Goal: Task Accomplishment & Management: Complete application form

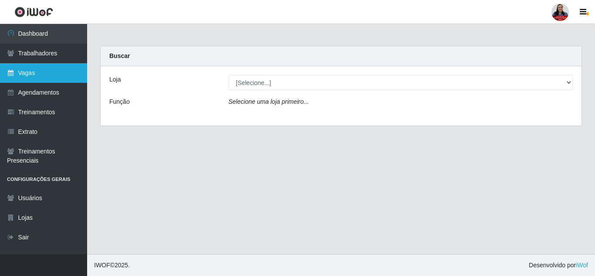
click at [51, 72] on link "Vagas" at bounding box center [43, 73] width 87 height 20
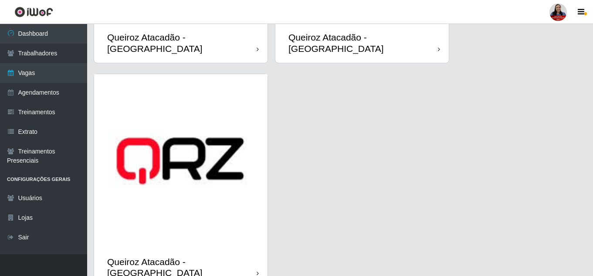
scroll to position [1308, 0]
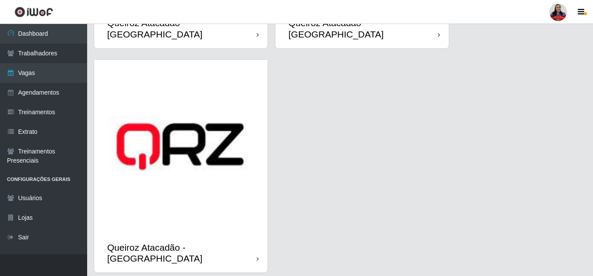
click at [221, 187] on img at bounding box center [180, 146] width 173 height 173
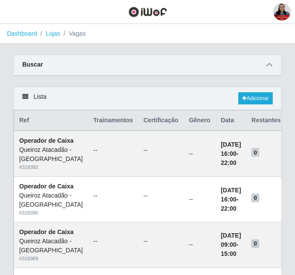
click at [268, 67] on icon at bounding box center [269, 65] width 6 height 6
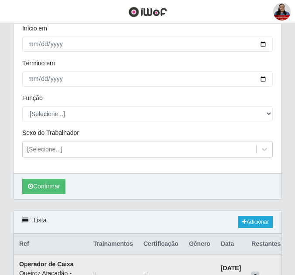
scroll to position [174, 0]
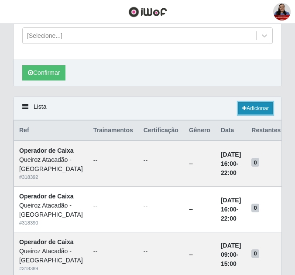
click at [252, 112] on link "Adicionar" at bounding box center [255, 108] width 34 height 12
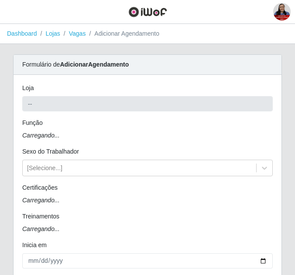
type input "Queiroz Atacadão - [GEOGRAPHIC_DATA]"
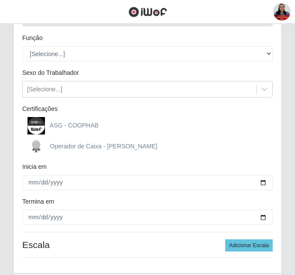
scroll to position [87, 0]
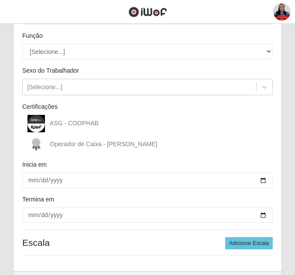
click at [81, 61] on div "Loja Queiroz Atacadão - São Gonçalo do Amarante Função [Selecione...] Balconist…" at bounding box center [148, 130] width 268 height 284
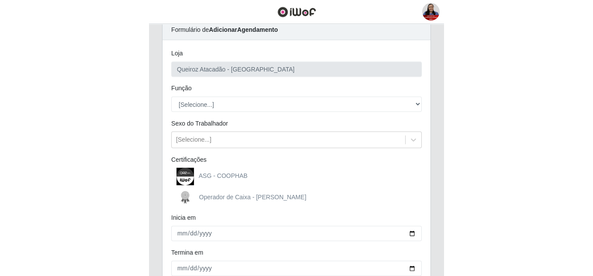
scroll to position [0, 0]
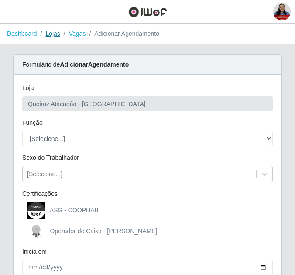
click at [48, 34] on link "Lojas" at bounding box center [52, 33] width 14 height 7
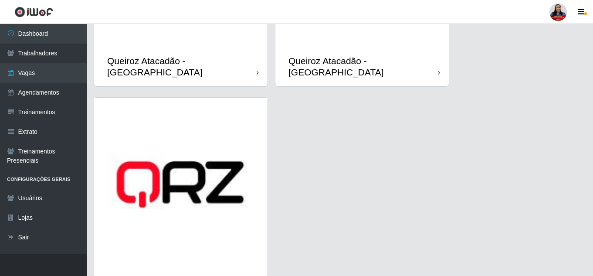
scroll to position [1315, 0]
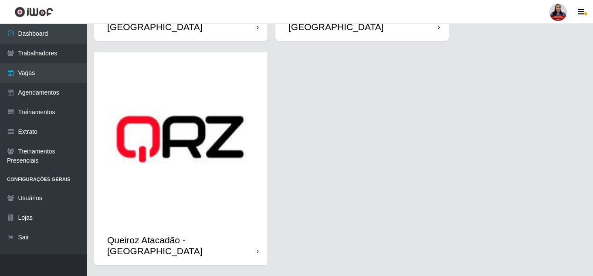
click at [199, 192] on img at bounding box center [180, 138] width 173 height 173
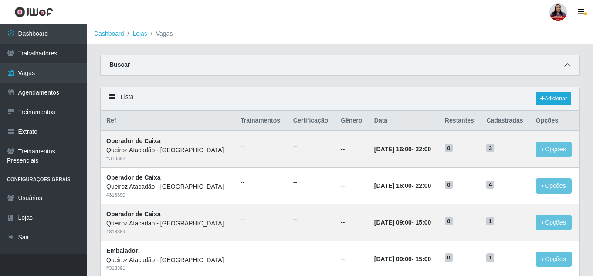
click at [568, 65] on icon at bounding box center [567, 65] width 6 height 6
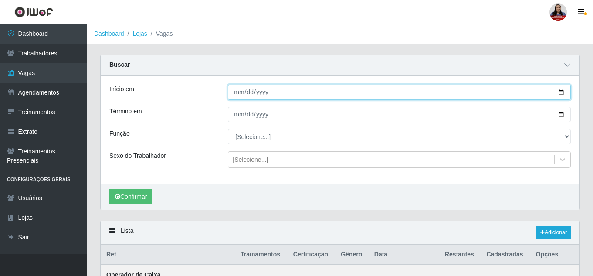
click at [560, 94] on input "Início em" at bounding box center [399, 92] width 343 height 15
type input "2025-09-19"
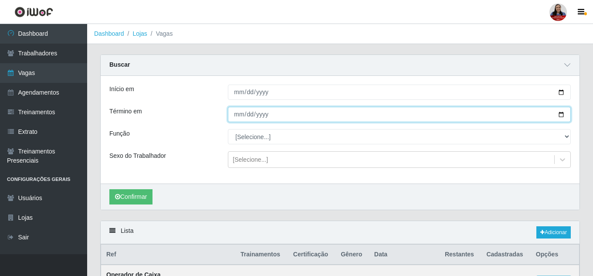
click at [560, 116] on input "Término em" at bounding box center [399, 114] width 343 height 15
type input "2025-09-19"
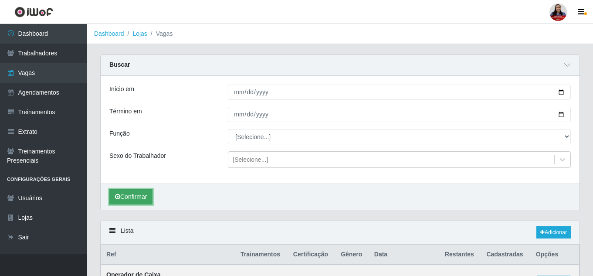
click at [142, 198] on button "Confirmar" at bounding box center [130, 196] width 43 height 15
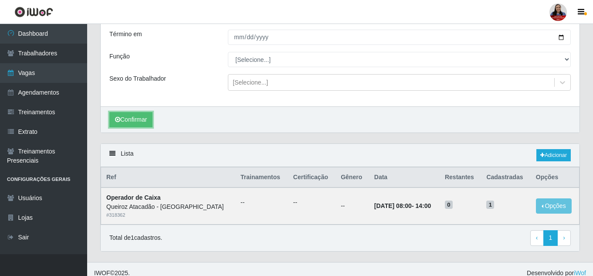
scroll to position [85, 0]
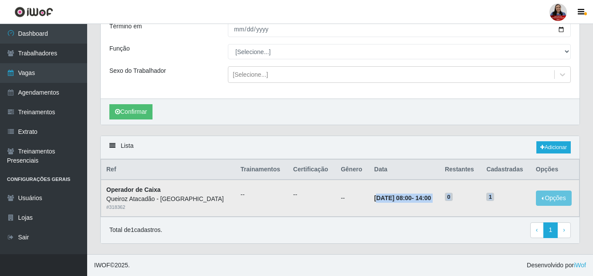
drag, startPoint x: 371, startPoint y: 200, endPoint x: 506, endPoint y: 195, distance: 135.2
click at [506, 195] on tr "Operador de Caixa Queiroz Atacadão - São Gonçalo do Amarante # 318362 -- -- -- …" at bounding box center [340, 198] width 479 height 37
click at [488, 141] on div "Lista Adicionar" at bounding box center [340, 147] width 479 height 23
click at [544, 147] on link "Adicionar" at bounding box center [554, 147] width 34 height 12
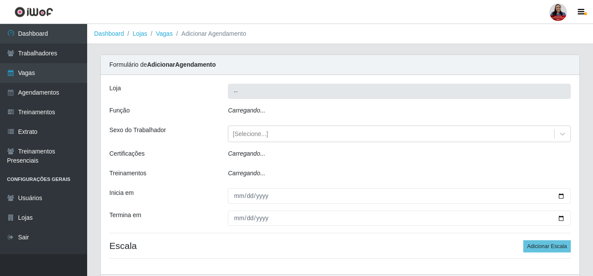
type input "Queiroz Atacadão - [GEOGRAPHIC_DATA]"
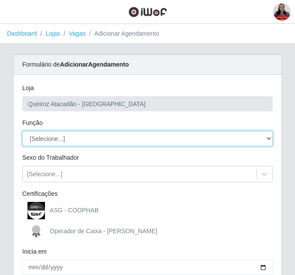
click at [48, 137] on select "[Selecione...] Balconista de Açougue Balconista de Açougue + Balconista de Açou…" at bounding box center [147, 138] width 250 height 15
select select "22"
click at [22, 131] on select "[Selecione...] Balconista de Açougue Balconista de Açougue + Balconista de Açou…" at bounding box center [147, 138] width 250 height 15
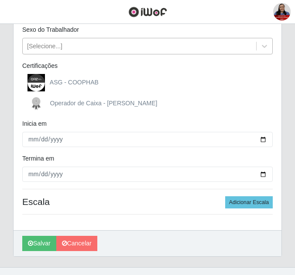
scroll to position [131, 0]
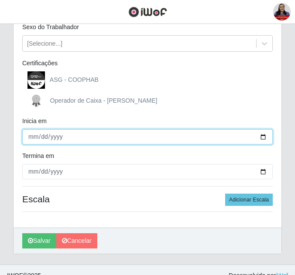
click at [262, 136] on input "Inicia em" at bounding box center [147, 136] width 250 height 15
type input "2025-09-19"
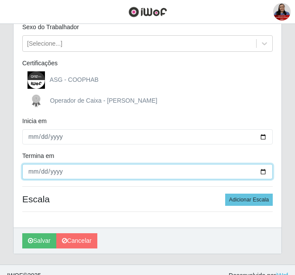
click at [264, 170] on input "Termina em" at bounding box center [147, 171] width 250 height 15
type input "2025-09-19"
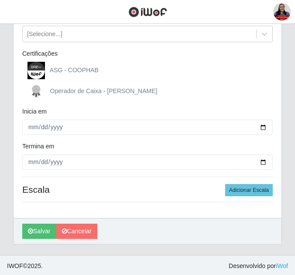
scroll to position [142, 0]
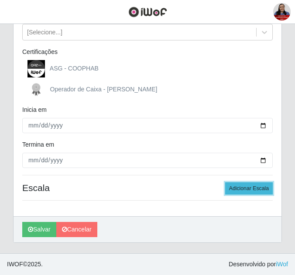
click at [256, 192] on button "Adicionar Escala" at bounding box center [249, 189] width 48 height 12
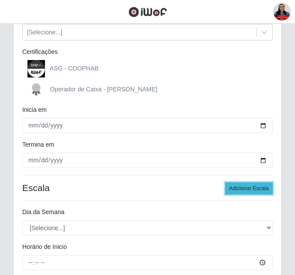
click at [256, 192] on button "Adicionar Escala" at bounding box center [249, 189] width 48 height 12
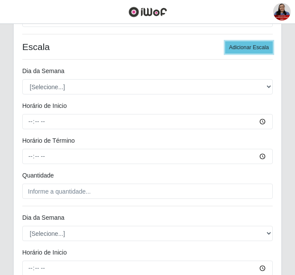
scroll to position [229, 0]
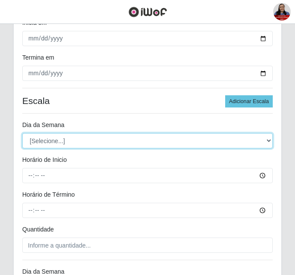
click at [107, 139] on select "[Selecione...] Segunda Terça Quarta Quinta Sexta Sábado Domingo" at bounding box center [147, 140] width 250 height 15
select select "5"
click at [22, 133] on select "[Selecione...] Segunda Terça Quarta Quinta Sexta Sábado Domingo" at bounding box center [147, 140] width 250 height 15
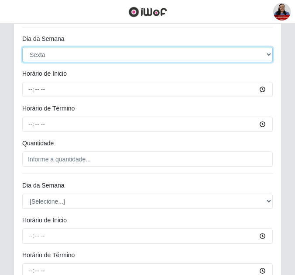
scroll to position [316, 0]
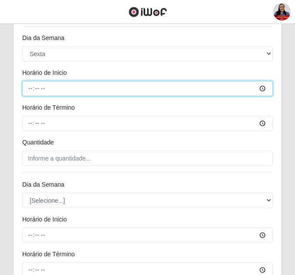
click at [29, 87] on input "Horário de Inicio" at bounding box center [147, 88] width 250 height 15
type input "07:00"
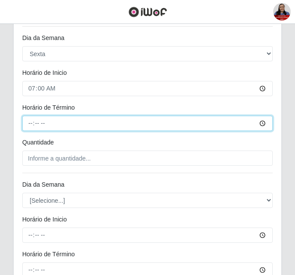
type input "13:00"
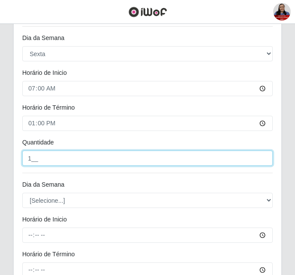
type input "1__"
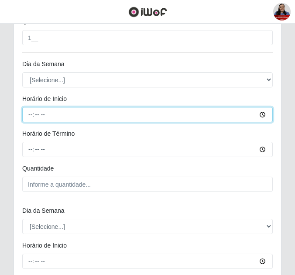
scroll to position [447, 0]
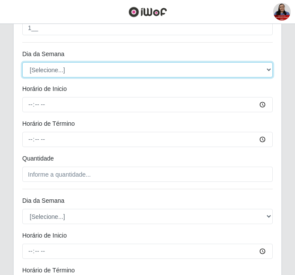
click at [60, 67] on select "[Selecione...] Segunda Terça Quarta Quinta Sexta Sábado Domingo" at bounding box center [147, 69] width 250 height 15
select select "5"
click at [22, 62] on select "[Selecione...] Segunda Terça Quarta Quinta Sexta Sábado Domingo" at bounding box center [147, 69] width 250 height 15
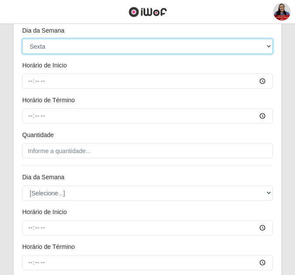
scroll to position [491, 0]
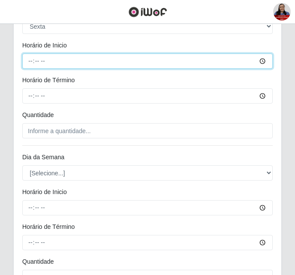
click at [32, 64] on input "Horário de Inicio" at bounding box center [147, 61] width 250 height 15
click at [32, 65] on input "Horário de Inicio" at bounding box center [147, 61] width 250 height 15
type input "09:00"
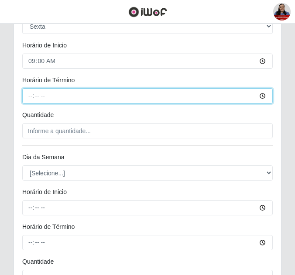
type input "15:00"
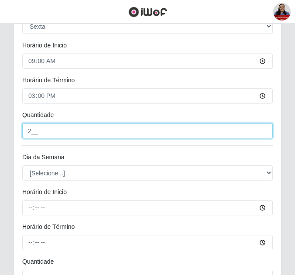
type input "2__"
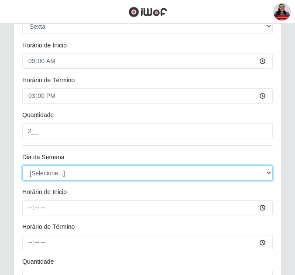
scroll to position [534, 0]
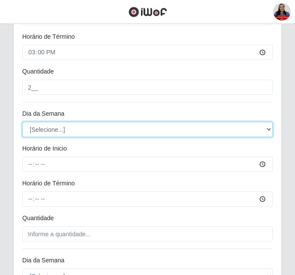
click at [59, 135] on select "[Selecione...] Segunda Terça Quarta Quinta Sexta Sábado Domingo" at bounding box center [147, 129] width 250 height 15
select select "5"
click at [22, 122] on select "[Selecione...] Segunda Terça Quarta Quinta Sexta Sábado Domingo" at bounding box center [147, 129] width 250 height 15
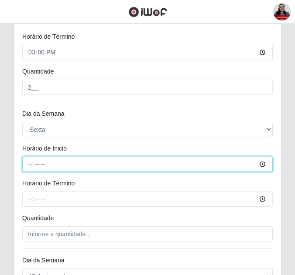
click at [28, 170] on input "Horário de Inicio" at bounding box center [147, 164] width 250 height 15
type input "14:00"
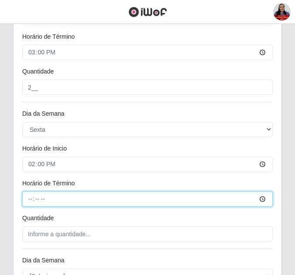
type input "20:00"
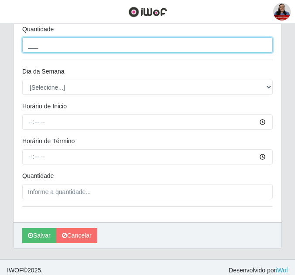
scroll to position [686, 0]
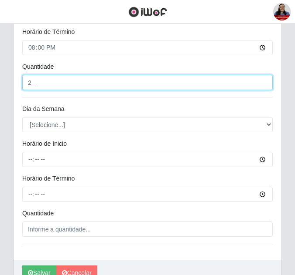
type input "2__"
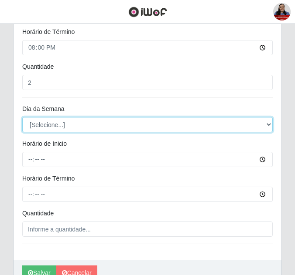
click at [55, 128] on select "[Selecione...] Segunda Terça Quarta Quinta Sexta Sábado Domingo" at bounding box center [147, 124] width 250 height 15
select select "5"
click at [22, 117] on select "[Selecione...] Segunda Terça Quarta Quinta Sexta Sábado Domingo" at bounding box center [147, 124] width 250 height 15
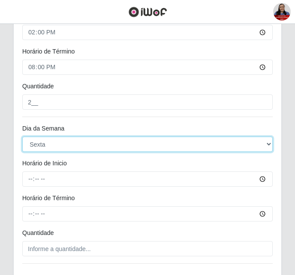
scroll to position [730, 0]
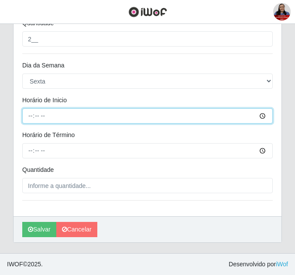
click at [29, 119] on input "Horário de Inicio" at bounding box center [147, 116] width 250 height 15
type input "16:00"
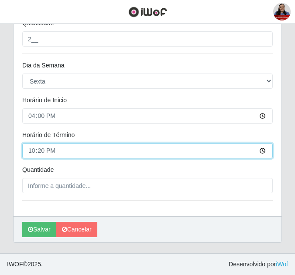
type input "22:00"
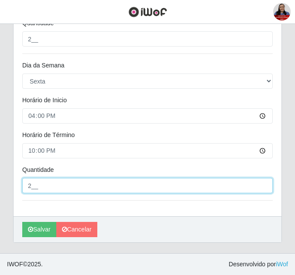
type input "2__"
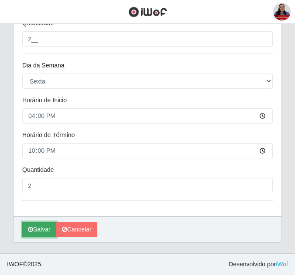
click at [34, 234] on button "Salvar" at bounding box center [39, 229] width 34 height 15
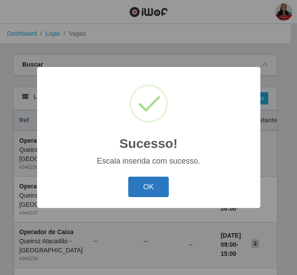
click at [159, 187] on button "OK" at bounding box center [148, 187] width 41 height 20
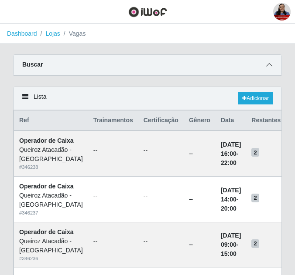
click at [269, 64] on icon at bounding box center [269, 65] width 6 height 6
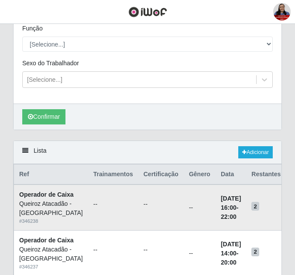
scroll to position [131, 0]
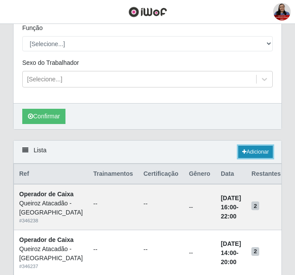
click at [262, 157] on link "Adicionar" at bounding box center [255, 152] width 34 height 12
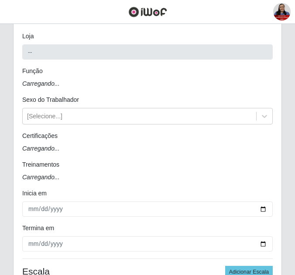
type input "Queiroz Atacadão - [GEOGRAPHIC_DATA]"
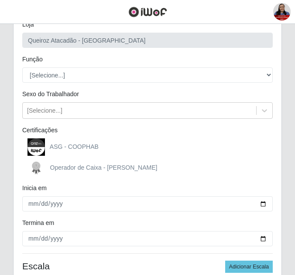
scroll to position [44, 0]
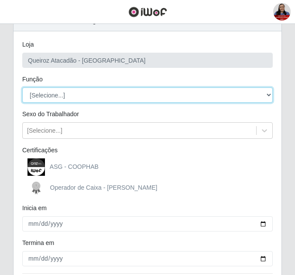
click at [102, 101] on select "[Selecione...] Balconista de Açougue Balconista de Açougue + Balconista de Açou…" at bounding box center [147, 95] width 250 height 15
select select "159"
click at [22, 88] on select "[Selecione...] Balconista de Açougue Balconista de Açougue + Balconista de Açou…" at bounding box center [147, 95] width 250 height 15
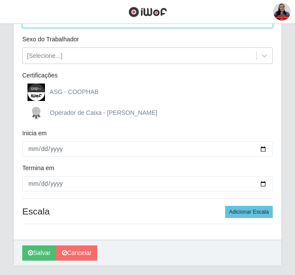
scroll to position [142, 0]
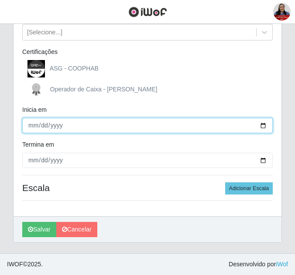
click at [263, 127] on input "Inicia em" at bounding box center [147, 125] width 250 height 15
type input "2025-09-19"
click at [262, 127] on input "2025-09-19" at bounding box center [147, 125] width 250 height 15
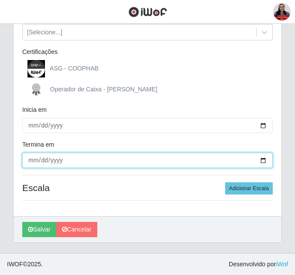
click at [261, 161] on input "Termina em" at bounding box center [147, 160] width 250 height 15
type input "2025-09-19"
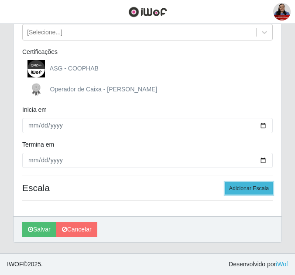
click at [247, 193] on button "Adicionar Escala" at bounding box center [249, 189] width 48 height 12
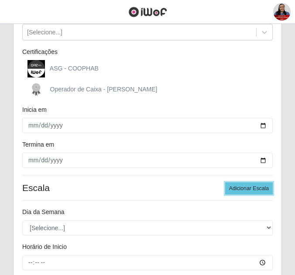
scroll to position [229, 0]
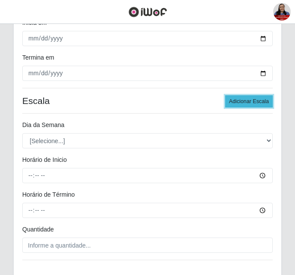
click at [235, 105] on button "Adicionar Escala" at bounding box center [249, 101] width 48 height 12
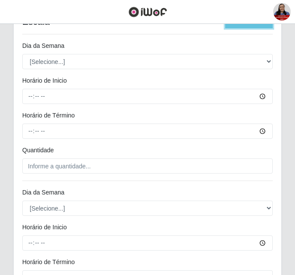
scroll to position [316, 0]
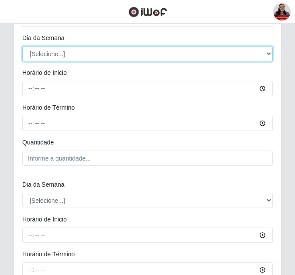
click at [123, 52] on select "[Selecione...] Segunda Terça Quarta Quinta Sexta Sábado Domingo" at bounding box center [147, 53] width 250 height 15
select select "5"
click at [22, 46] on select "[Selecione...] Segunda Terça Quarta Quinta Sexta Sábado Domingo" at bounding box center [147, 53] width 250 height 15
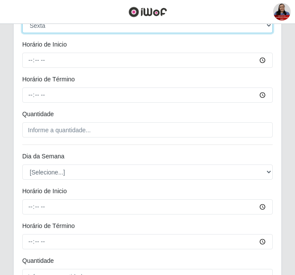
scroll to position [360, 0]
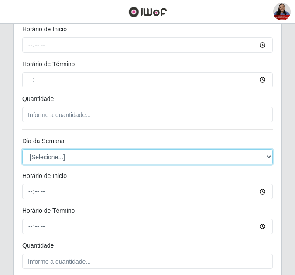
click at [91, 159] on select "[Selecione...] Segunda Terça Quarta Quinta Sexta Sábado Domingo" at bounding box center [147, 157] width 250 height 15
select select "5"
click at [22, 150] on select "[Selecione...] Segunda Terça Quarta Quinta Sexta Sábado Domingo" at bounding box center [147, 157] width 250 height 15
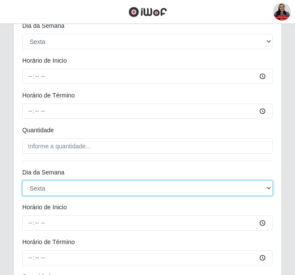
scroll to position [273, 0]
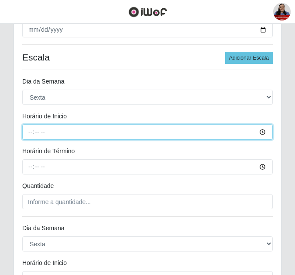
click at [31, 133] on input "Horário de Inicio" at bounding box center [147, 132] width 250 height 15
click at [31, 132] on input "Horário de Inicio" at bounding box center [147, 132] width 250 height 15
type input "07:00"
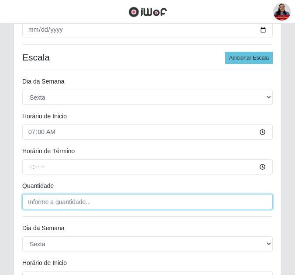
type input "___"
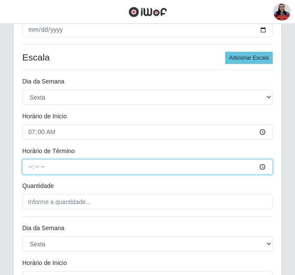
click at [41, 170] on input "Horário de Término" at bounding box center [147, 167] width 250 height 15
type input "13:00"
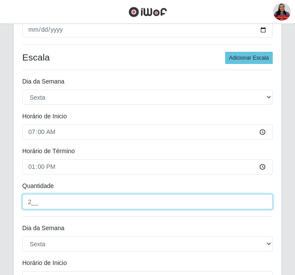
type input "2__"
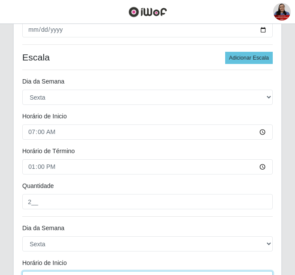
scroll to position [284, 0]
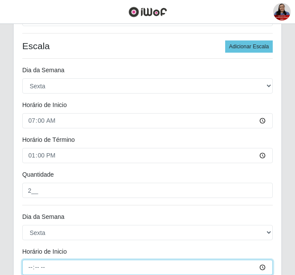
type input "14:00"
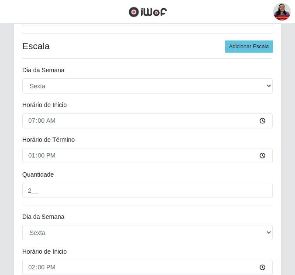
scroll to position [436, 0]
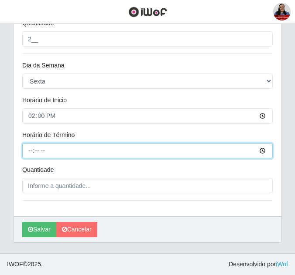
type input "20:00"
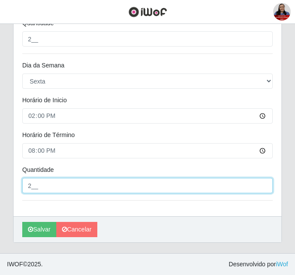
type input "2__"
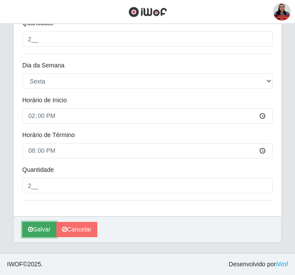
click at [39, 231] on button "Salvar" at bounding box center [39, 229] width 34 height 15
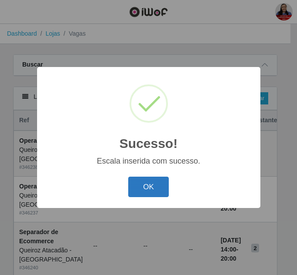
click at [149, 186] on button "OK" at bounding box center [148, 187] width 41 height 20
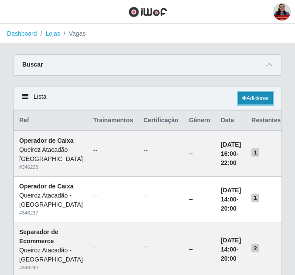
click at [252, 104] on link "Adicionar" at bounding box center [255, 98] width 34 height 12
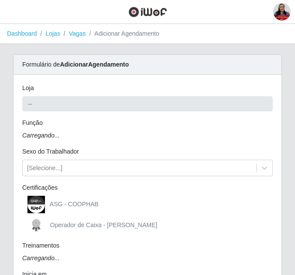
type input "Queiroz Atacadão - [GEOGRAPHIC_DATA]"
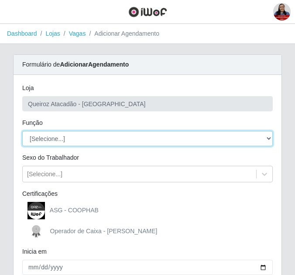
click at [71, 137] on select "[Selecione...] Balconista de Açougue Balconista de Açougue + Balconista de Açou…" at bounding box center [147, 138] width 250 height 15
select select "1"
click at [22, 131] on select "[Selecione...] Balconista de Açougue Balconista de Açougue + Balconista de Açou…" at bounding box center [147, 138] width 250 height 15
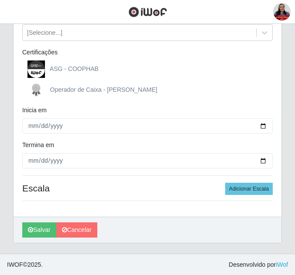
scroll to position [142, 0]
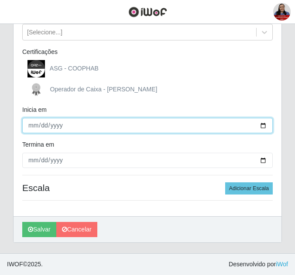
click at [262, 125] on input "Inicia em" at bounding box center [147, 125] width 250 height 15
type input "2025-09-19"
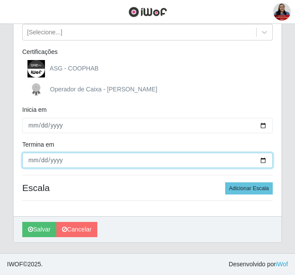
click at [266, 162] on input "Termina em" at bounding box center [147, 160] width 250 height 15
type input "2025-09-19"
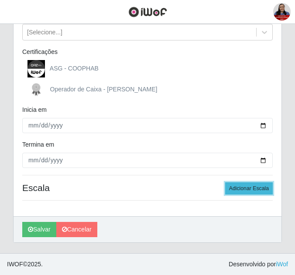
click at [265, 192] on button "Adicionar Escala" at bounding box center [249, 189] width 48 height 12
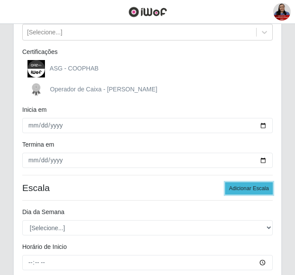
click at [265, 192] on button "Adicionar Escala" at bounding box center [249, 189] width 48 height 12
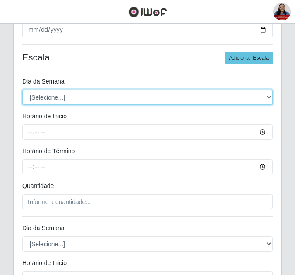
click at [111, 99] on select "[Selecione...] Segunda Terça Quarta Quinta Sexta Sábado Domingo" at bounding box center [147, 97] width 250 height 15
select select "5"
click at [22, 90] on select "[Selecione...] Segunda Terça Quarta Quinta Sexta Sábado Domingo" at bounding box center [147, 97] width 250 height 15
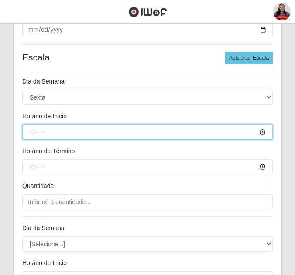
click at [26, 131] on input "Horário de Inicio" at bounding box center [147, 132] width 250 height 15
type input "08:00"
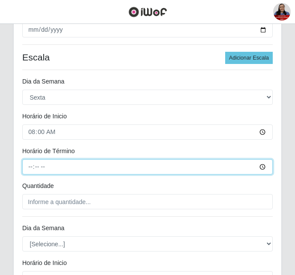
type input "14:00"
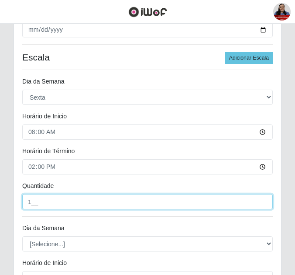
type input "1__"
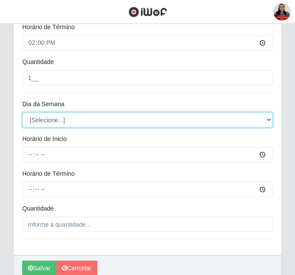
scroll to position [404, 0]
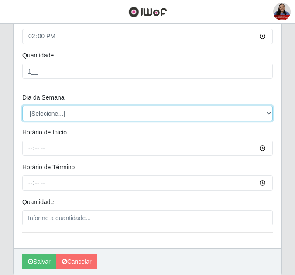
click at [62, 117] on select "[Selecione...] Segunda Terça Quarta Quinta Sexta Sábado Domingo" at bounding box center [147, 113] width 250 height 15
select select "5"
click at [22, 106] on select "[Selecione...] Segunda Terça Quarta Quinta Sexta Sábado Domingo" at bounding box center [147, 113] width 250 height 15
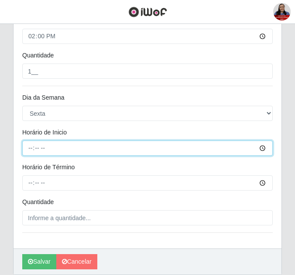
click at [31, 151] on input "Horário de Inicio" at bounding box center [147, 148] width 250 height 15
type input "16:00"
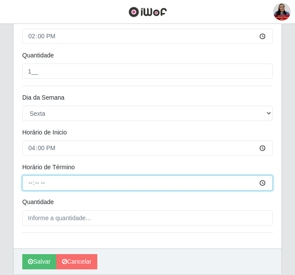
type input "22:00"
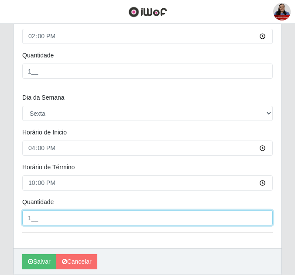
type input "1__"
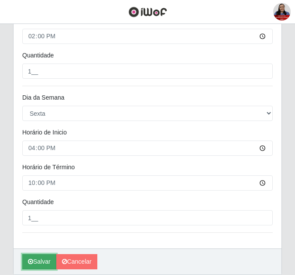
click at [34, 260] on button "Salvar" at bounding box center [39, 262] width 34 height 15
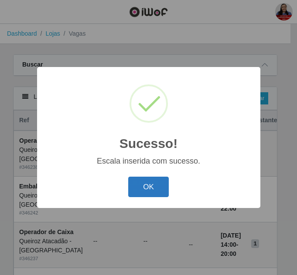
click at [162, 187] on button "OK" at bounding box center [148, 187] width 41 height 20
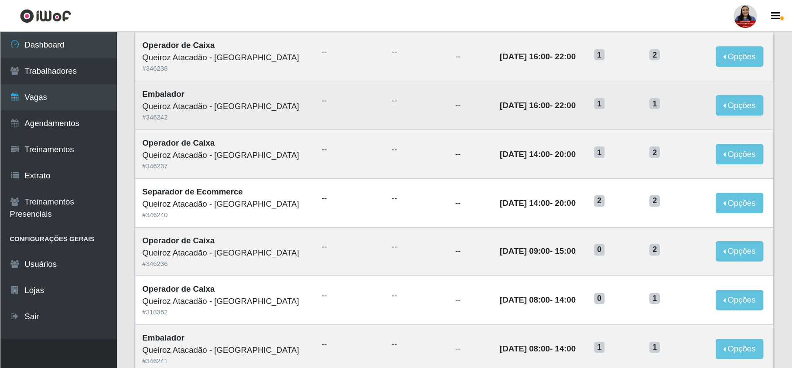
scroll to position [131, 0]
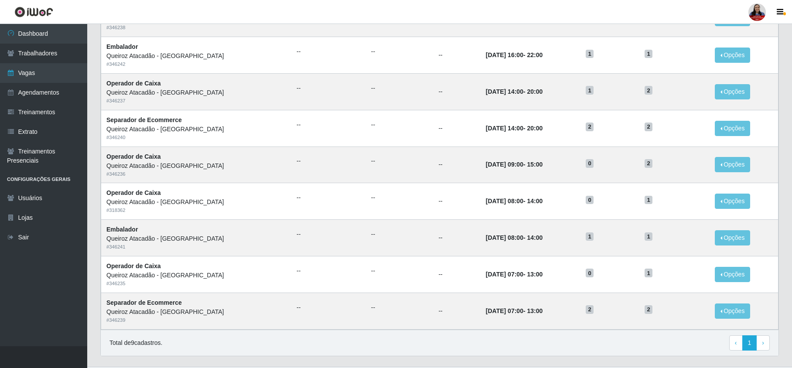
drag, startPoint x: 582, startPoint y: 0, endPoint x: 462, endPoint y: 333, distance: 354.1
click at [462, 275] on div "Total de 9 cadastros. ‹ Previous 1 › Next" at bounding box center [439, 343] width 677 height 27
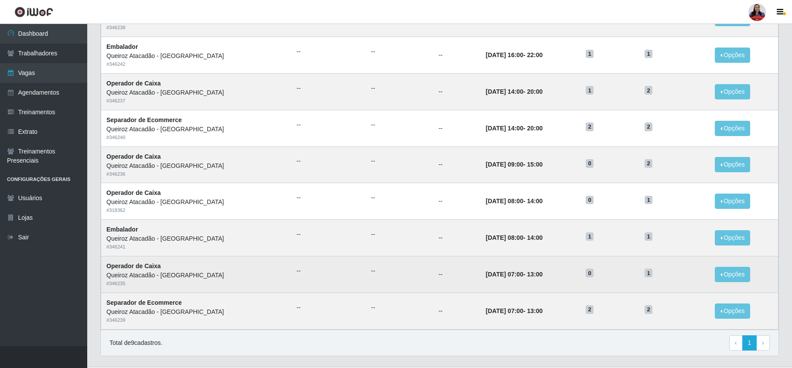
click at [595, 265] on td "Opções Editar" at bounding box center [743, 274] width 69 height 37
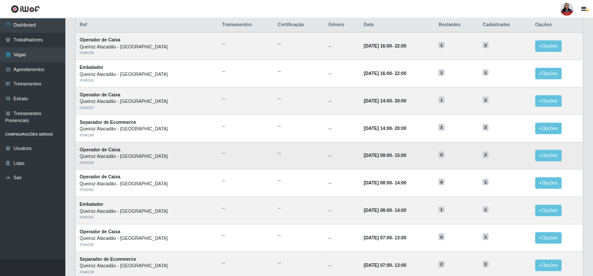
scroll to position [0, 0]
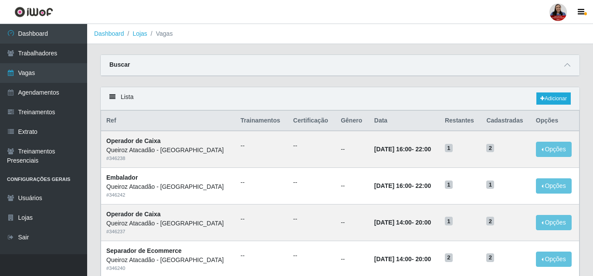
drag, startPoint x: 783, startPoint y: 0, endPoint x: 404, endPoint y: 105, distance: 392.8
click at [404, 105] on div "Lista Adicionar" at bounding box center [340, 98] width 479 height 23
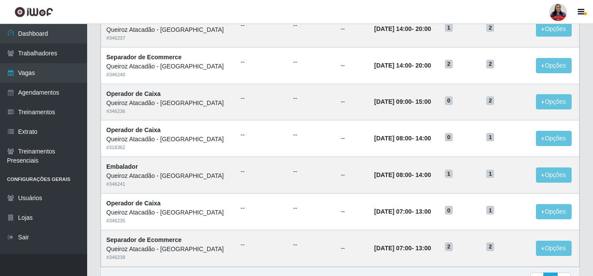
scroll to position [26, 0]
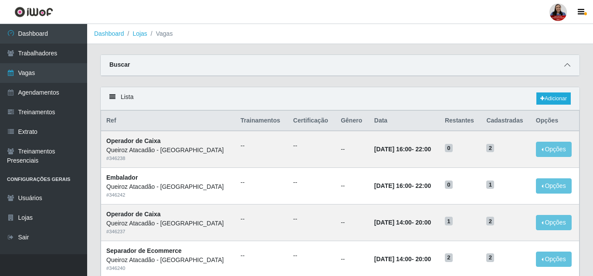
click at [568, 68] on icon at bounding box center [567, 65] width 6 height 6
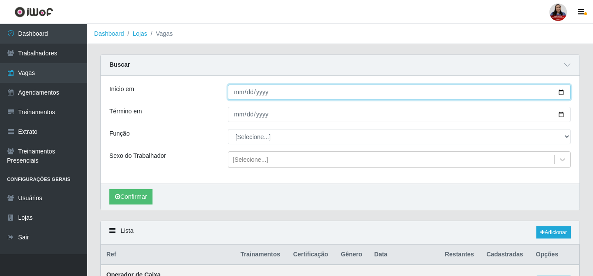
click at [562, 93] on input "[DATE]" at bounding box center [399, 92] width 343 height 15
type input "2025-09-18"
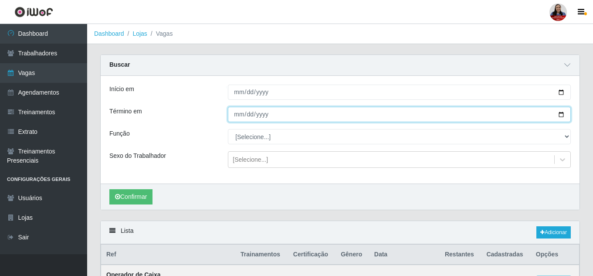
click at [562, 114] on input "[DATE]" at bounding box center [399, 114] width 343 height 15
type input "2025-09-18"
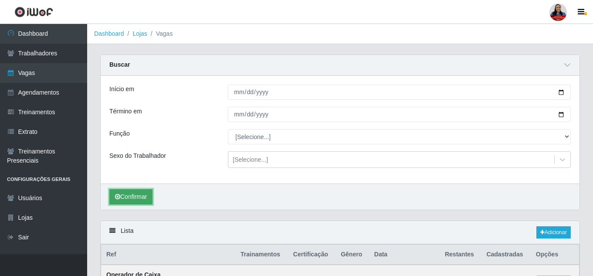
click at [152, 198] on button "Confirmar" at bounding box center [130, 196] width 43 height 15
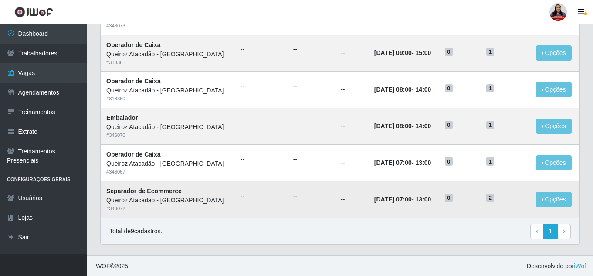
scroll to position [377, 0]
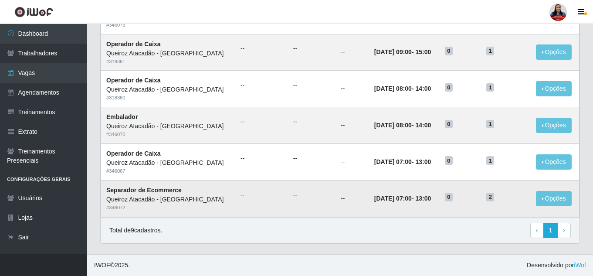
click at [453, 198] on span "0" at bounding box center [449, 197] width 8 height 9
drag, startPoint x: 458, startPoint y: 198, endPoint x: 522, endPoint y: 197, distance: 64.5
click at [522, 197] on tr "Separador de Ecommerce Queiroz Atacadão - São Gonçalo do Amarante # 346072 -- -…" at bounding box center [340, 198] width 479 height 37
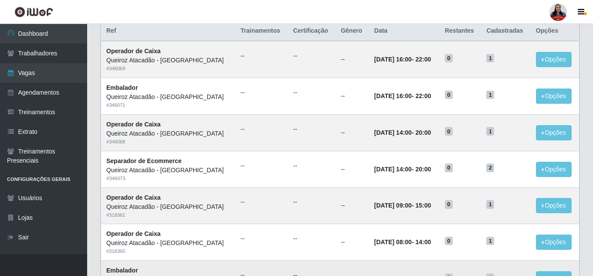
scroll to position [203, 0]
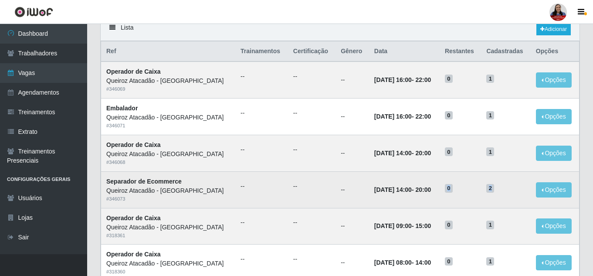
drag, startPoint x: 456, startPoint y: 189, endPoint x: 533, endPoint y: 189, distance: 76.7
click at [533, 189] on tr "Separador de Ecommerce Queiroz Atacadão - São Gonçalo do Amarante # 346073 -- -…" at bounding box center [340, 189] width 479 height 37
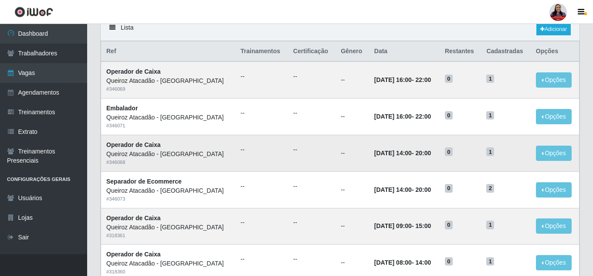
click at [377, 167] on td "18/09/2025, 14:00 - 20:00" at bounding box center [404, 153] width 71 height 37
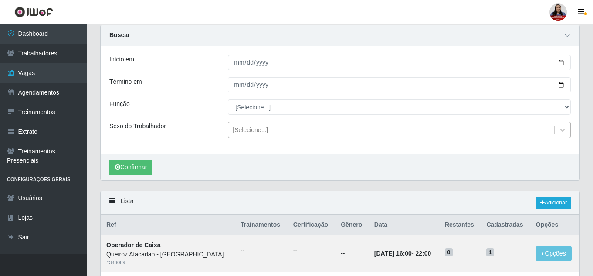
scroll to position [0, 0]
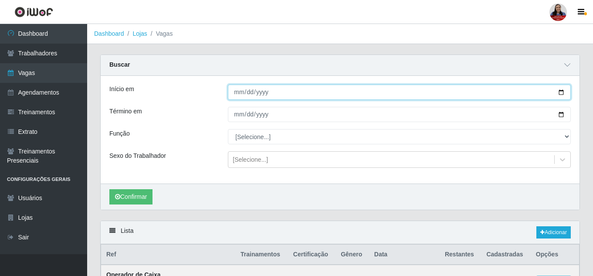
click at [561, 95] on input "2025-09-18" at bounding box center [399, 92] width 343 height 15
type input "2025-09-20"
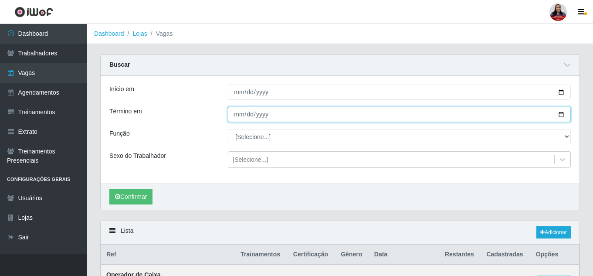
click at [563, 116] on input "2025-09-18" at bounding box center [399, 114] width 343 height 15
type input "2025-09-20"
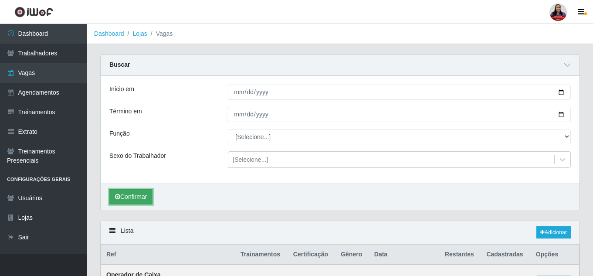
click at [148, 195] on button "Confirmar" at bounding box center [130, 196] width 43 height 15
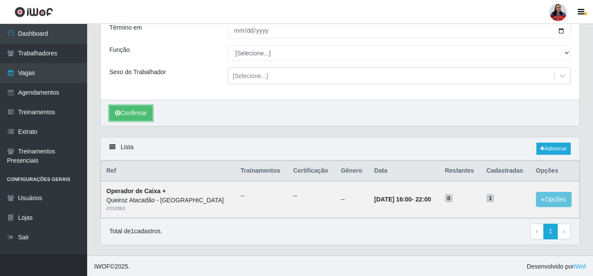
scroll to position [85, 0]
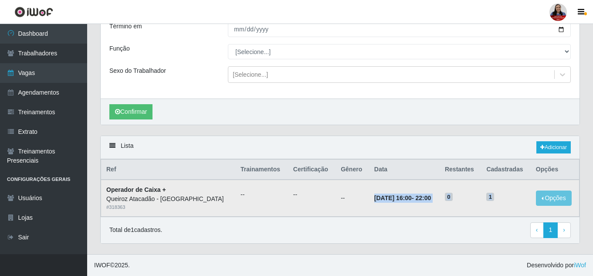
drag, startPoint x: 370, startPoint y: 198, endPoint x: 515, endPoint y: 208, distance: 145.5
click at [515, 208] on tr "Operador de Caixa + Queiroz Atacadão - São Gonçalo do Amarante # 318363 -- -- -…" at bounding box center [340, 198] width 479 height 37
click at [375, 145] on div "Lista Adicionar" at bounding box center [340, 147] width 479 height 23
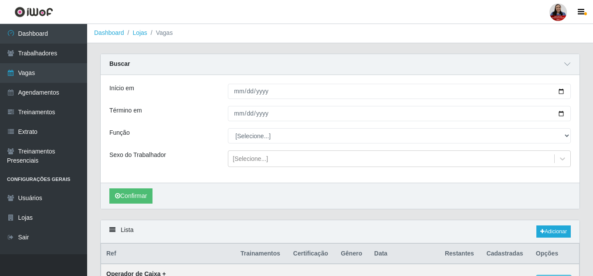
scroll to position [0, 0]
click at [542, 232] on icon at bounding box center [542, 232] width 4 height 5
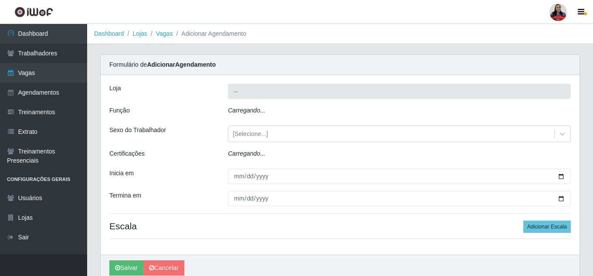
type input "Queiroz Atacadão - [GEOGRAPHIC_DATA]"
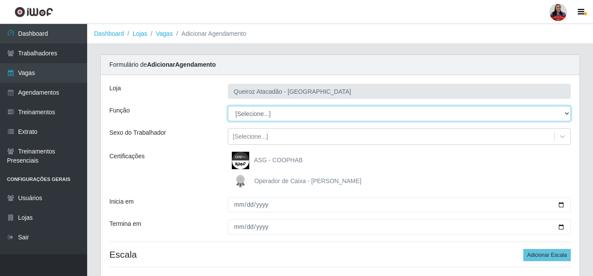
click at [330, 111] on select "[Selecione...] Balconista de Açougue Balconista de Açougue + Balconista de Açou…" at bounding box center [399, 113] width 343 height 15
select select "22"
click at [228, 106] on select "[Selecione...] Balconista de Açougue Balconista de Açougue + Balconista de Açou…" at bounding box center [399, 113] width 343 height 15
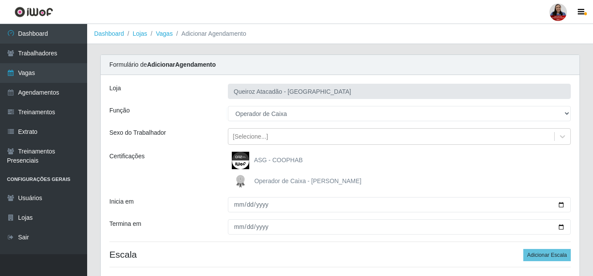
click at [187, 144] on div "Sexo do Trabalhador" at bounding box center [162, 136] width 119 height 17
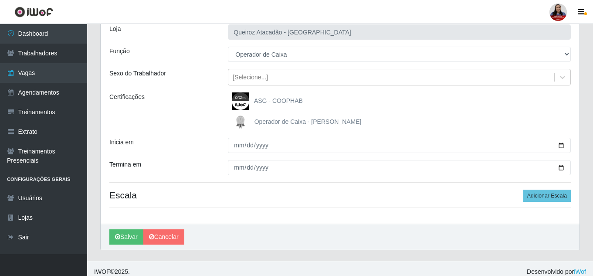
scroll to position [66, 0]
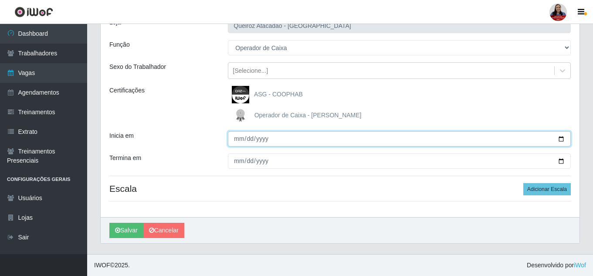
click at [563, 138] on input "Inicia em" at bounding box center [399, 138] width 343 height 15
type input "2025-09-20"
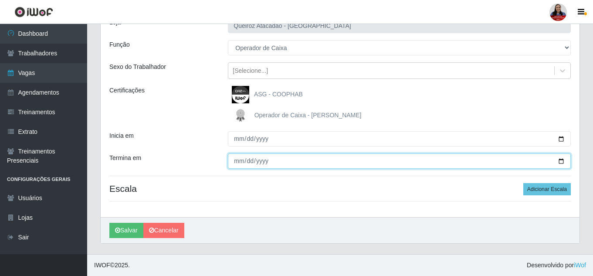
click at [564, 164] on input "Termina em" at bounding box center [399, 160] width 343 height 15
type input "2025-09-20"
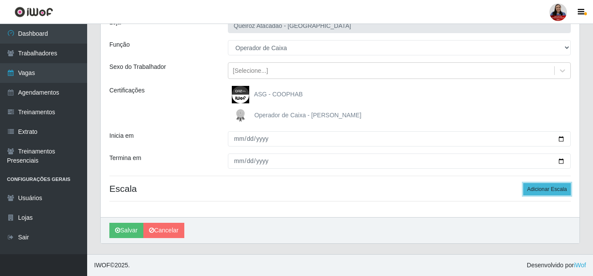
click at [550, 189] on button "Adicionar Escala" at bounding box center [547, 189] width 48 height 12
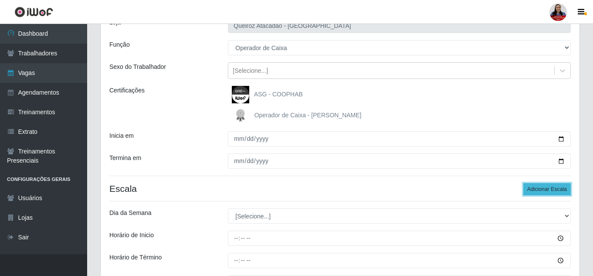
click at [550, 189] on button "Adicionar Escala" at bounding box center [547, 189] width 48 height 12
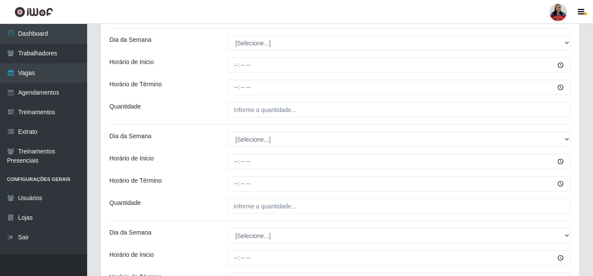
scroll to position [240, 0]
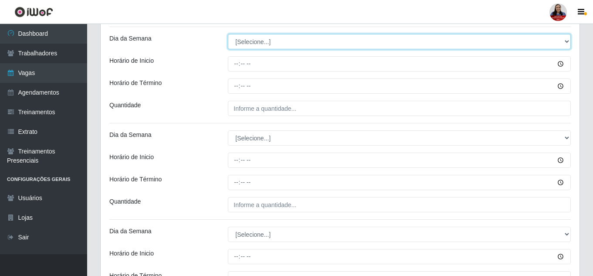
click at [292, 44] on select "[Selecione...] Segunda Terça Quarta Quinta Sexta Sábado Domingo" at bounding box center [399, 41] width 343 height 15
select select "6"
click at [228, 34] on select "[Selecione...] Segunda Terça Quarta Quinta Sexta Sábado Domingo" at bounding box center [399, 41] width 343 height 15
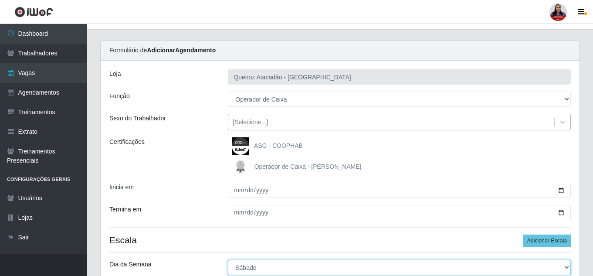
scroll to position [0, 0]
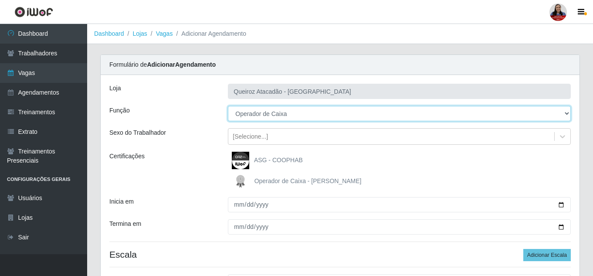
click at [279, 117] on select "[Selecione...] Balconista de Açougue Balconista de Açougue + Balconista de Açou…" at bounding box center [399, 113] width 343 height 15
select select "72"
click at [228, 106] on select "[Selecione...] Balconista de Açougue Balconista de Açougue + Balconista de Açou…" at bounding box center [399, 113] width 343 height 15
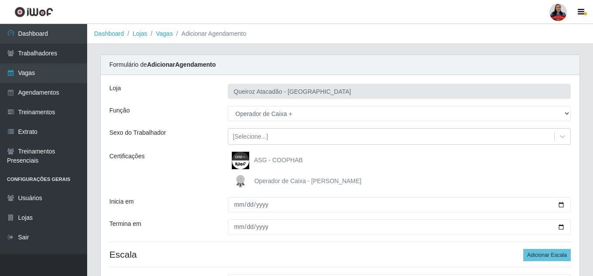
click at [211, 153] on div "Certificações" at bounding box center [162, 171] width 119 height 38
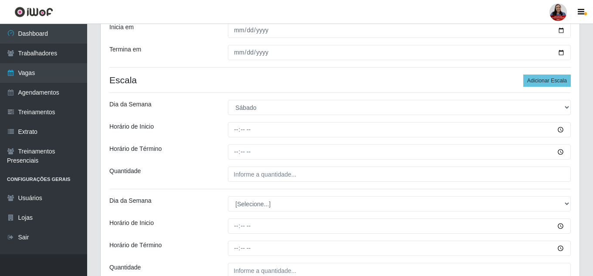
scroll to position [218, 0]
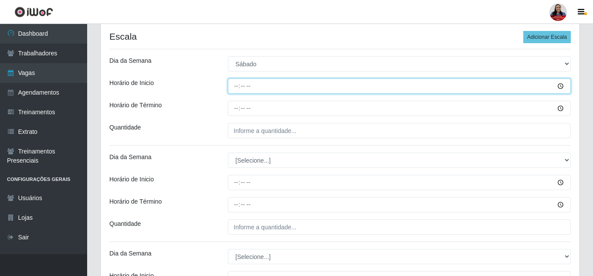
click at [238, 85] on input "Horário de Inicio" at bounding box center [399, 85] width 343 height 15
type input "07:00"
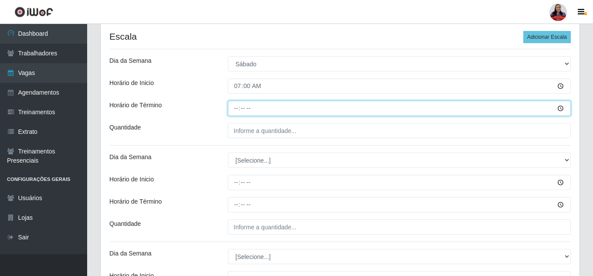
type input "13:00"
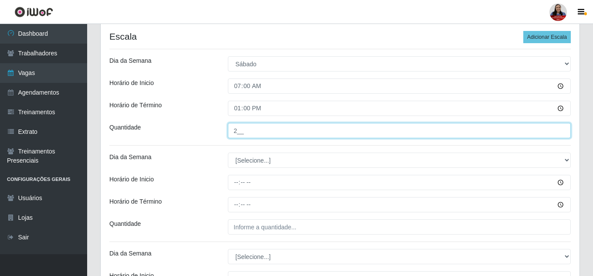
type input "2__"
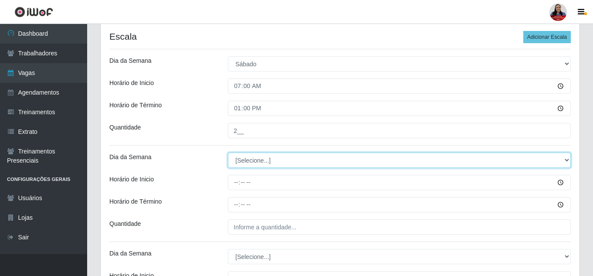
click at [283, 166] on select "[Selecione...] Segunda Terça Quarta Quinta Sexta Sábado Domingo" at bounding box center [399, 160] width 343 height 15
select select "6"
click at [228, 153] on select "[Selecione...] Segunda Terça Quarta Quinta Sexta Sábado Domingo" at bounding box center [399, 160] width 343 height 15
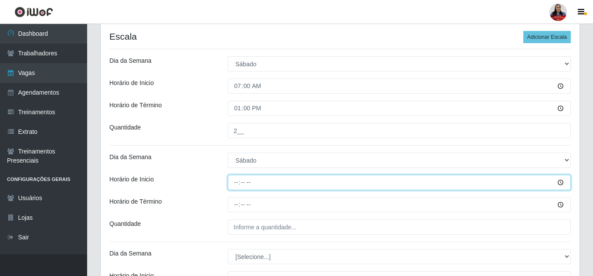
click at [239, 178] on input "Horário de Inicio" at bounding box center [399, 182] width 343 height 15
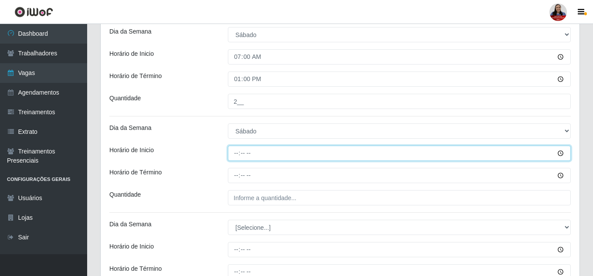
scroll to position [262, 0]
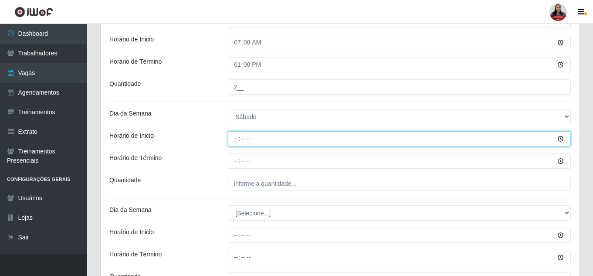
type input "09:00"
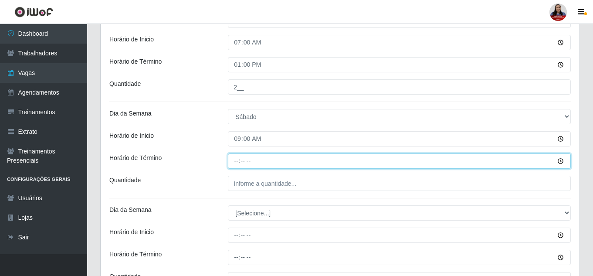
type input "15:00"
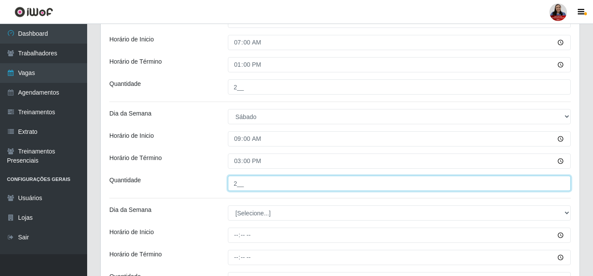
type input "2__"
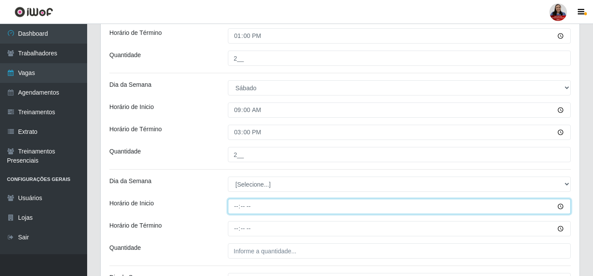
scroll to position [349, 0]
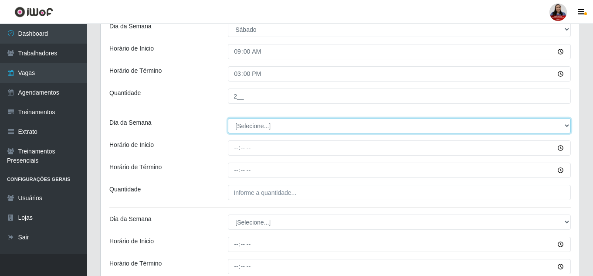
click at [250, 124] on select "[Selecione...] Segunda Terça Quarta Quinta Sexta Sábado Domingo" at bounding box center [399, 125] width 343 height 15
select select "6"
click at [228, 118] on select "[Selecione...] Segunda Terça Quarta Quinta Sexta Sábado Domingo" at bounding box center [399, 125] width 343 height 15
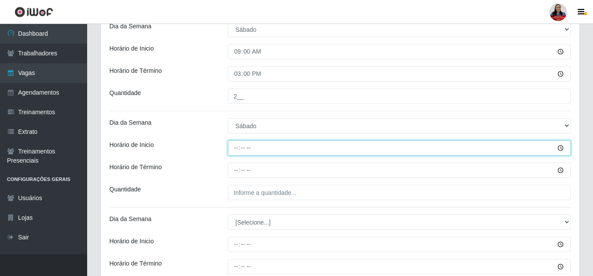
click at [238, 150] on input "Horário de Inicio" at bounding box center [399, 147] width 343 height 15
type input "14:00"
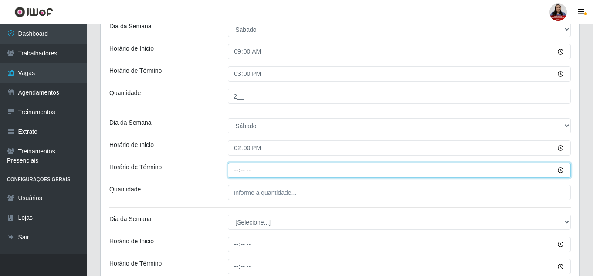
type input "20:00"
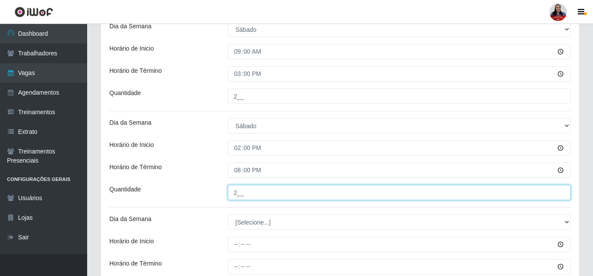
type input "2__"
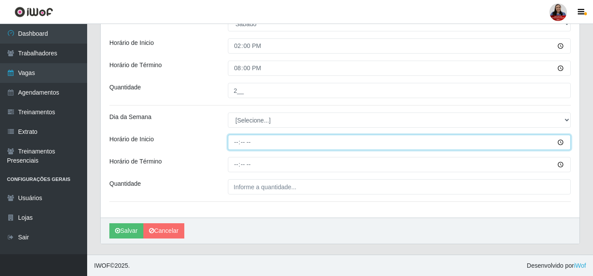
scroll to position [451, 0]
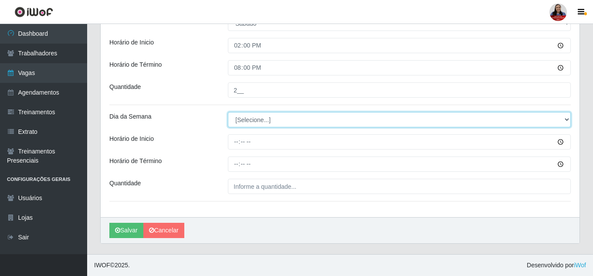
click at [270, 115] on select "[Selecione...] Segunda Terça Quarta Quinta Sexta Sábado Domingo" at bounding box center [399, 119] width 343 height 15
select select "6"
click at [228, 112] on select "[Selecione...] Segunda Terça Quarta Quinta Sexta Sábado Domingo" at bounding box center [399, 119] width 343 height 15
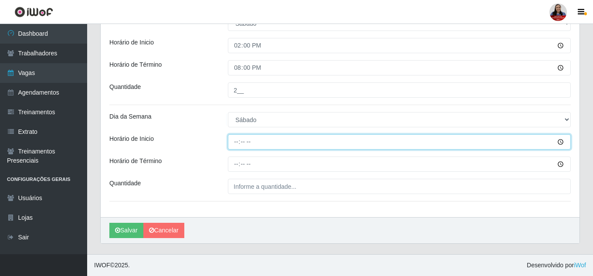
click at [237, 142] on input "Horário de Inicio" at bounding box center [399, 141] width 343 height 15
type input "16:00"
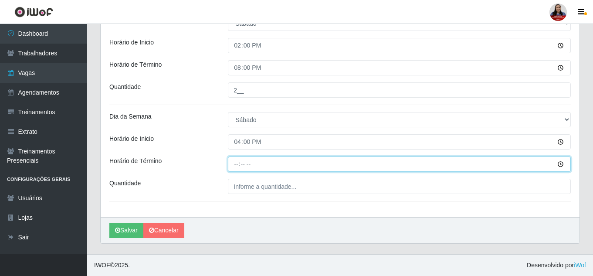
type input "22:00"
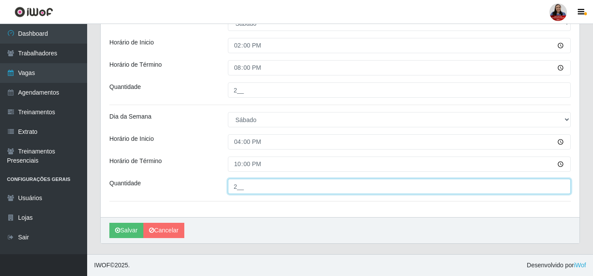
type input "2__"
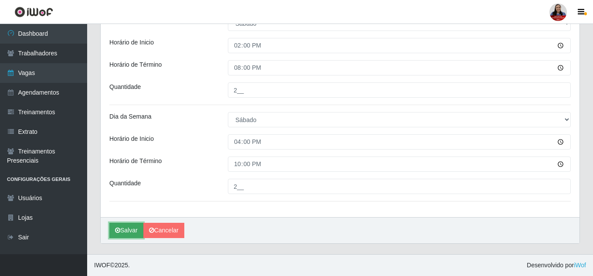
click at [123, 231] on button "Salvar" at bounding box center [126, 230] width 34 height 15
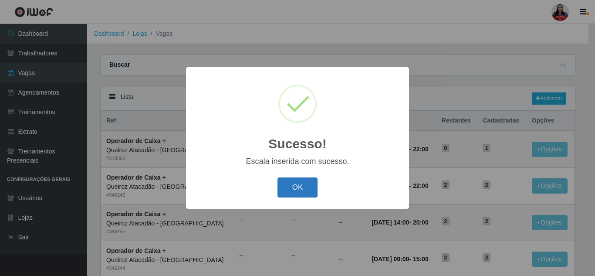
click at [310, 187] on button "OK" at bounding box center [298, 187] width 41 height 20
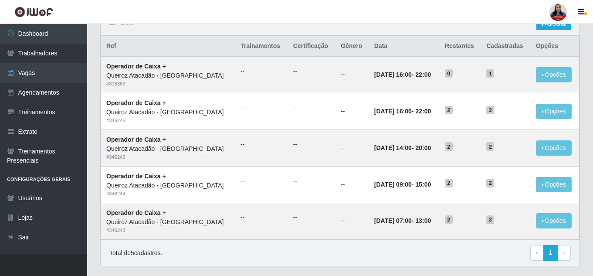
scroll to position [54, 0]
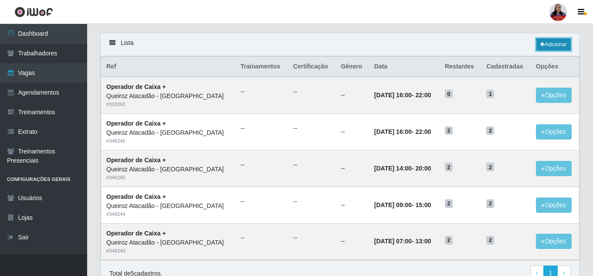
click at [562, 47] on link "Adicionar" at bounding box center [554, 44] width 34 height 12
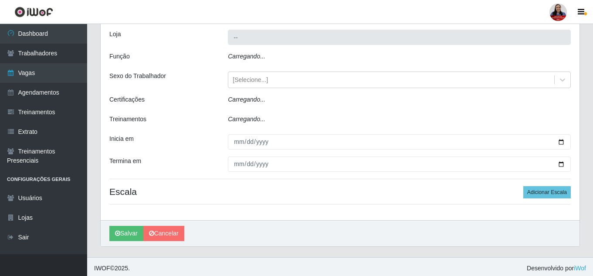
scroll to position [21, 0]
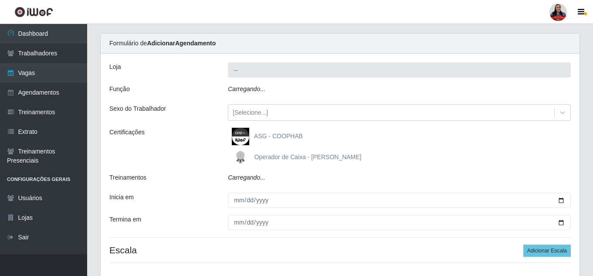
type input "Queiroz Atacadão - [GEOGRAPHIC_DATA]"
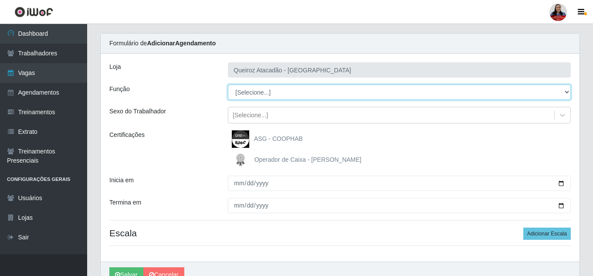
click at [313, 93] on select "[Selecione...] Balconista de Açougue Balconista de Açougue + Balconista de Açou…" at bounding box center [399, 92] width 343 height 15
select select "70"
click at [228, 85] on select "[Selecione...] Balconista de Açougue Balconista de Açougue + Balconista de Açou…" at bounding box center [399, 92] width 343 height 15
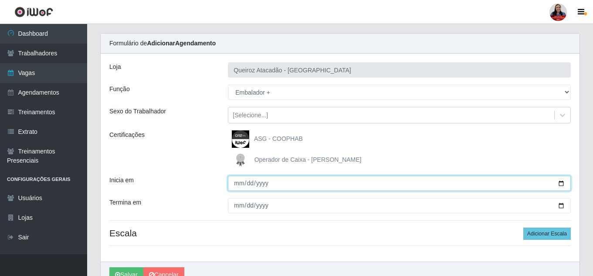
click at [563, 184] on input "Inicia em" at bounding box center [399, 183] width 343 height 15
type input "2025-09-20"
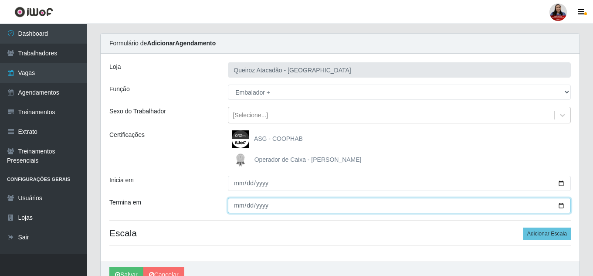
click at [559, 205] on input "Termina em" at bounding box center [399, 205] width 343 height 15
type input "2025-09-20"
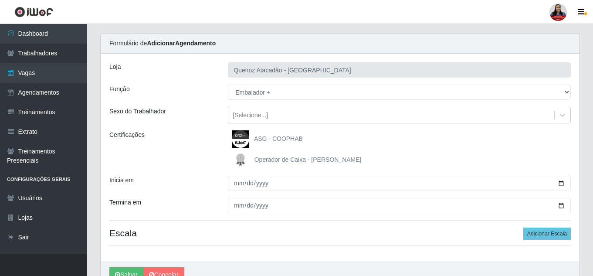
click at [427, 169] on div "Loja Queiroz Atacadão - São Gonçalo do Amarante Função [Selecione...] Balconist…" at bounding box center [340, 158] width 479 height 208
click at [533, 236] on button "Adicionar Escala" at bounding box center [547, 234] width 48 height 12
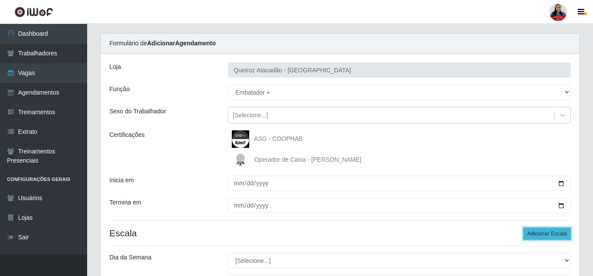
click at [533, 236] on button "Adicionar Escala" at bounding box center [547, 234] width 48 height 12
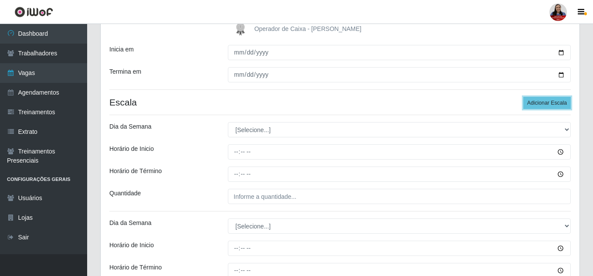
scroll to position [239, 0]
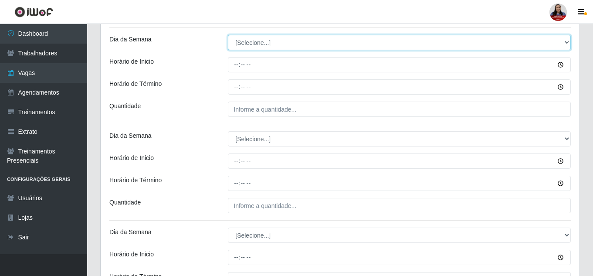
click at [299, 39] on select "[Selecione...] Segunda Terça Quarta Quinta Sexta Sábado Domingo" at bounding box center [399, 42] width 343 height 15
select select "6"
click at [228, 35] on select "[Selecione...] Segunda Terça Quarta Quinta Sexta Sábado Domingo" at bounding box center [399, 42] width 343 height 15
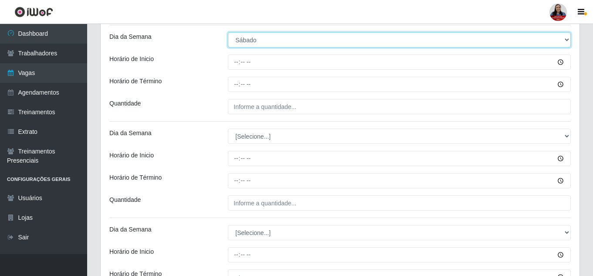
scroll to position [262, 0]
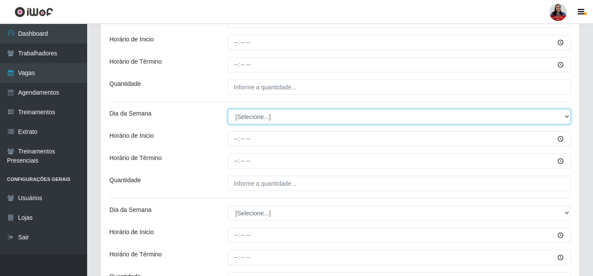
click at [281, 114] on select "[Selecione...] Segunda Terça Quarta Quinta Sexta Sábado Domingo" at bounding box center [399, 116] width 343 height 15
select select "6"
click at [228, 109] on select "[Selecione...] Segunda Terça Quarta Quinta Sexta Sábado Domingo" at bounding box center [399, 116] width 343 height 15
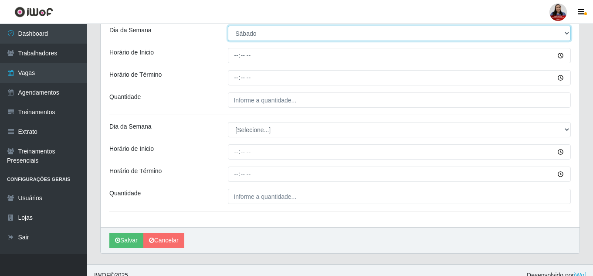
scroll to position [349, 0]
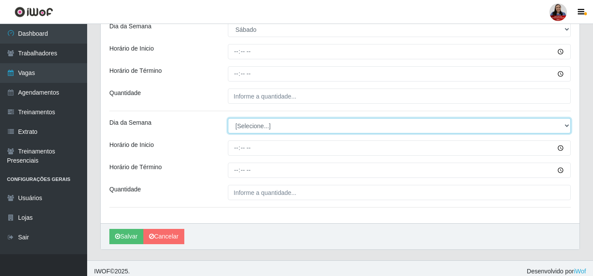
click at [273, 129] on select "[Selecione...] Segunda Terça Quarta Quinta Sexta Sábado Domingo" at bounding box center [399, 125] width 343 height 15
select select "6"
click at [228, 118] on select "[Selecione...] Segunda Terça Quarta Quinta Sexta Sábado Domingo" at bounding box center [399, 125] width 343 height 15
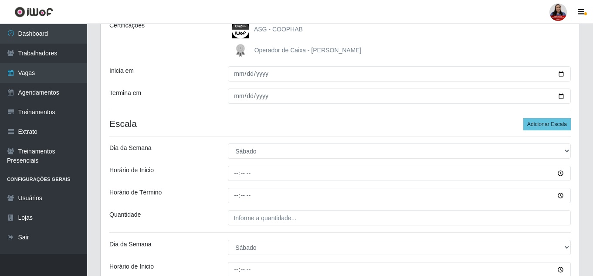
scroll to position [174, 0]
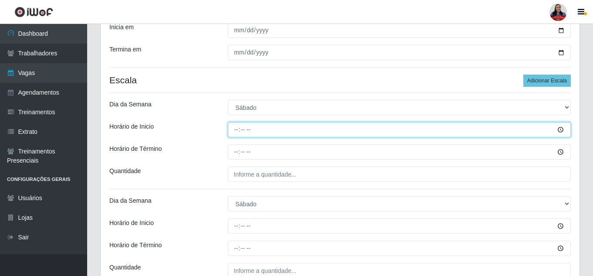
click at [236, 128] on input "Horário de Inicio" at bounding box center [399, 129] width 343 height 15
type input "08:14"
type input "08:00"
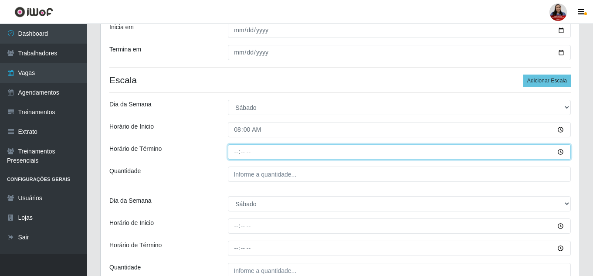
type input "14:00"
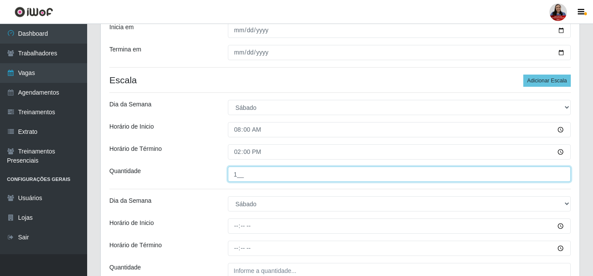
type input "1__"
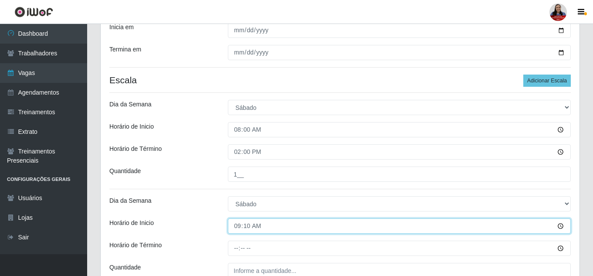
type input "09:00"
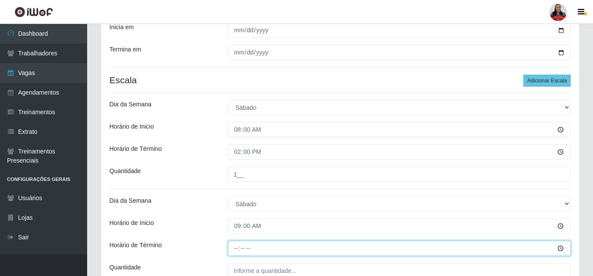
type input "15:00"
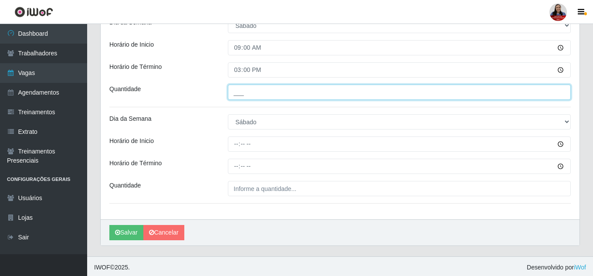
scroll to position [355, 0]
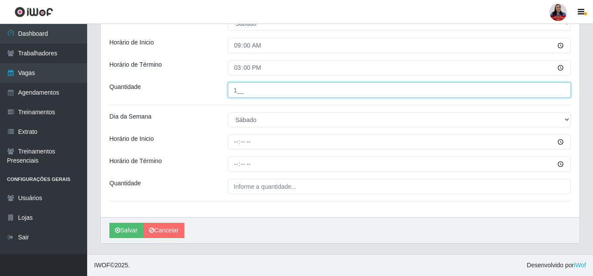
type input "1__"
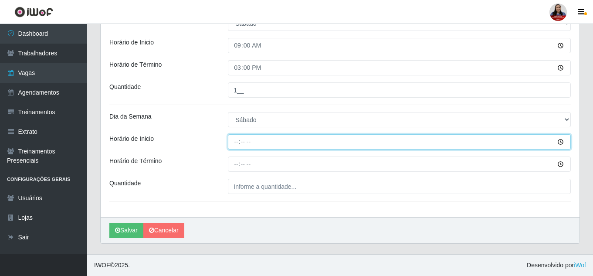
type input "16:00"
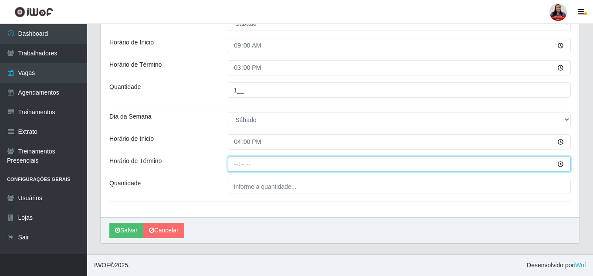
type input "22:00"
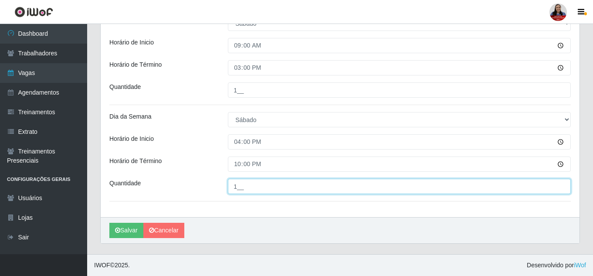
type input "1__"
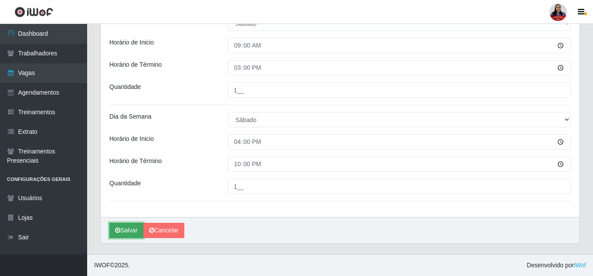
click at [125, 227] on button "Salvar" at bounding box center [126, 230] width 34 height 15
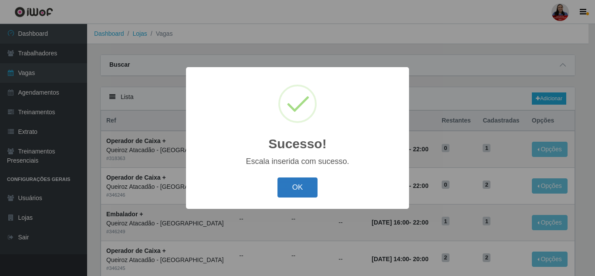
click at [290, 189] on button "OK" at bounding box center [298, 187] width 41 height 20
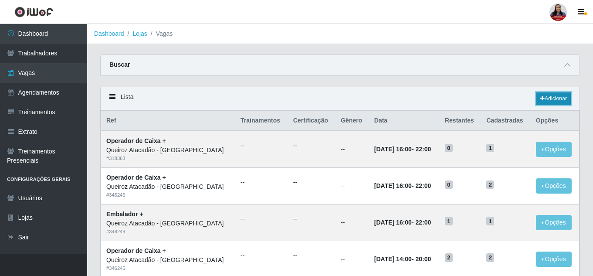
click at [560, 101] on link "Adicionar" at bounding box center [554, 98] width 34 height 12
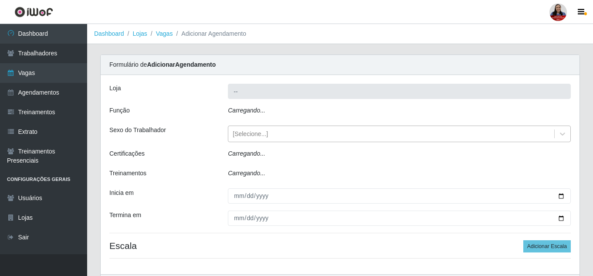
type input "Queiroz Atacadão - [GEOGRAPHIC_DATA]"
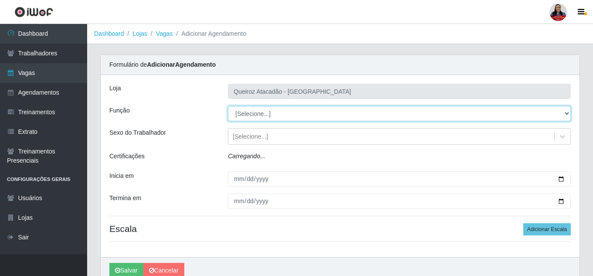
click at [279, 111] on select "[Selecione...] Balconista de Açougue Balconista de Açougue + Balconista de Açou…" at bounding box center [399, 113] width 343 height 15
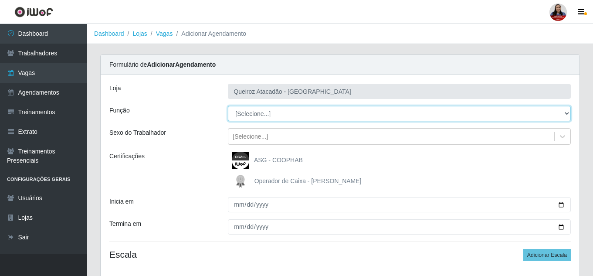
select select "160"
click at [228, 106] on select "[Selecione...] Balconista de Açougue Balconista de Açougue + Balconista de Açou…" at bounding box center [399, 113] width 343 height 15
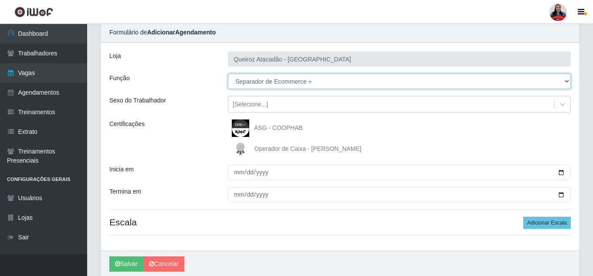
scroll to position [66, 0]
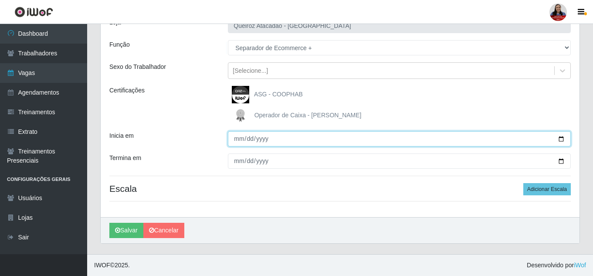
click at [564, 138] on input "Inicia em" at bounding box center [399, 138] width 343 height 15
type input "2025-09-20"
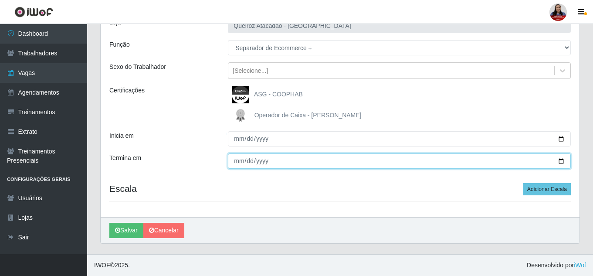
click at [559, 160] on input "Termina em" at bounding box center [399, 160] width 343 height 15
type input "2025-09-20"
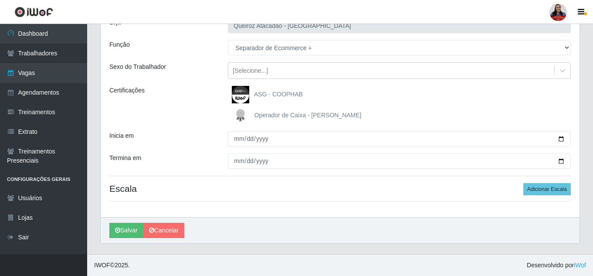
click at [196, 158] on div "Termina em" at bounding box center [162, 160] width 119 height 15
click at [552, 192] on button "Adicionar Escala" at bounding box center [547, 189] width 48 height 12
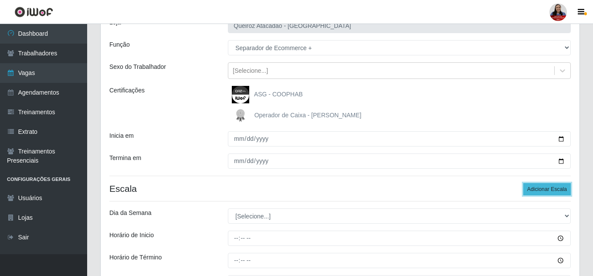
click at [552, 192] on button "Adicionar Escala" at bounding box center [547, 189] width 48 height 12
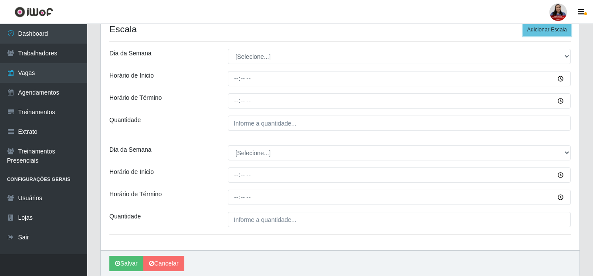
scroll to position [240, 0]
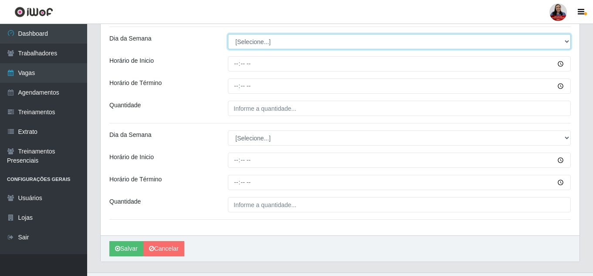
click at [288, 44] on select "[Selecione...] Segunda Terça Quarta Quinta Sexta Sábado Domingo" at bounding box center [399, 41] width 343 height 15
select select "6"
click at [228, 34] on select "[Selecione...] Segunda Terça Quarta Quinta Sexta Sábado Domingo" at bounding box center [399, 41] width 343 height 15
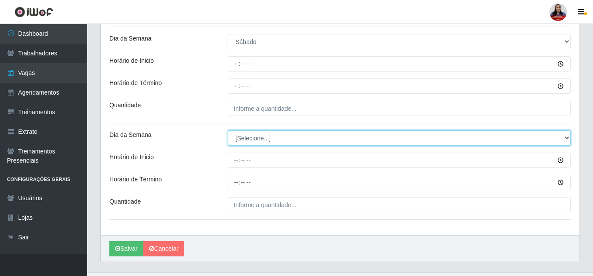
click at [266, 139] on select "[Selecione...] Segunda Terça Quarta Quinta Sexta Sábado Domingo" at bounding box center [399, 137] width 343 height 15
select select "6"
click at [228, 130] on select "[Selecione...] Segunda Terça Quarta Quinta Sexta Sábado Domingo" at bounding box center [399, 137] width 343 height 15
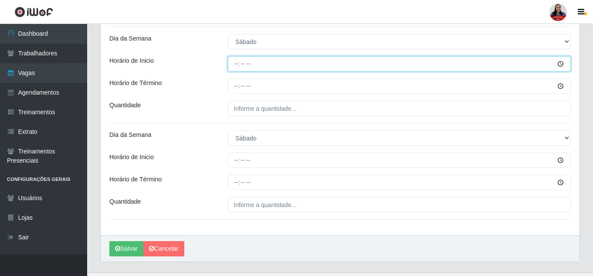
click at [234, 66] on input "Horário de Inicio" at bounding box center [399, 63] width 343 height 15
type input "07:00"
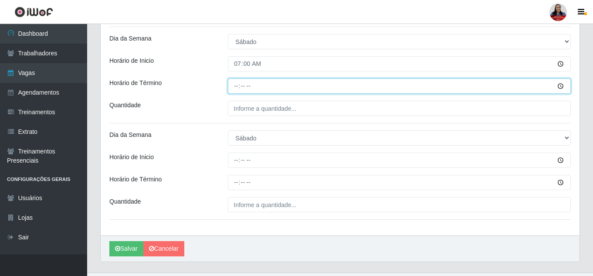
type input "13:00"
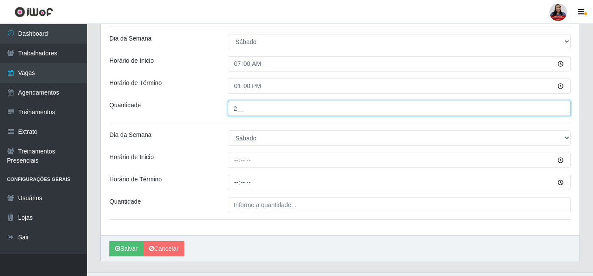
type input "2__"
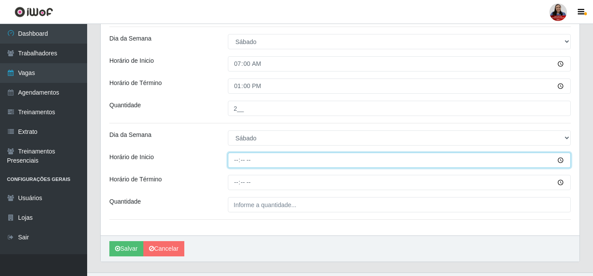
type input "14:00"
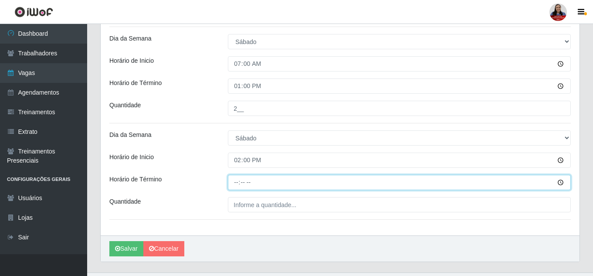
type input "20:00"
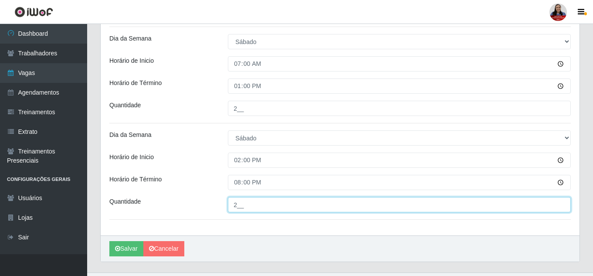
type input "2__"
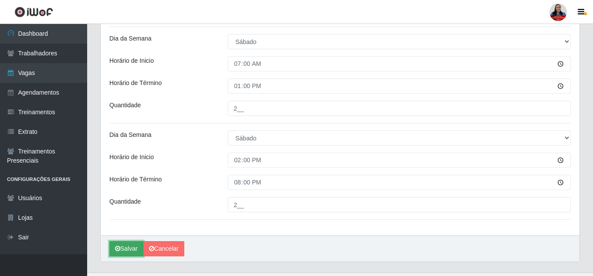
click at [132, 250] on button "Salvar" at bounding box center [126, 248] width 34 height 15
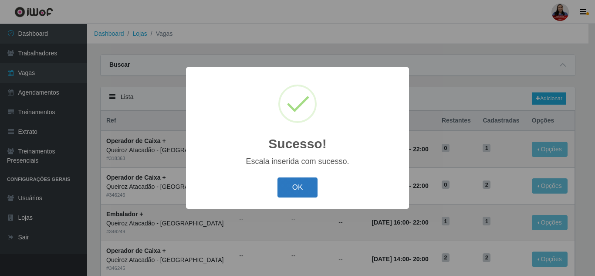
click at [288, 194] on button "OK" at bounding box center [298, 187] width 41 height 20
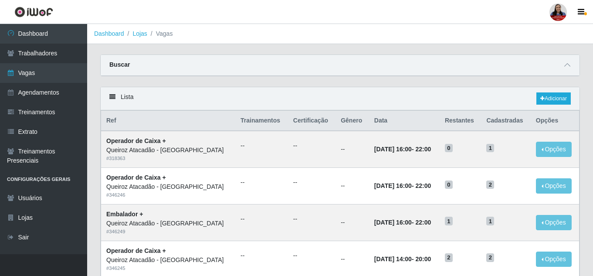
drag, startPoint x: 889, startPoint y: 0, endPoint x: 364, endPoint y: 89, distance: 533.1
click at [364, 89] on div "Lista Adicionar" at bounding box center [340, 98] width 479 height 23
click at [565, 65] on icon at bounding box center [567, 65] width 6 height 6
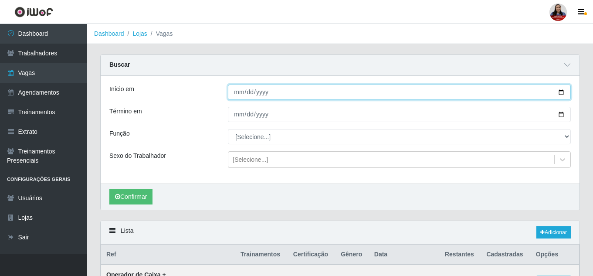
click at [560, 94] on input "2025-09-20" at bounding box center [399, 92] width 343 height 15
type input "[DATE]"
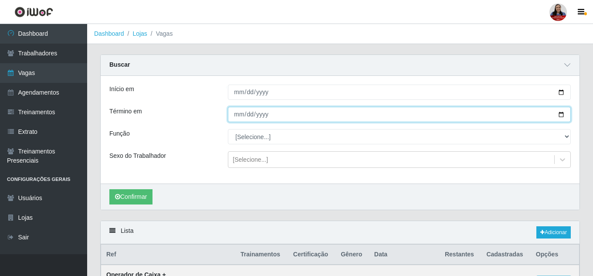
click at [561, 118] on input "2025-09-20" at bounding box center [399, 114] width 343 height 15
type input "[DATE]"
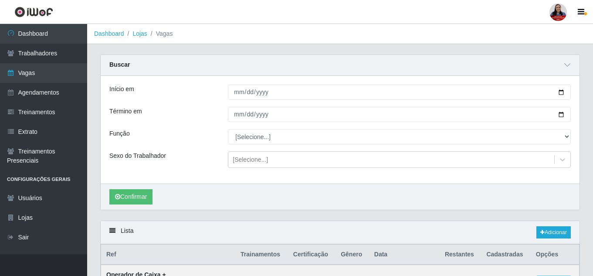
click at [354, 184] on div "Confirmar" at bounding box center [340, 197] width 479 height 26
click at [137, 194] on button "Confirmar" at bounding box center [130, 196] width 43 height 15
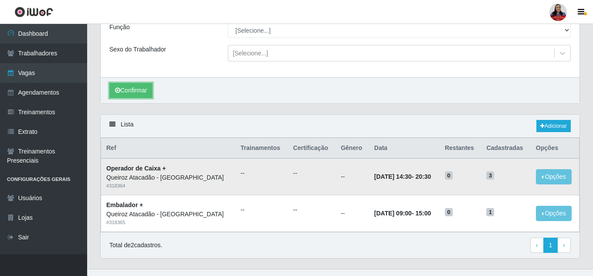
scroll to position [122, 0]
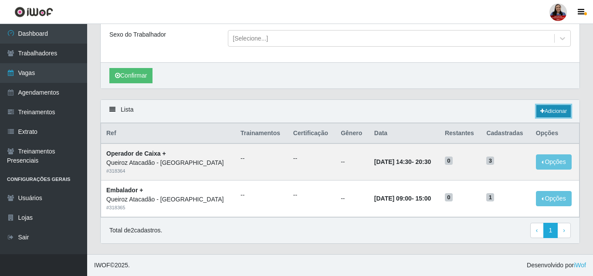
click at [548, 108] on link "Adicionar" at bounding box center [554, 111] width 34 height 12
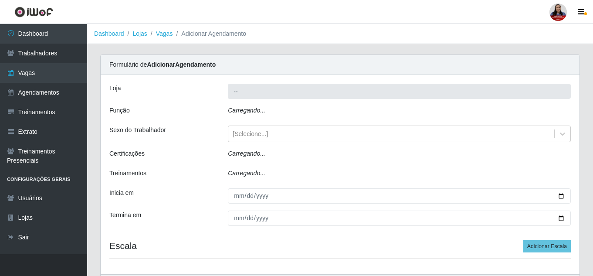
type input "Queiroz Atacadão - [GEOGRAPHIC_DATA]"
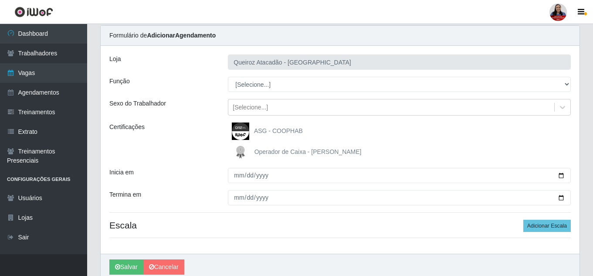
scroll to position [66, 0]
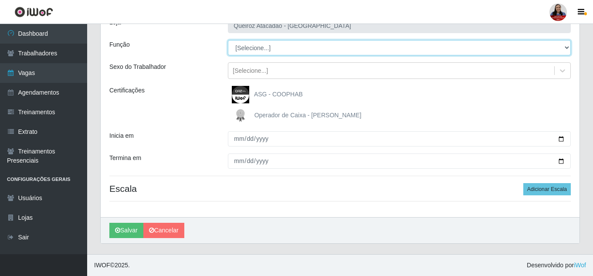
drag, startPoint x: 367, startPoint y: 46, endPoint x: 367, endPoint y: 51, distance: 4.4
click at [367, 46] on select "[Selecione...] Balconista de Açougue Balconista de Açougue + Balconista de Açou…" at bounding box center [399, 47] width 343 height 15
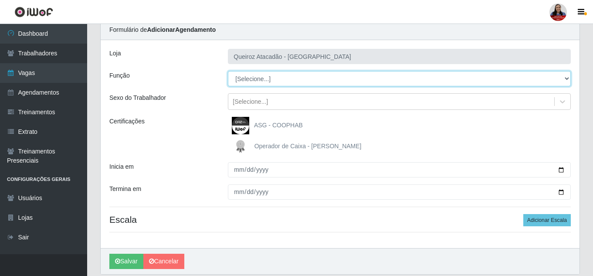
scroll to position [0, 0]
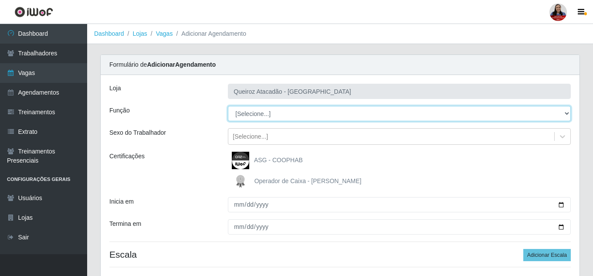
click at [304, 118] on select "[Selecione...] Balconista de Açougue Balconista de Açougue + Balconista de Açou…" at bounding box center [399, 113] width 343 height 15
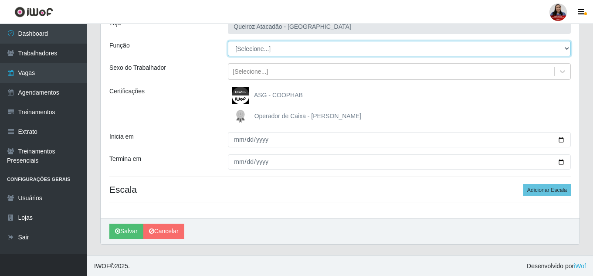
scroll to position [66, 0]
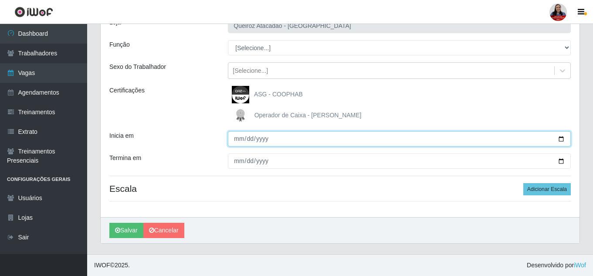
click at [563, 138] on input "Inicia em" at bounding box center [399, 138] width 343 height 15
type input "[DATE]"
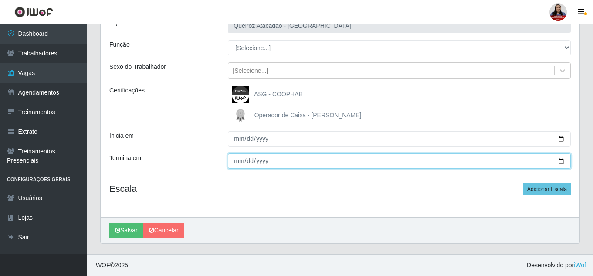
click at [558, 161] on input "Termina em" at bounding box center [399, 160] width 343 height 15
type input "[DATE]"
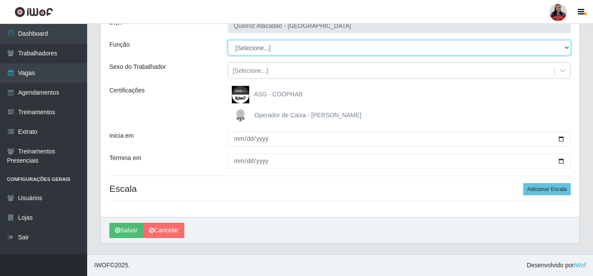
click at [314, 47] on select "[Selecione...] Balconista de Açougue Balconista de Açougue + Balconista de Açou…" at bounding box center [399, 47] width 343 height 15
select select "72"
click at [228, 40] on select "[Selecione...] Balconista de Açougue Balconista de Açougue + Balconista de Açou…" at bounding box center [399, 47] width 343 height 15
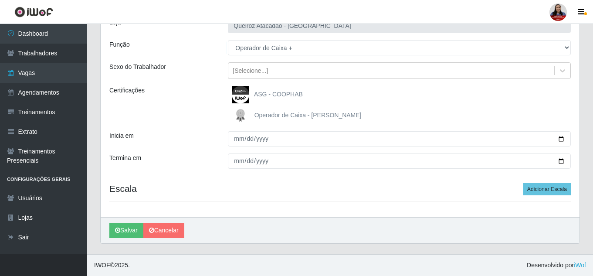
click at [217, 137] on div "Inicia em" at bounding box center [162, 138] width 119 height 15
click at [557, 191] on button "Adicionar Escala" at bounding box center [547, 189] width 48 height 12
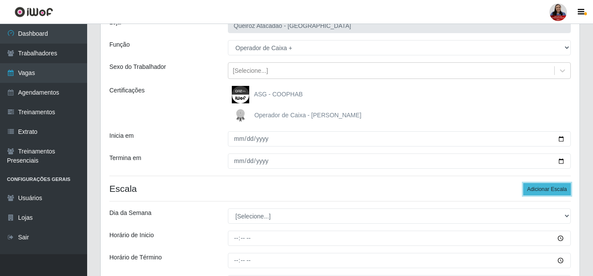
click at [557, 191] on button "Adicionar Escala" at bounding box center [547, 189] width 48 height 12
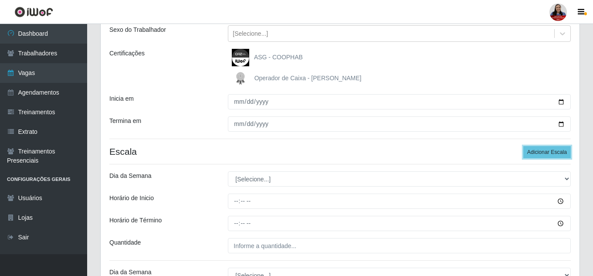
scroll to position [153, 0]
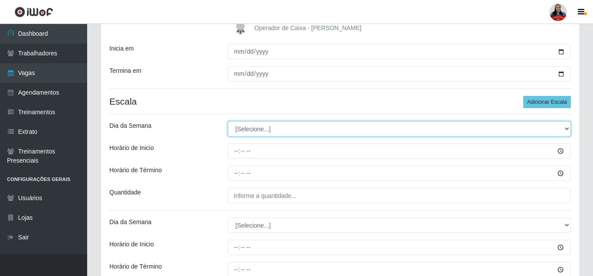
click at [382, 130] on select "[Selecione...] Segunda Terça Quarta Quinta Sexta Sábado Domingo" at bounding box center [399, 128] width 343 height 15
select select "0"
click at [228, 121] on select "[Selecione...] Segunda Terça Quarta Quinta Sexta Sábado Domingo" at bounding box center [399, 128] width 343 height 15
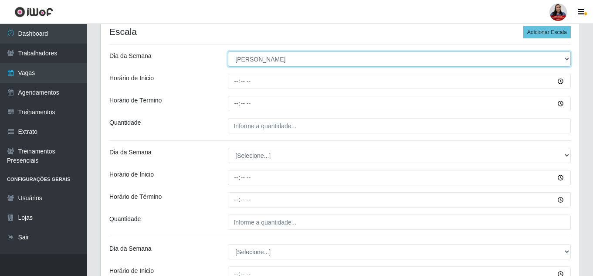
scroll to position [240, 0]
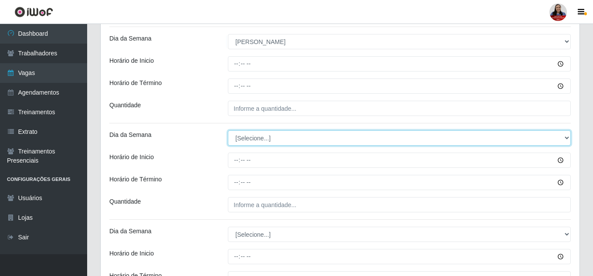
click at [312, 135] on select "[Selecione...] Segunda Terça Quarta Quinta Sexta Sábado Domingo" at bounding box center [399, 137] width 343 height 15
select select "0"
click at [228, 130] on select "[Selecione...] Segunda Terça Quarta Quinta Sexta Sábado Domingo" at bounding box center [399, 137] width 343 height 15
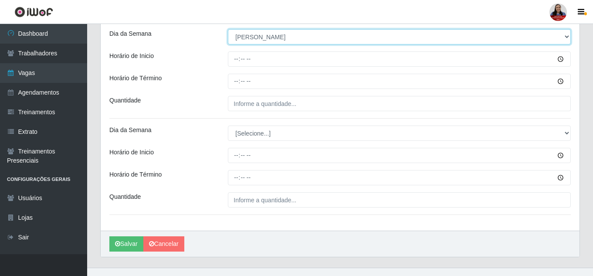
scroll to position [355, 0]
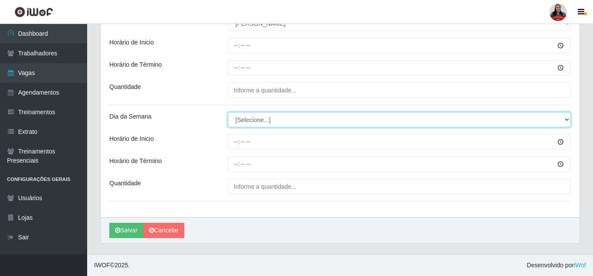
click at [306, 121] on select "[Selecione...] Segunda Terça Quarta Quinta Sexta Sábado Domingo" at bounding box center [399, 119] width 343 height 15
select select "0"
click at [228, 112] on select "[Selecione...] Segunda Terça Quarta Quinta Sexta Sábado Domingo" at bounding box center [399, 119] width 343 height 15
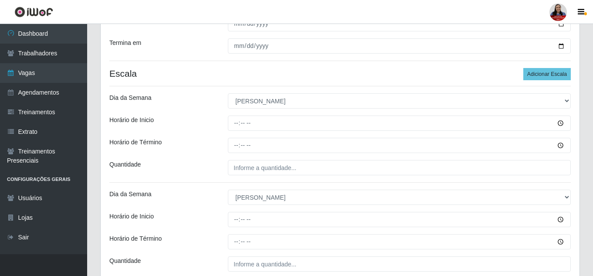
scroll to position [180, 0]
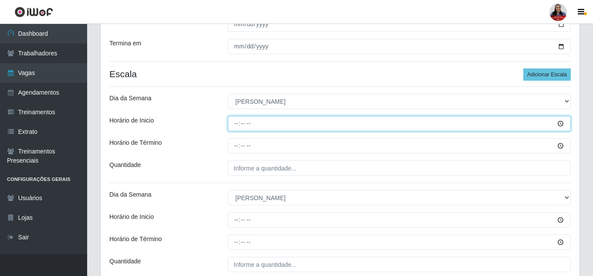
click at [238, 122] on input "Horário de Inicio" at bounding box center [399, 123] width 343 height 15
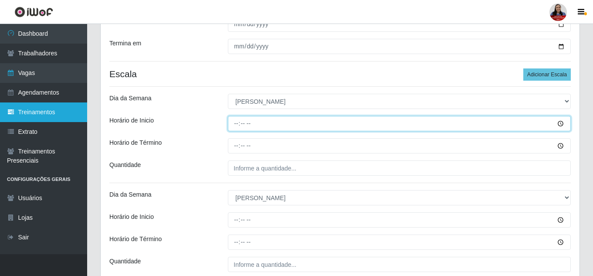
type input "08:00"
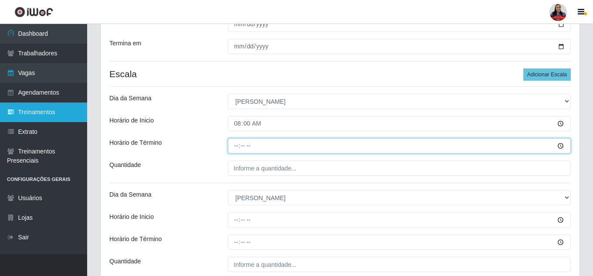
type input "14:00"
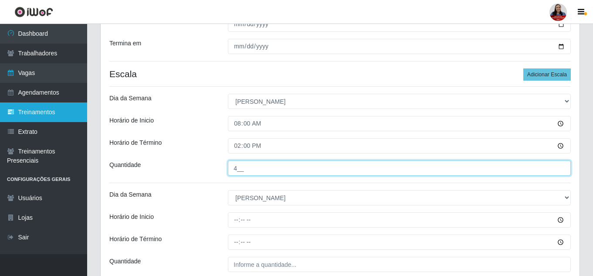
type input "4__"
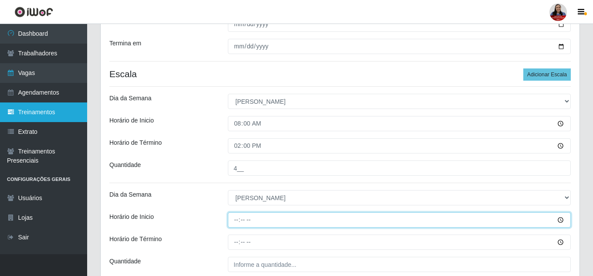
type input "09:00"
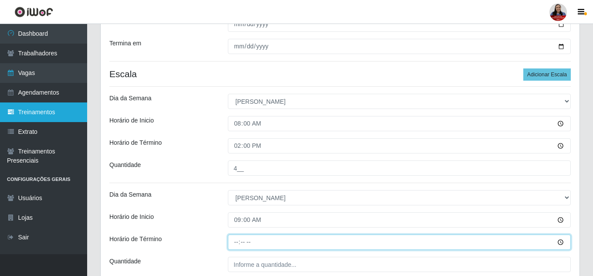
type input "15:00"
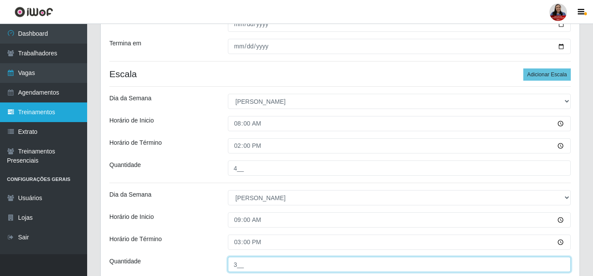
type input "3__"
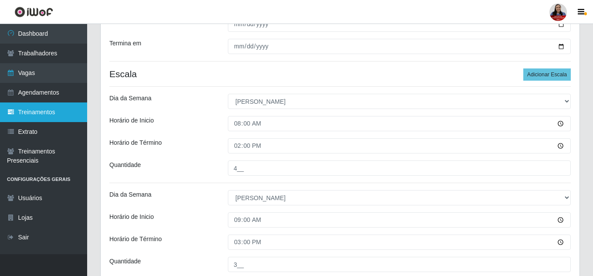
scroll to position [337, 0]
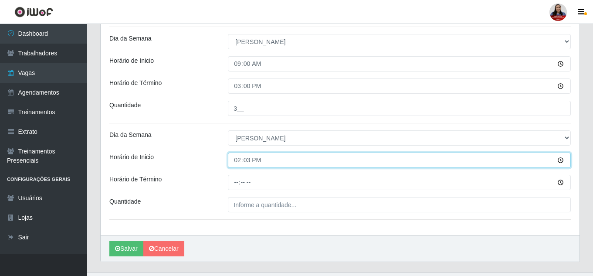
type input "14:30"
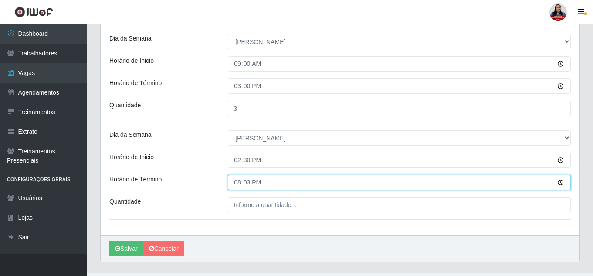
type input "20:30"
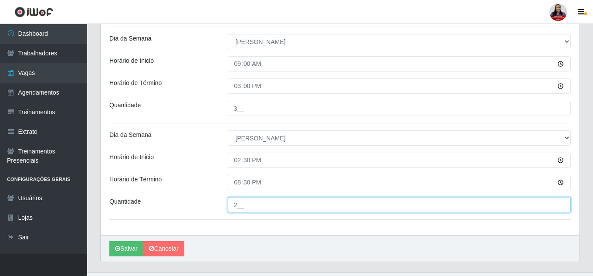
type input "2__"
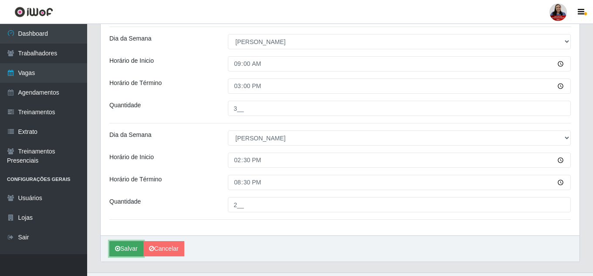
click at [126, 245] on button "Salvar" at bounding box center [126, 248] width 34 height 15
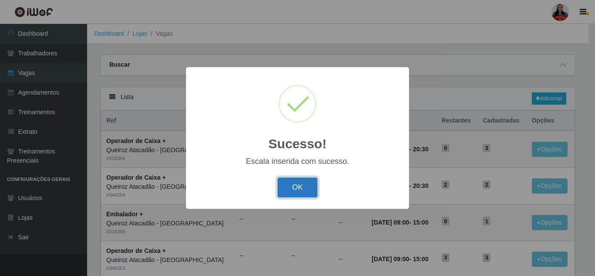
click at [301, 180] on button "OK" at bounding box center [298, 187] width 41 height 20
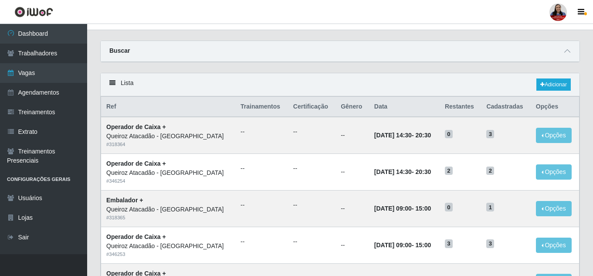
scroll to position [10, 0]
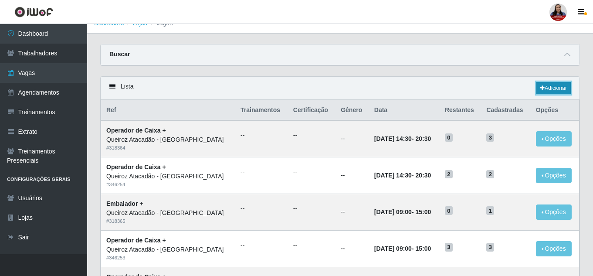
click at [550, 89] on link "Adicionar" at bounding box center [554, 88] width 34 height 12
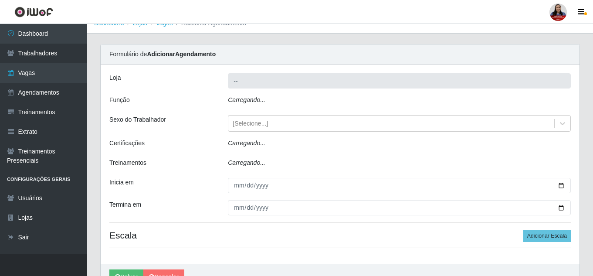
type input "Queiroz Atacadão - [GEOGRAPHIC_DATA]"
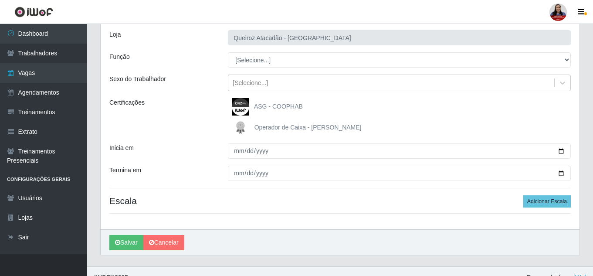
scroll to position [66, 0]
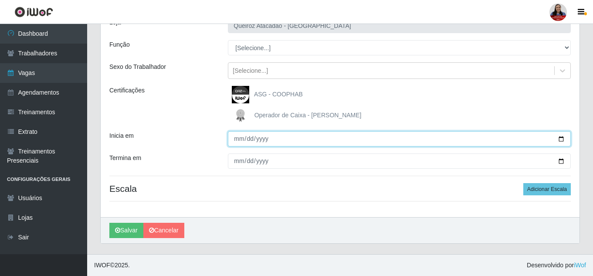
click at [561, 139] on input "Inicia em" at bounding box center [399, 138] width 343 height 15
type input "[DATE]"
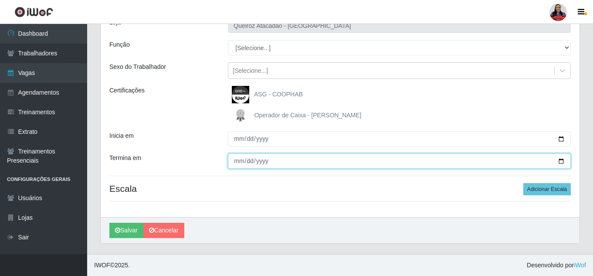
click at [560, 160] on input "Termina em" at bounding box center [399, 160] width 343 height 15
type input "[DATE]"
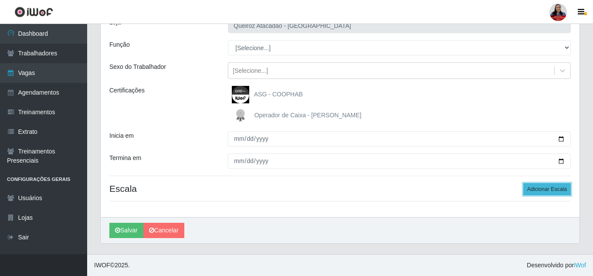
click at [554, 191] on button "Adicionar Escala" at bounding box center [547, 189] width 48 height 12
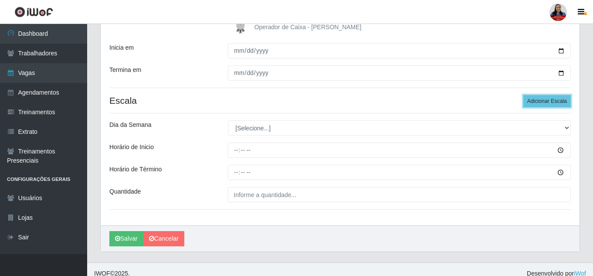
scroll to position [162, 0]
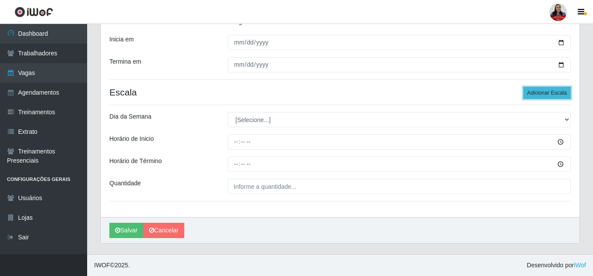
click at [559, 92] on button "Adicionar Escala" at bounding box center [547, 93] width 48 height 12
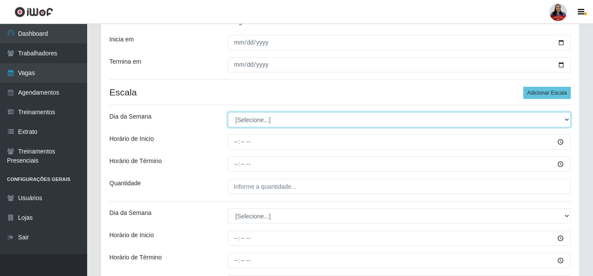
click at [311, 119] on select "[Selecione...] Segunda Terça Quarta Quinta Sexta Sábado Domingo" at bounding box center [399, 119] width 343 height 15
select select "0"
click at [228, 112] on select "[Selecione...] Segunda Terça Quarta Quinta Sexta Sábado Domingo" at bounding box center [399, 119] width 343 height 15
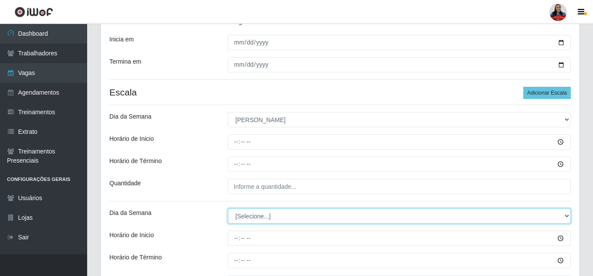
click at [288, 214] on select "[Selecione...] Segunda Terça Quarta Quinta Sexta Sábado Domingo" at bounding box center [399, 215] width 343 height 15
select select "0"
click at [228, 208] on select "[Selecione...] Segunda Terça Quarta Quinta Sexta Sábado Domingo" at bounding box center [399, 215] width 343 height 15
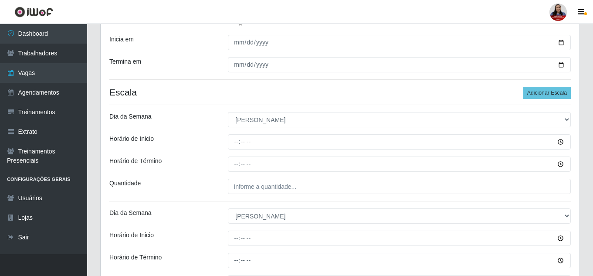
click at [205, 186] on div "Quantidade" at bounding box center [162, 186] width 119 height 15
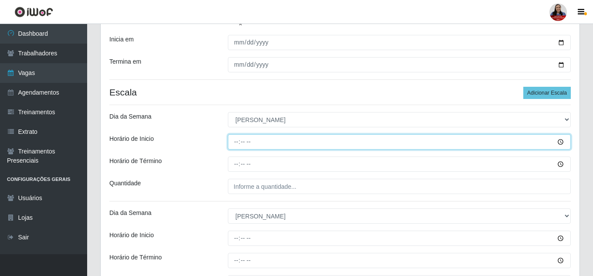
click at [232, 143] on input "Horário de Inicio" at bounding box center [399, 141] width 343 height 15
type input "08:00"
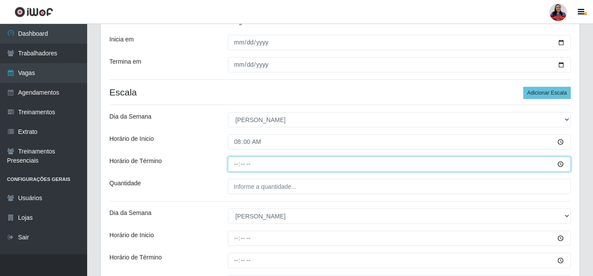
type input "14:00"
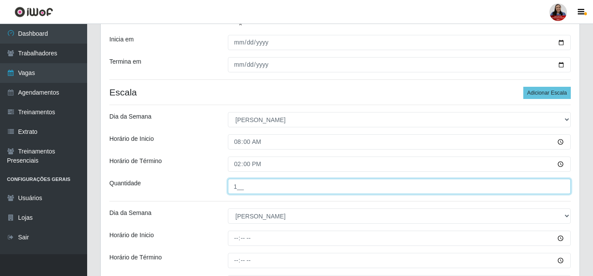
type input "1__"
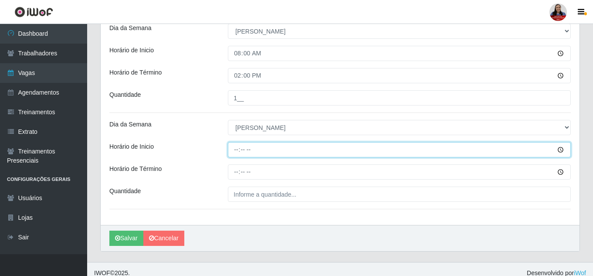
scroll to position [258, 0]
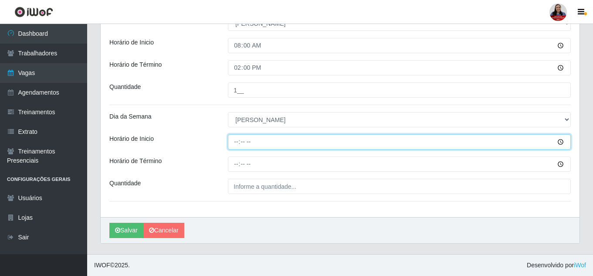
type input "09:00"
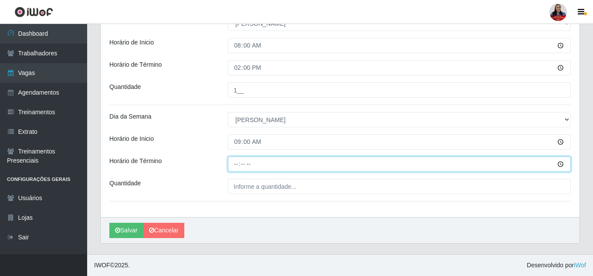
type input "15:00"
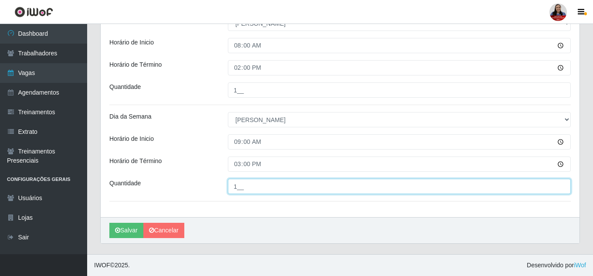
type input "1__"
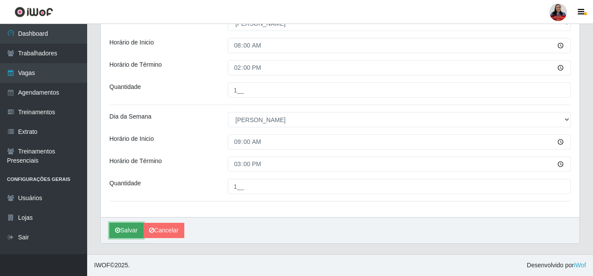
click at [123, 234] on button "Salvar" at bounding box center [126, 230] width 34 height 15
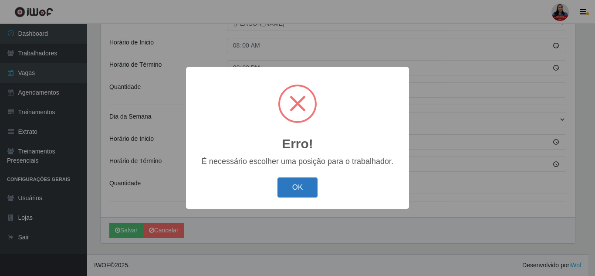
click at [307, 185] on button "OK" at bounding box center [298, 187] width 41 height 20
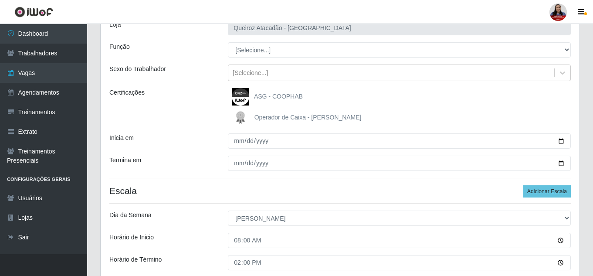
scroll to position [41, 0]
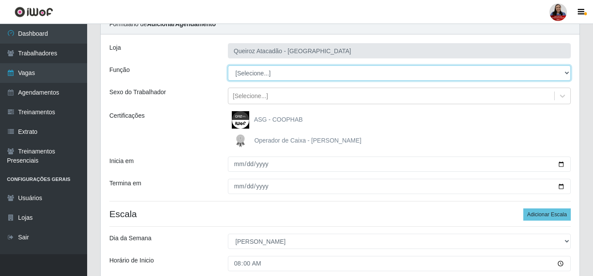
click at [275, 75] on select "[Selecione...] Balconista de Açougue Balconista de Açougue + Balconista de Açou…" at bounding box center [399, 72] width 343 height 15
select select "70"
click at [228, 65] on select "[Selecione...] Balconista de Açougue Balconista de Açougue + Balconista de Açou…" at bounding box center [399, 72] width 343 height 15
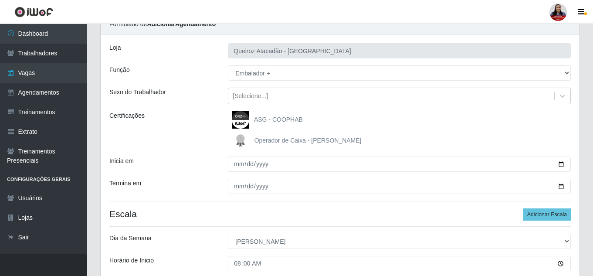
click at [188, 102] on div "Sexo do Trabalhador" at bounding box center [162, 96] width 119 height 17
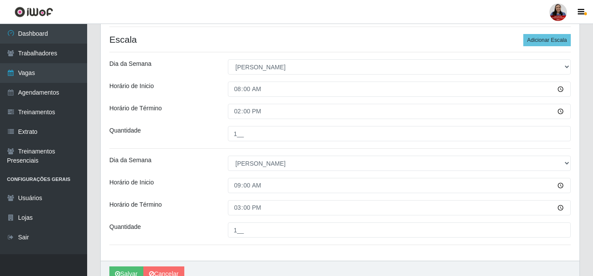
scroll to position [258, 0]
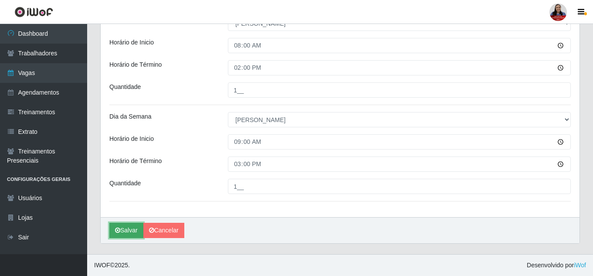
click at [126, 224] on button "Salvar" at bounding box center [126, 230] width 34 height 15
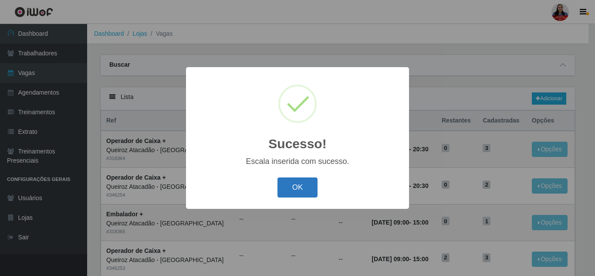
click at [306, 188] on button "OK" at bounding box center [298, 187] width 41 height 20
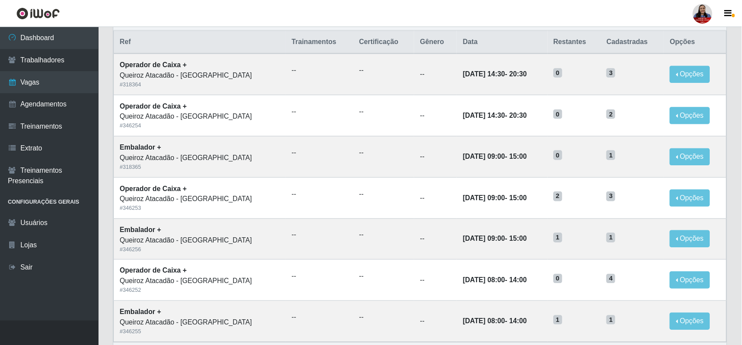
scroll to position [83, 0]
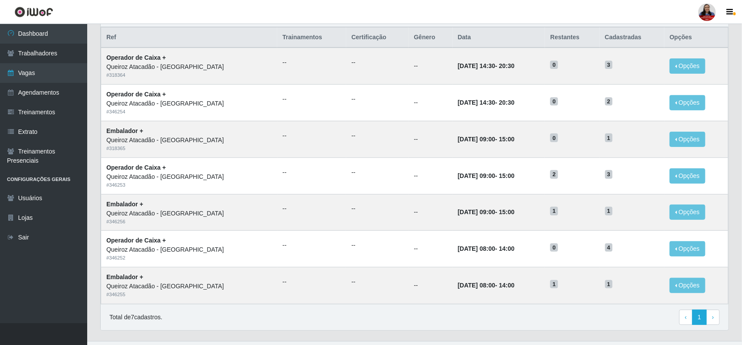
drag, startPoint x: 588, startPoint y: 0, endPoint x: 326, endPoint y: 321, distance: 414.2
click at [326, 275] on div "Total de 7 cadastros. ‹ Previous 1 › Next" at bounding box center [414, 317] width 610 height 16
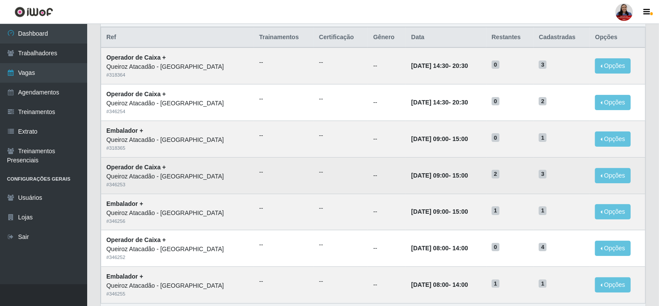
drag, startPoint x: 732, startPoint y: 0, endPoint x: 360, endPoint y: 172, distance: 410.5
click at [360, 172] on td "--" at bounding box center [341, 175] width 54 height 37
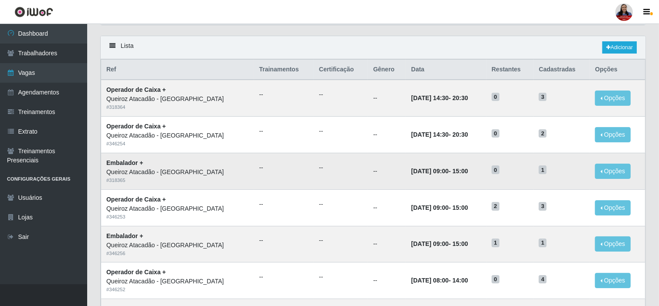
scroll to position [0, 0]
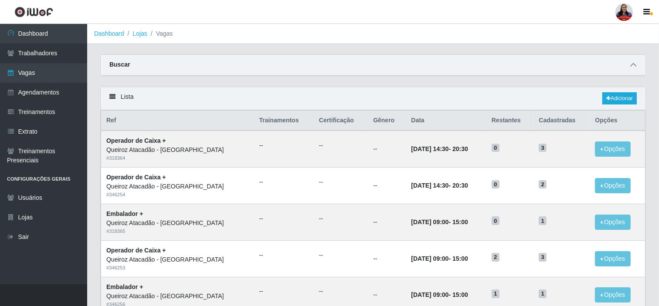
click at [595, 69] on span at bounding box center [633, 65] width 10 height 10
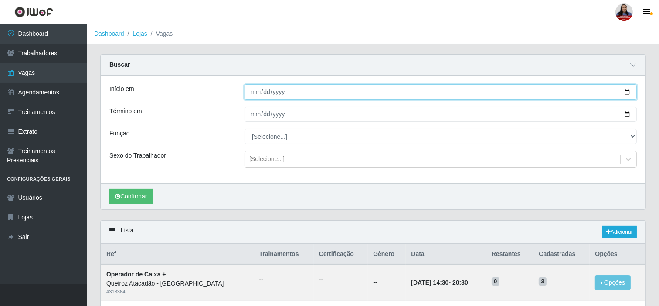
click at [595, 94] on input "[DATE]" at bounding box center [441, 92] width 392 height 15
type input "2025-09-22"
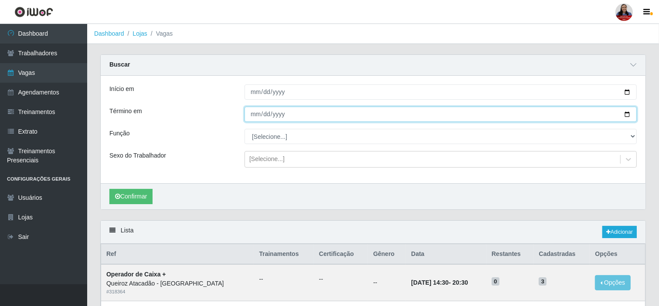
click at [595, 117] on input "[DATE]" at bounding box center [441, 114] width 392 height 15
type input "2025-09-22"
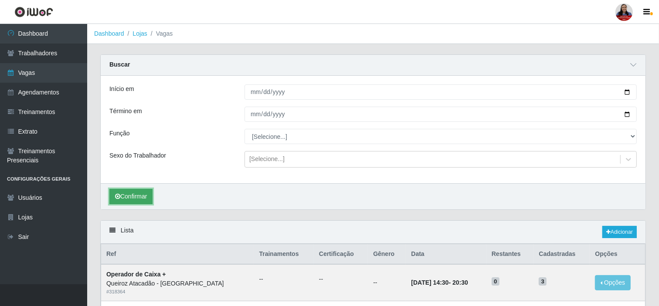
click at [134, 195] on button "Confirmar" at bounding box center [130, 196] width 43 height 15
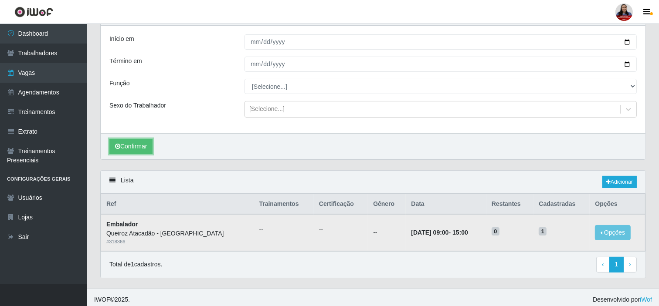
scroll to position [54, 0]
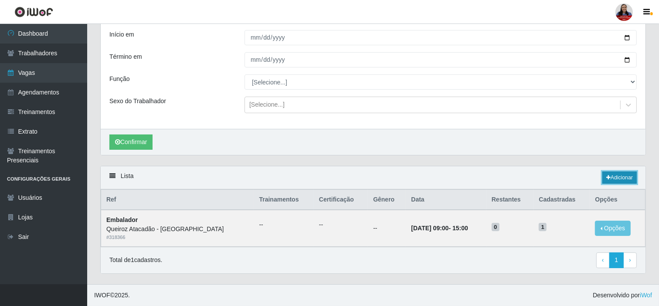
click at [595, 178] on link "Adicionar" at bounding box center [619, 178] width 34 height 12
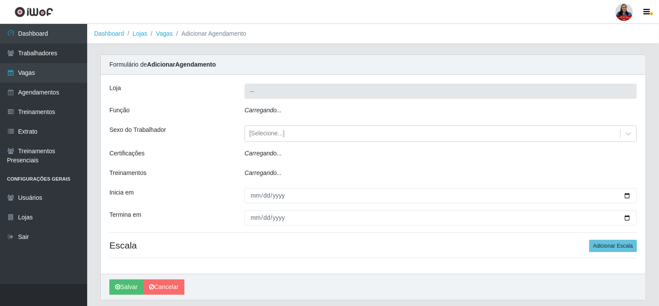
type input "Queiroz Atacadão - [GEOGRAPHIC_DATA]"
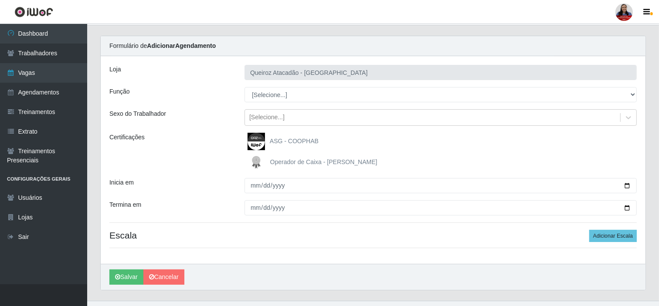
scroll to position [36, 0]
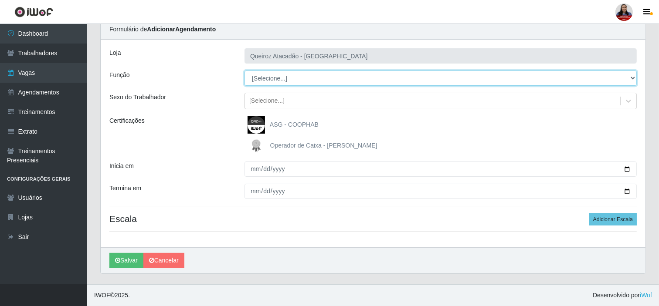
drag, startPoint x: 304, startPoint y: 77, endPoint x: 303, endPoint y: 84, distance: 6.6
click at [304, 77] on select "[Selecione...] Balconista de Açougue Balconista de Açougue + Balconista de Açou…" at bounding box center [441, 78] width 392 height 15
select select "22"
click at [245, 71] on select "[Selecione...] Balconista de Açougue Balconista de Açougue + Balconista de Açou…" at bounding box center [441, 78] width 392 height 15
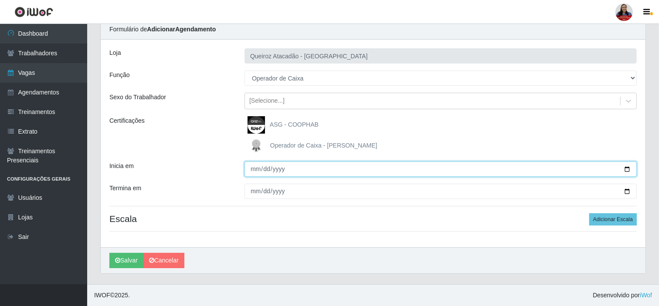
click at [595, 167] on input "Inicia em" at bounding box center [441, 169] width 392 height 15
type input "2025-09-22"
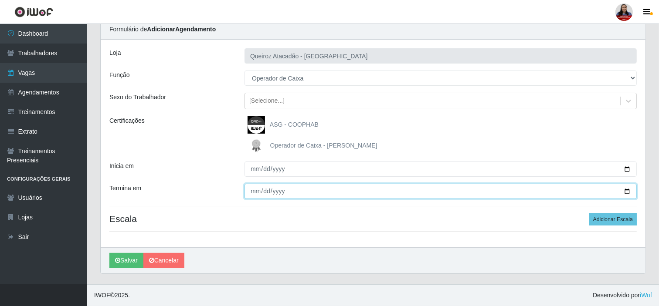
click at [595, 190] on input "Termina em" at bounding box center [441, 191] width 392 height 15
type input "2025-09-22"
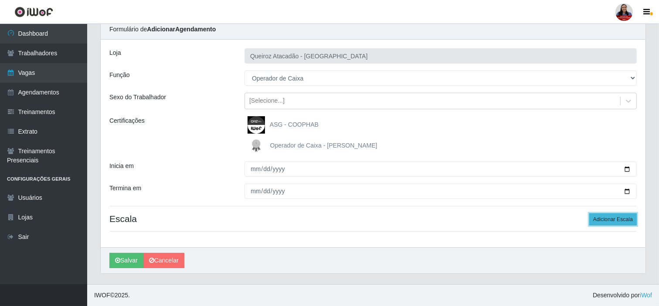
click at [595, 220] on button "Adicionar Escala" at bounding box center [613, 220] width 48 height 12
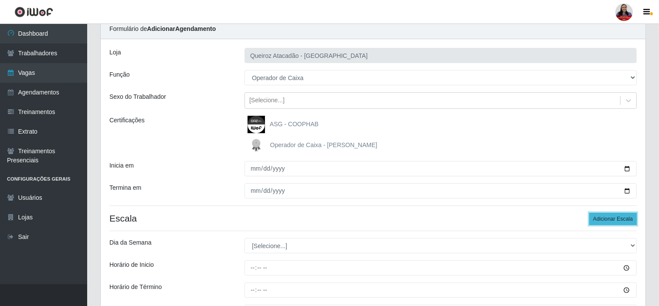
click at [595, 220] on button "Adicionar Escala" at bounding box center [613, 219] width 48 height 12
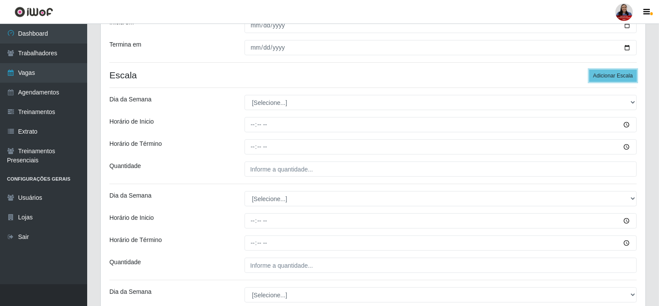
scroll to position [131, 0]
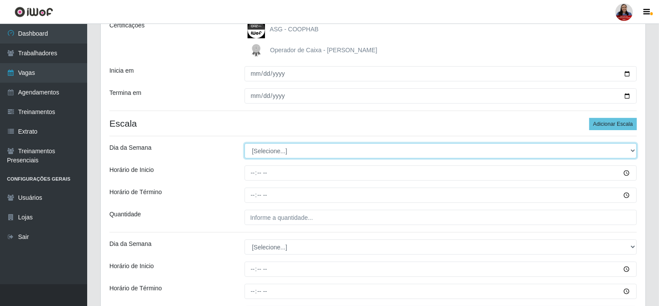
click at [292, 150] on select "[Selecione...] Segunda Terça Quarta Quinta Sexta Sábado Domingo" at bounding box center [441, 150] width 392 height 15
select select "1"
click at [245, 143] on select "[Selecione...] Segunda Terça Quarta Quinta Sexta Sábado Domingo" at bounding box center [441, 150] width 392 height 15
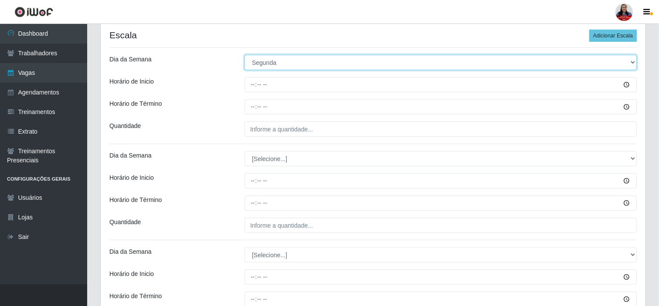
scroll to position [228, 0]
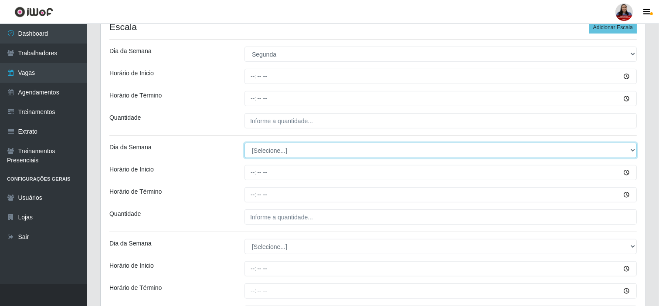
click at [292, 147] on select "[Selecione...] Segunda Terça Quarta Quinta Sexta Sábado Domingo" at bounding box center [441, 150] width 392 height 15
select select "1"
click at [245, 143] on select "[Selecione...] Segunda Terça Quarta Quinta Sexta Sábado Domingo" at bounding box center [441, 150] width 392 height 15
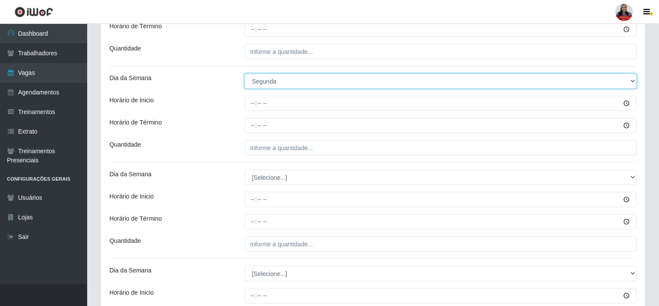
scroll to position [324, 0]
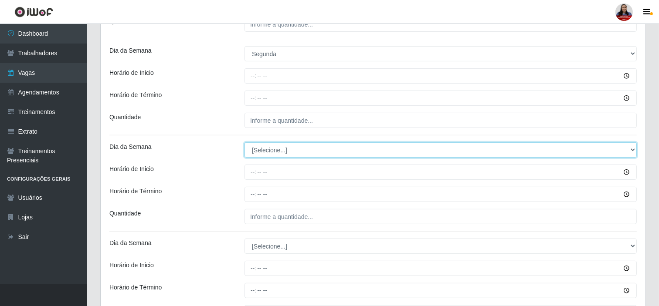
click at [293, 152] on select "[Selecione...] Segunda Terça Quarta Quinta Sexta Sábado Domingo" at bounding box center [441, 150] width 392 height 15
select select "1"
click at [245, 143] on select "[Selecione...] Segunda Terça Quarta Quinta Sexta Sábado Domingo" at bounding box center [441, 150] width 392 height 15
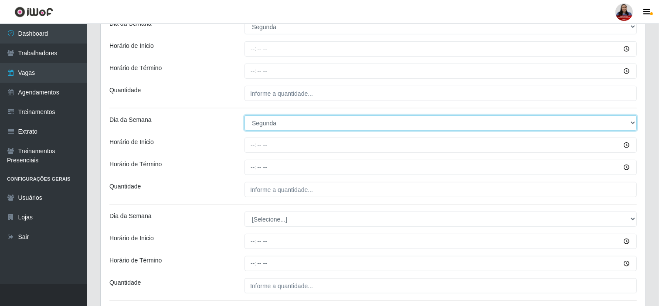
scroll to position [421, 0]
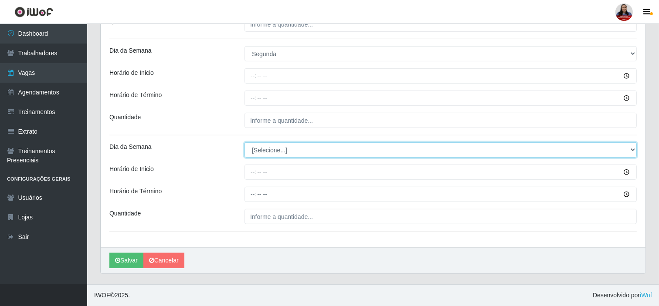
click at [286, 151] on select "[Selecione...] Segunda Terça Quarta Quinta Sexta Sábado Domingo" at bounding box center [441, 150] width 392 height 15
select select "1"
click at [245, 143] on select "[Selecione...] Segunda Terça Quarta Quinta Sexta Sábado Domingo" at bounding box center [441, 150] width 392 height 15
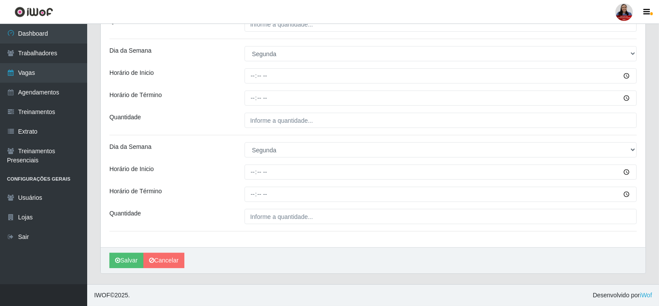
click at [217, 126] on div "Quantidade" at bounding box center [170, 120] width 135 height 15
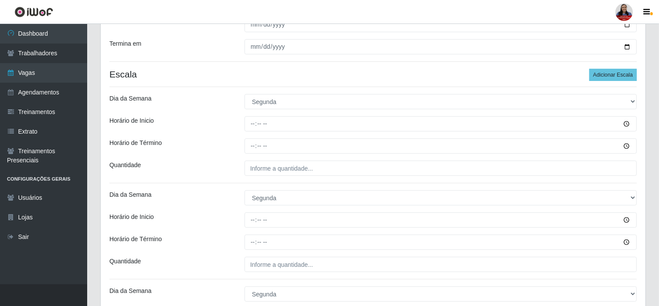
scroll to position [179, 0]
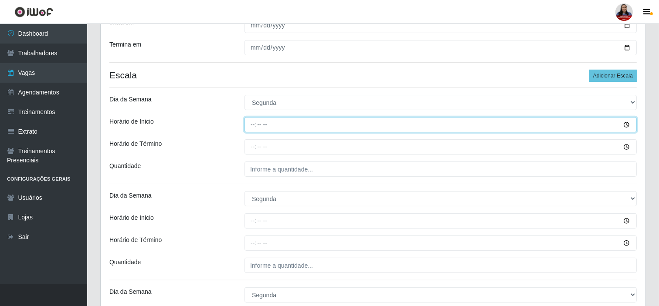
click at [248, 125] on input "Horário de Inicio" at bounding box center [441, 124] width 392 height 15
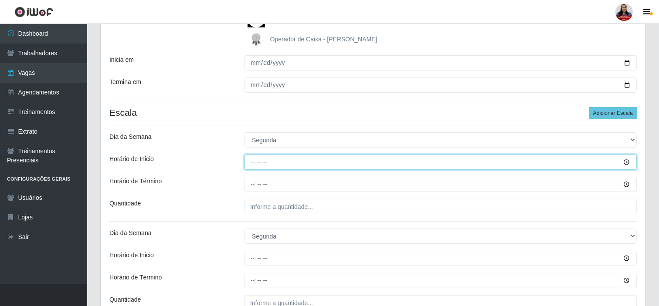
scroll to position [145, 0]
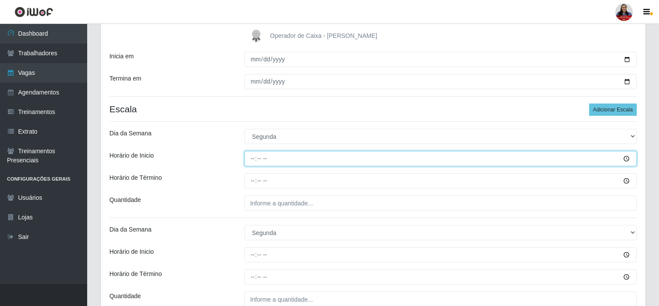
type input "07:00"
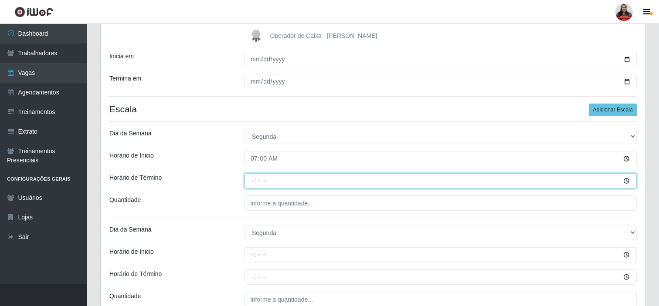
type input "13:00"
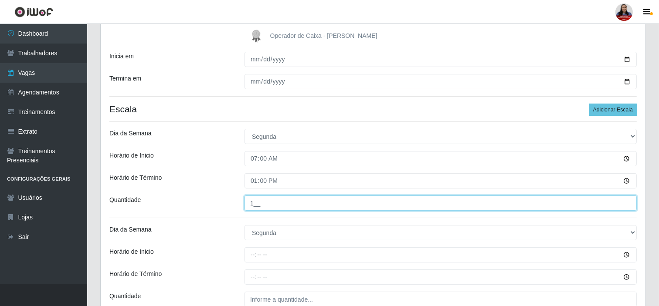
type input "1__"
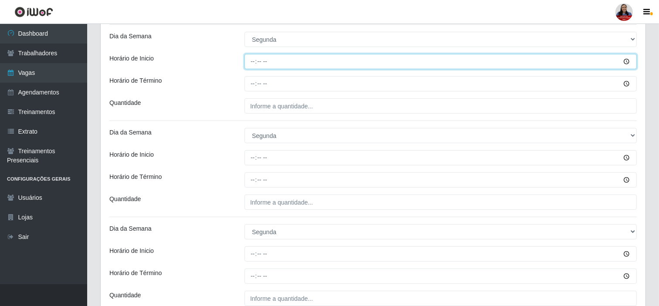
scroll to position [290, 0]
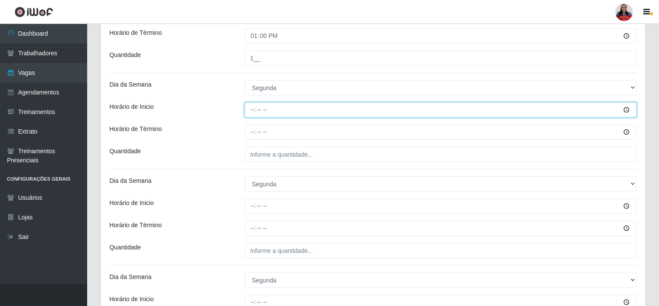
type input "09:00"
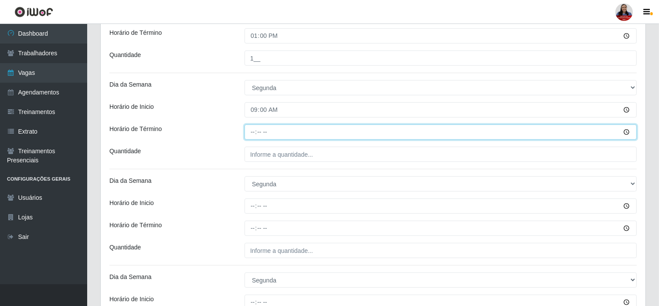
type input "15:00"
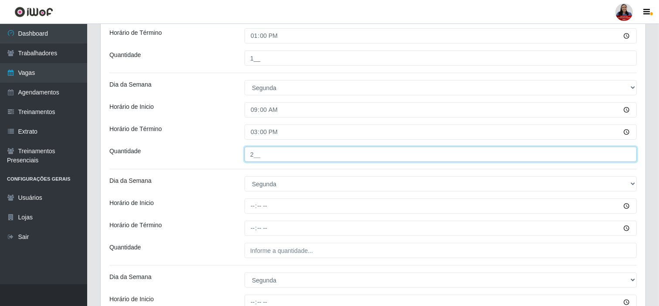
type input "2__"
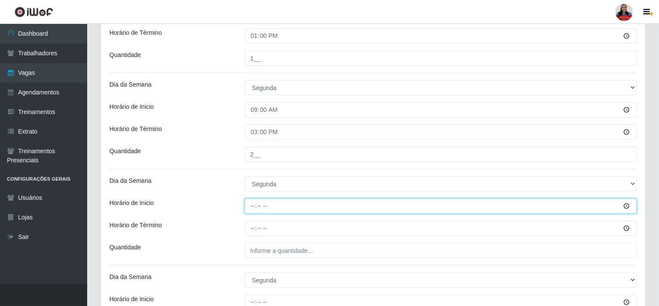
type input "14:00"
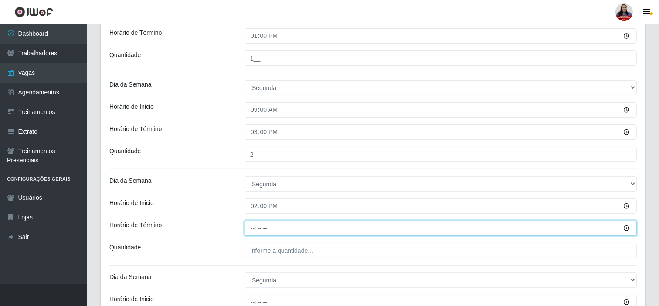
type input "20:00"
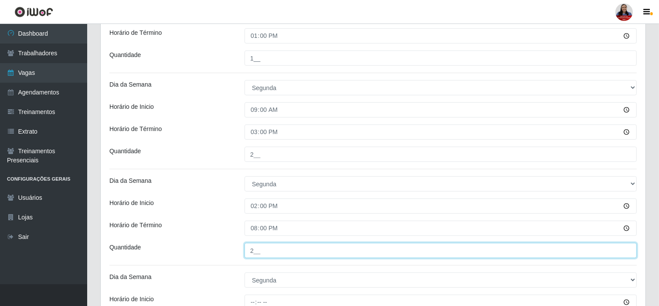
type input "2__"
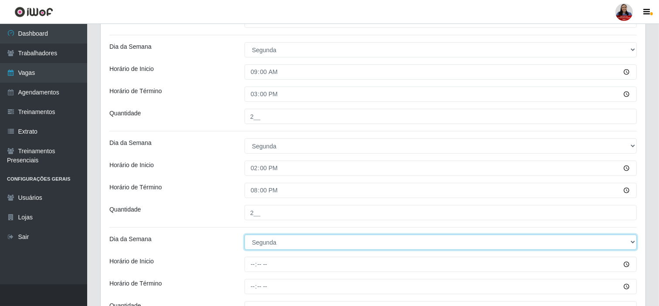
scroll to position [421, 0]
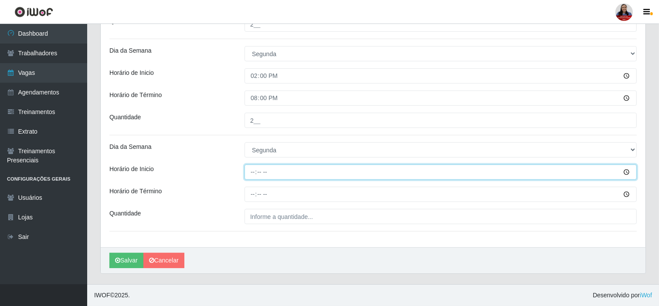
type input "16:00"
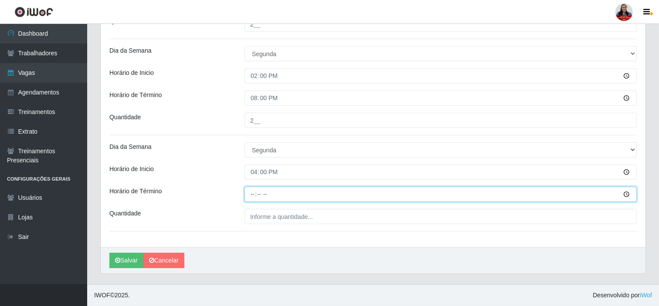
type input "22:00"
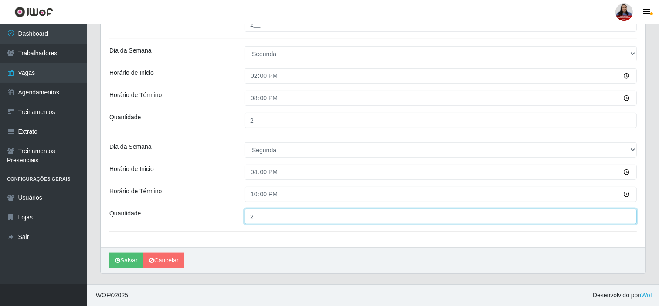
type input "2__"
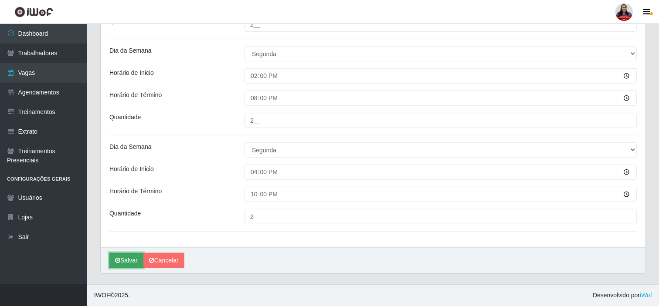
click at [125, 264] on button "Salvar" at bounding box center [126, 260] width 34 height 15
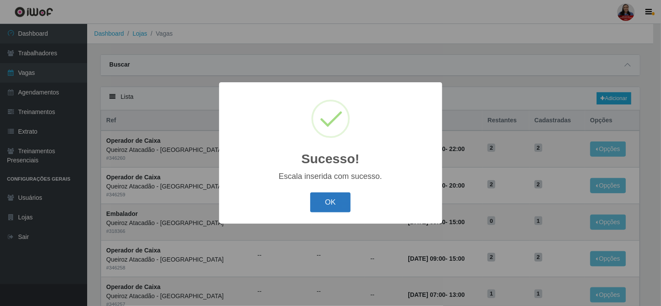
click at [333, 206] on button "OK" at bounding box center [330, 203] width 41 height 20
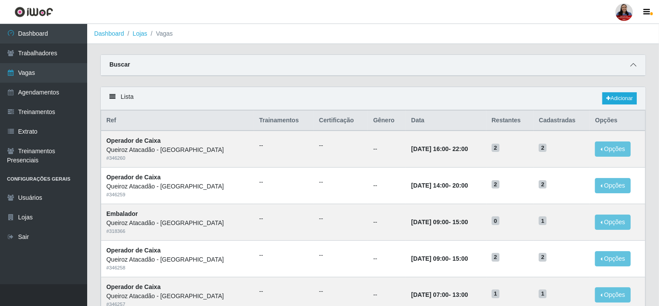
click at [595, 60] on span at bounding box center [633, 65] width 10 height 10
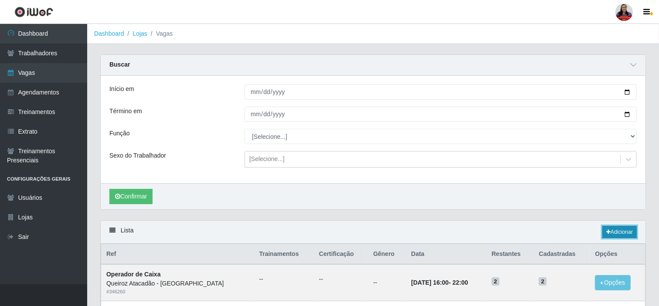
click at [595, 233] on link "Adicionar" at bounding box center [619, 232] width 34 height 12
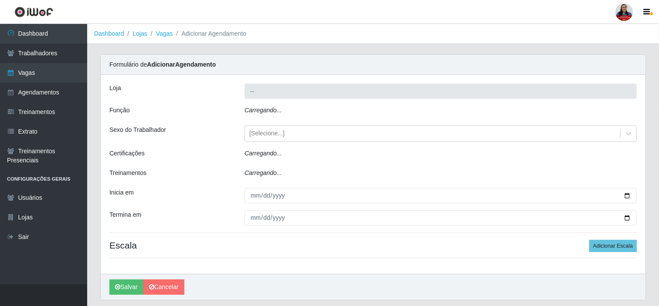
type input "Queiroz Atacadão - [GEOGRAPHIC_DATA]"
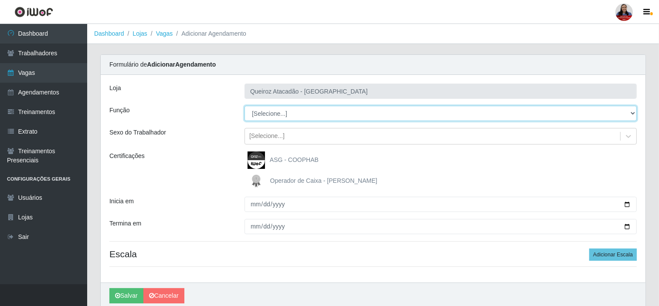
click at [295, 115] on select "[Selecione...] Balconista de Açougue Balconista de Açougue + Balconista de Açou…" at bounding box center [441, 113] width 392 height 15
select select "1"
click at [245, 106] on select "[Selecione...] Balconista de Açougue Balconista de Açougue + Balconista de Açou…" at bounding box center [441, 113] width 392 height 15
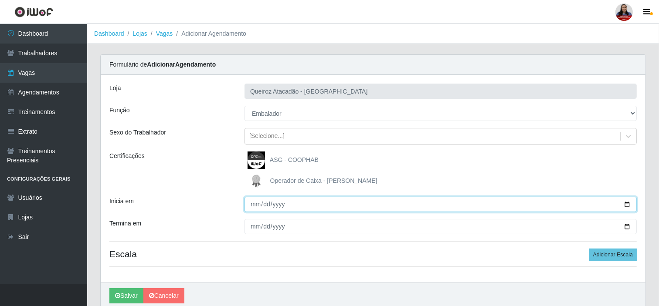
click at [595, 206] on input "Inicia em" at bounding box center [441, 204] width 392 height 15
type input "2025-09-22"
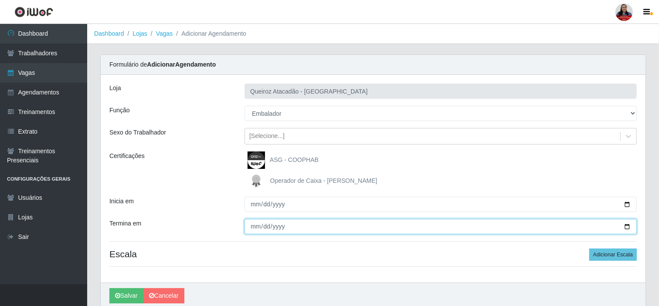
click at [595, 228] on input "Termina em" at bounding box center [441, 226] width 392 height 15
type input "2025-09-22"
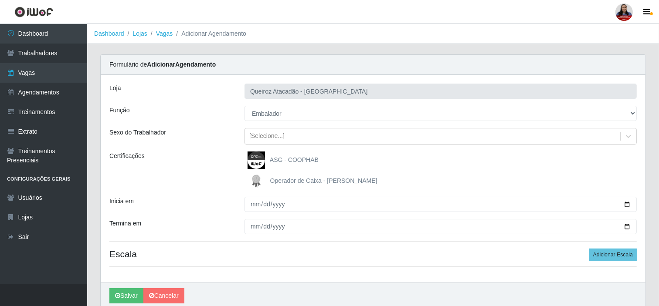
click at [216, 204] on div "Inicia em" at bounding box center [170, 204] width 135 height 15
click at [595, 252] on button "Adicionar Escala" at bounding box center [613, 255] width 48 height 12
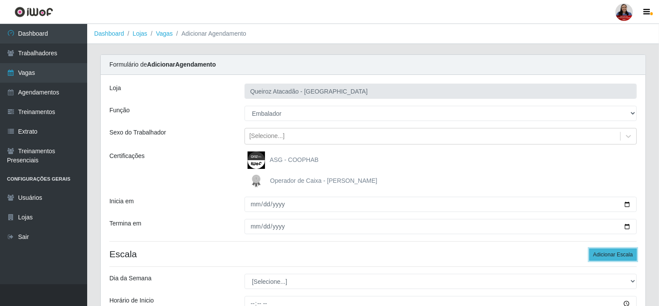
click at [595, 252] on button "Adicionar Escala" at bounding box center [613, 255] width 48 height 12
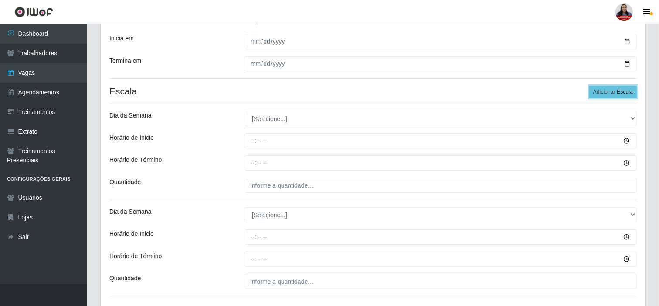
scroll to position [194, 0]
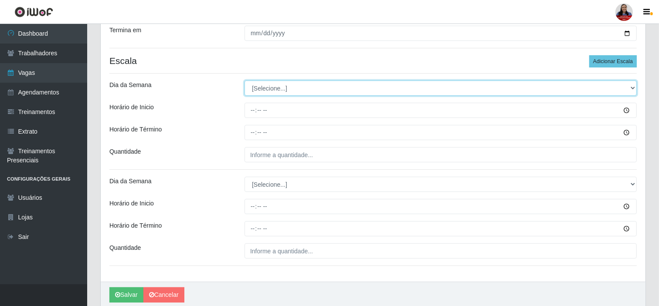
click at [311, 90] on select "[Selecione...] Segunda Terça Quarta Quinta Sexta Sábado Domingo" at bounding box center [441, 88] width 392 height 15
select select "1"
click at [245, 81] on select "[Selecione...] Segunda Terça Quarta Quinta Sexta Sábado Domingo" at bounding box center [441, 88] width 392 height 15
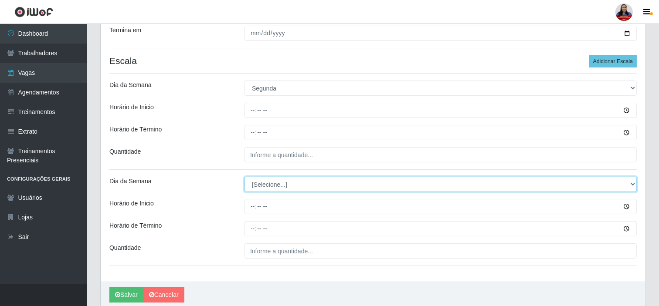
click at [291, 184] on select "[Selecione...] Segunda Terça Quarta Quinta Sexta Sábado Domingo" at bounding box center [441, 184] width 392 height 15
select select "1"
click at [245, 177] on select "[Selecione...] Segunda Terça Quarta Quinta Sexta Sábado Domingo" at bounding box center [441, 184] width 392 height 15
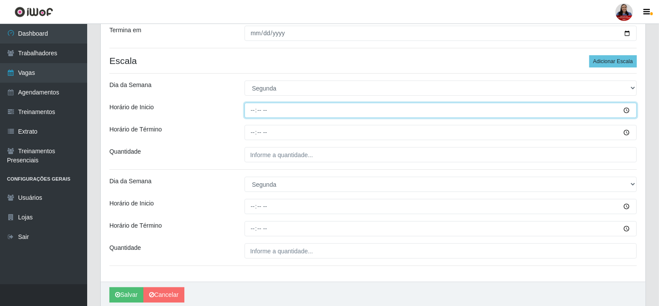
click at [253, 110] on input "Horário de Inicio" at bounding box center [441, 110] width 392 height 15
type input "08:00"
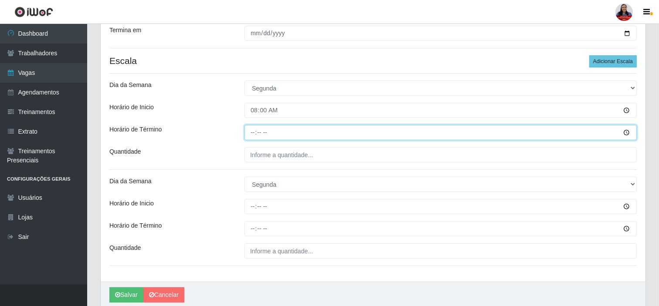
type input "14:00"
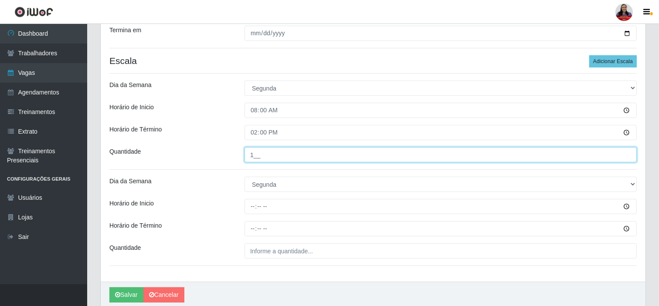
type input "1__"
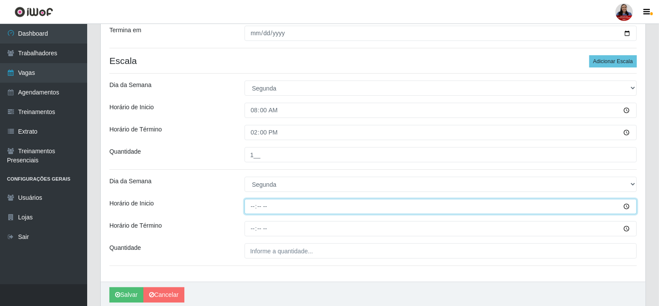
type input "16:00"
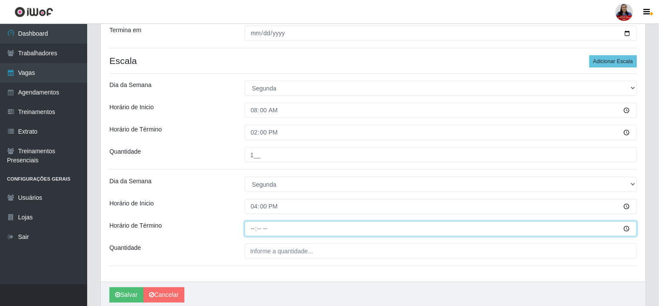
type input "22:00"
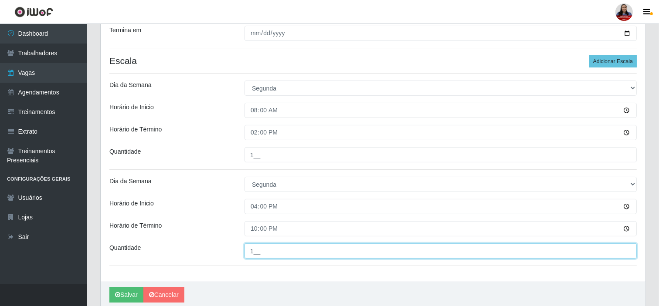
type input "1__"
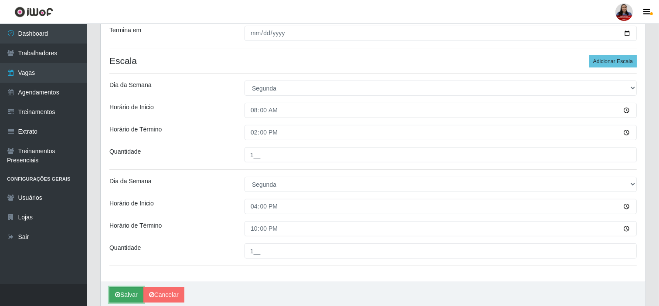
click at [119, 275] on button "Salvar" at bounding box center [126, 295] width 34 height 15
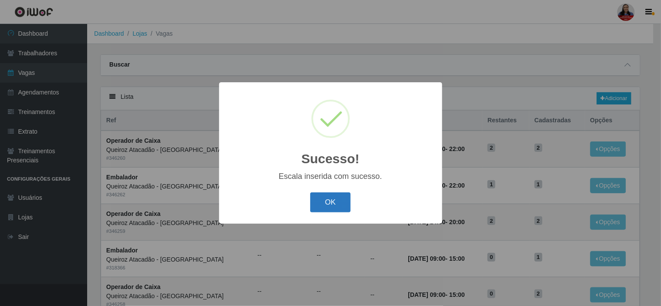
click at [330, 201] on button "OK" at bounding box center [330, 203] width 41 height 20
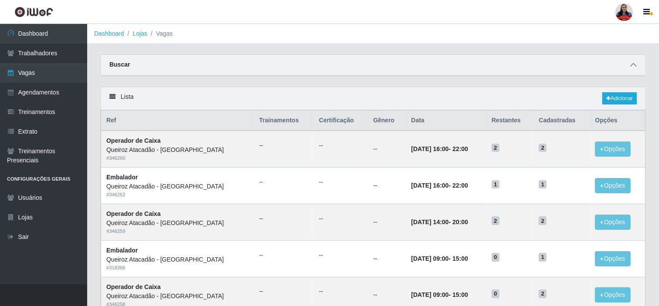
click at [595, 65] on icon at bounding box center [633, 65] width 6 height 6
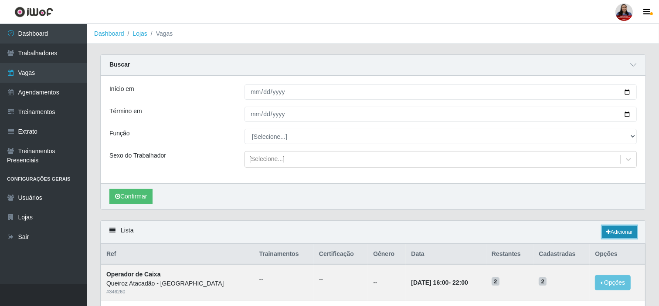
click at [595, 233] on link "Adicionar" at bounding box center [619, 232] width 34 height 12
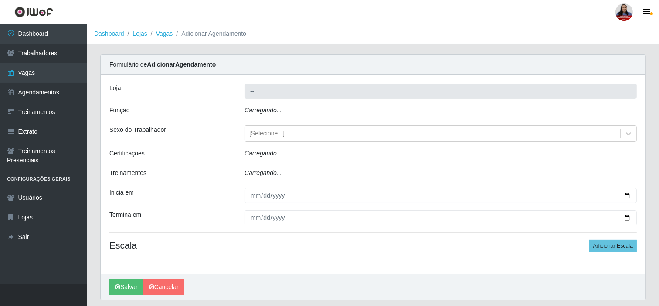
type input "Queiroz Atacadão - [GEOGRAPHIC_DATA]"
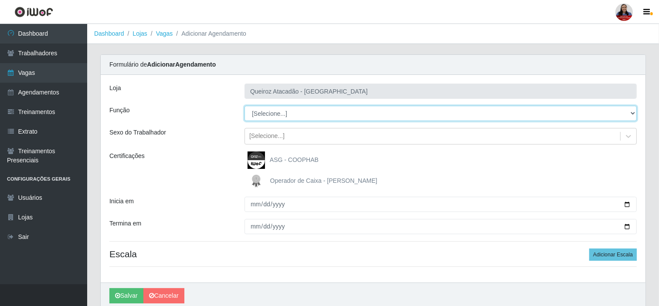
drag, startPoint x: 324, startPoint y: 121, endPoint x: 306, endPoint y: 116, distance: 18.3
click at [306, 116] on select "[Selecione...] Balconista de Açougue Balconista de Açougue + Balconista de Açou…" at bounding box center [441, 113] width 392 height 15
select select "159"
click at [245, 106] on select "[Selecione...] Balconista de Açougue Balconista de Açougue + Balconista de Açou…" at bounding box center [441, 113] width 392 height 15
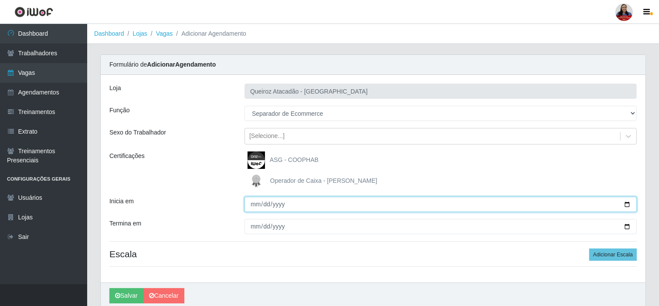
click at [595, 205] on input "Inicia em" at bounding box center [441, 204] width 392 height 15
type input "2025-09-22"
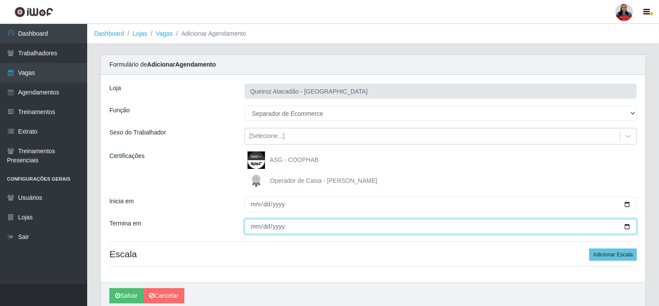
click at [595, 224] on input "Termina em" at bounding box center [441, 226] width 392 height 15
type input "2025-09-22"
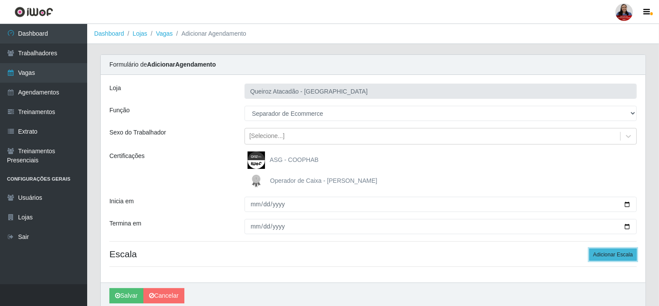
click at [595, 252] on button "Adicionar Escala" at bounding box center [613, 255] width 48 height 12
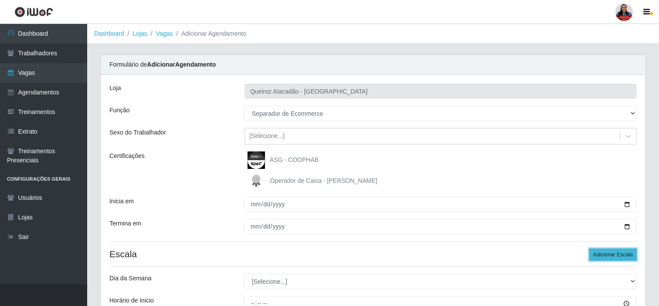
click at [595, 252] on button "Adicionar Escala" at bounding box center [613, 255] width 48 height 12
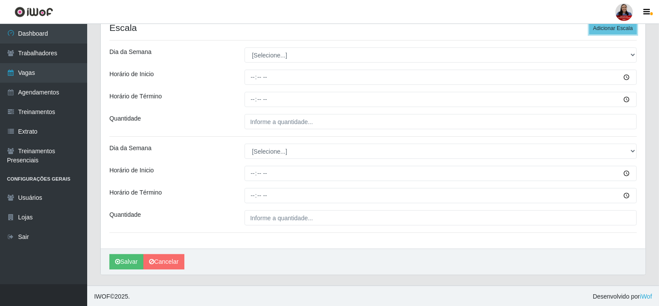
scroll to position [228, 0]
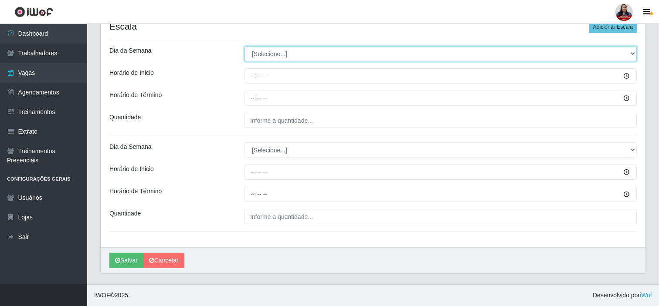
click at [319, 59] on select "[Selecione...] Segunda Terça Quarta Quinta Sexta Sábado Domingo" at bounding box center [441, 53] width 392 height 15
select select "1"
click at [245, 46] on select "[Selecione...] Segunda Terça Quarta Quinta Sexta Sábado Domingo" at bounding box center [441, 53] width 392 height 15
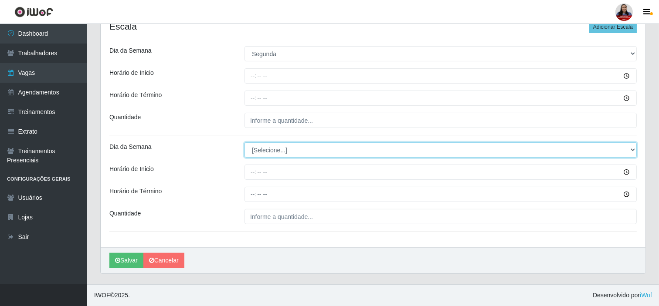
click at [275, 152] on select "[Selecione...] Segunda Terça Quarta Quinta Sexta Sábado Domingo" at bounding box center [441, 150] width 392 height 15
select select "1"
click at [245, 143] on select "[Selecione...] Segunda Terça Quarta Quinta Sexta Sábado Domingo" at bounding box center [441, 150] width 392 height 15
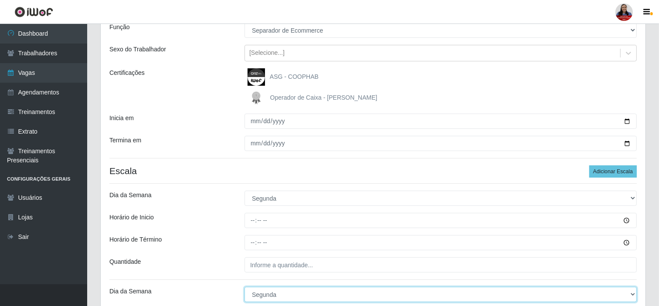
scroll to position [132, 0]
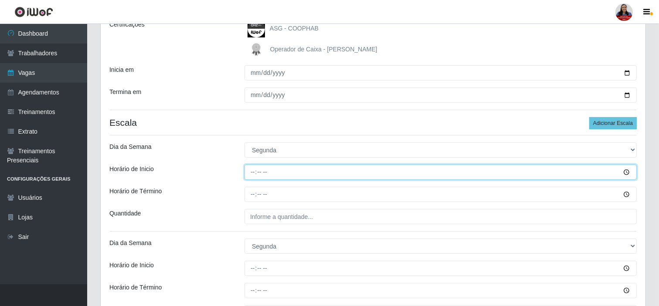
click at [255, 172] on input "Horário de Inicio" at bounding box center [441, 172] width 392 height 15
type input "07:00"
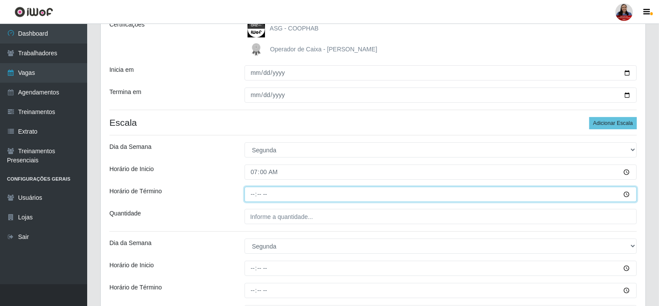
type input "13:00"
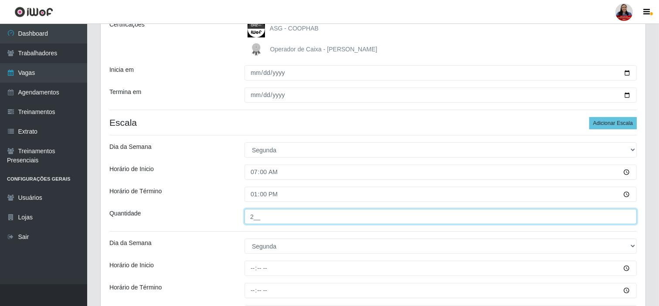
type input "2__"
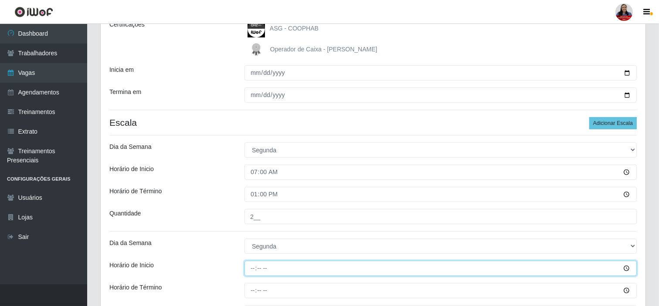
type input "14:00"
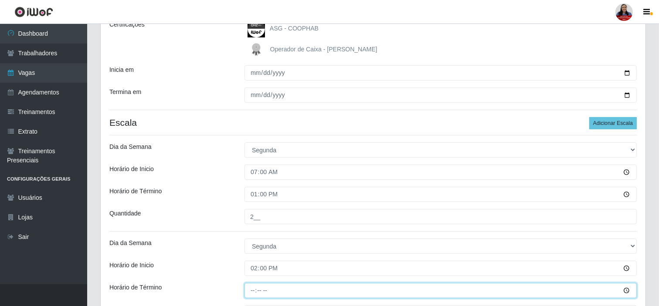
type input "20:00"
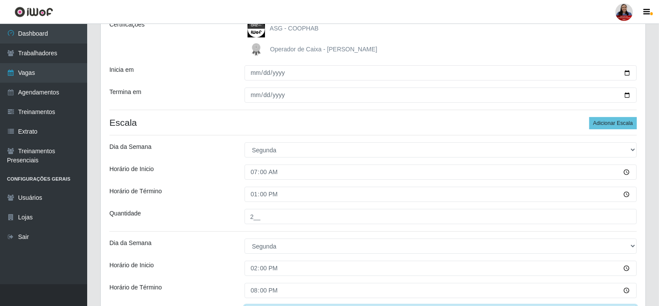
scroll to position [146, 0]
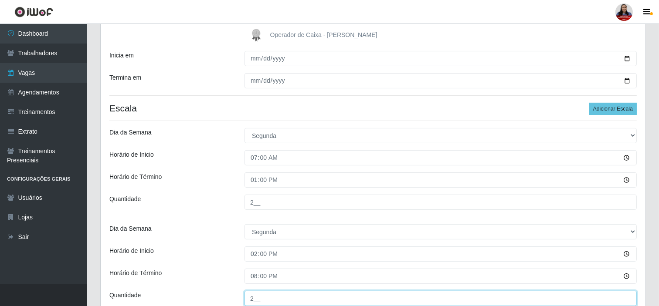
type input "2__"
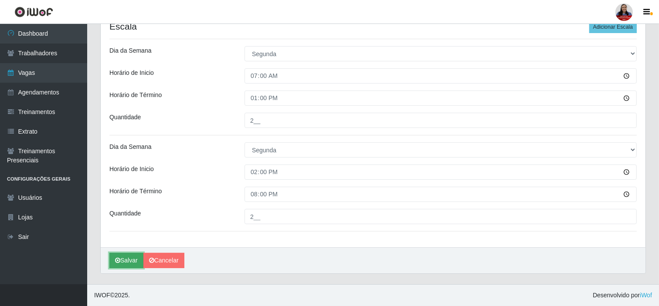
click at [131, 260] on button "Salvar" at bounding box center [126, 260] width 34 height 15
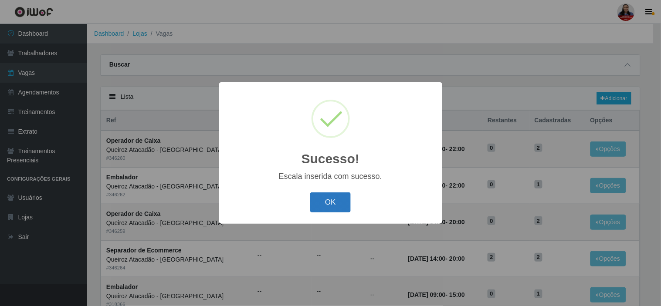
click at [325, 206] on button "OK" at bounding box center [330, 203] width 41 height 20
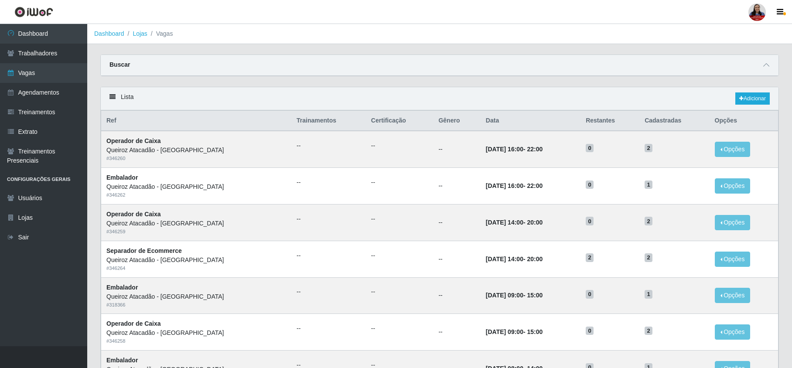
drag, startPoint x: 646, startPoint y: 1, endPoint x: 431, endPoint y: 85, distance: 231.7
click at [415, 81] on div "Carregando... Buscar Início em 2025-09-22 Término em 2025-09-22 Função [Selecio…" at bounding box center [439, 70] width 691 height 32
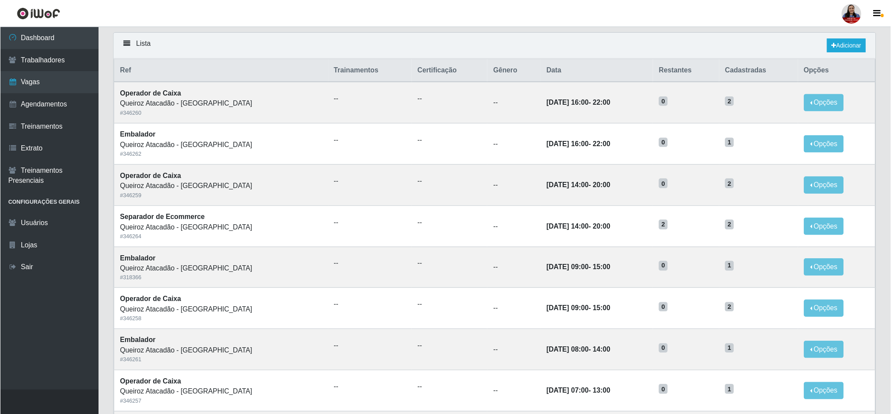
scroll to position [58, 0]
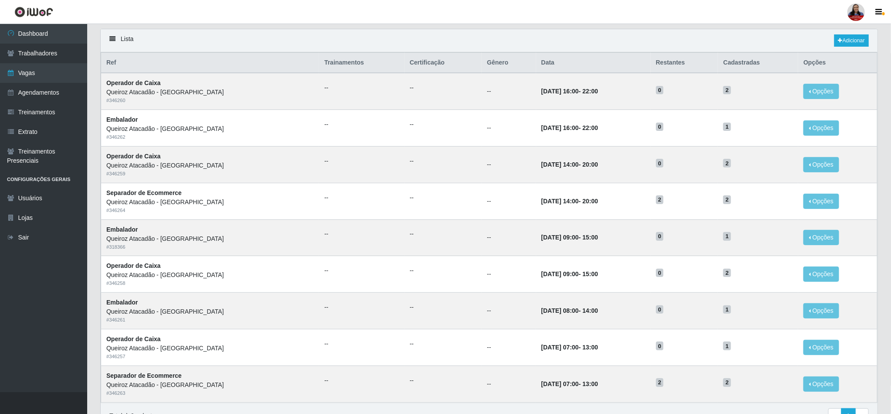
drag, startPoint x: 781, startPoint y: 0, endPoint x: 464, endPoint y: 44, distance: 319.9
click at [464, 44] on div "Lista Adicionar" at bounding box center [489, 40] width 777 height 23
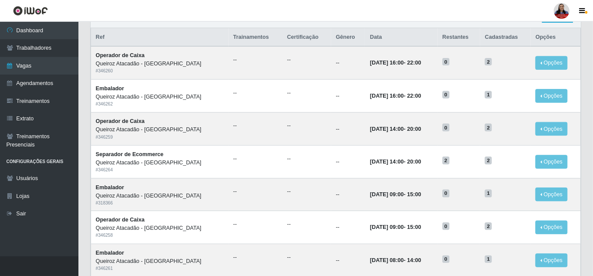
scroll to position [79, 0]
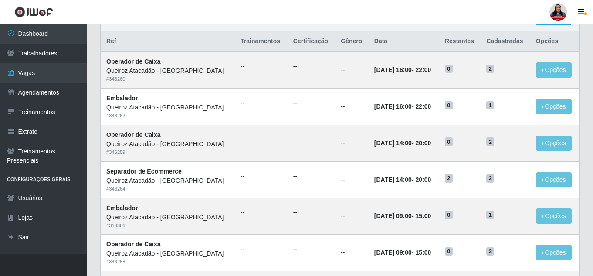
drag, startPoint x: 863, startPoint y: 0, endPoint x: 343, endPoint y: 27, distance: 521.6
click at [343, 27] on div "Lista Adicionar" at bounding box center [340, 19] width 479 height 23
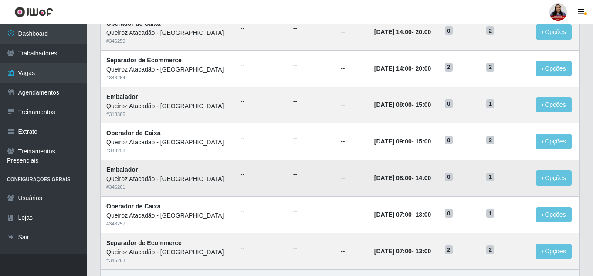
scroll to position [87, 0]
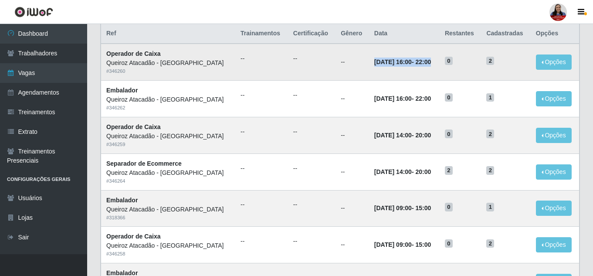
drag, startPoint x: 369, startPoint y: 62, endPoint x: 445, endPoint y: 63, distance: 75.9
click at [440, 63] on td "22/09/2025, 16:00 - 22:00" at bounding box center [404, 62] width 71 height 37
click at [412, 65] on time "22/09/2025, 16:00" at bounding box center [392, 61] width 37 height 7
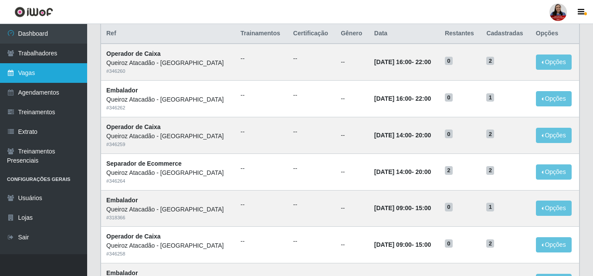
click at [48, 77] on link "Vagas" at bounding box center [43, 73] width 87 height 20
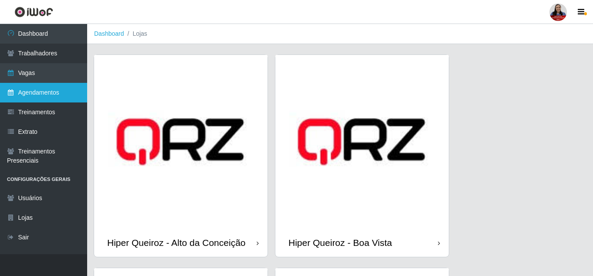
click at [54, 90] on link "Agendamentos" at bounding box center [43, 93] width 87 height 20
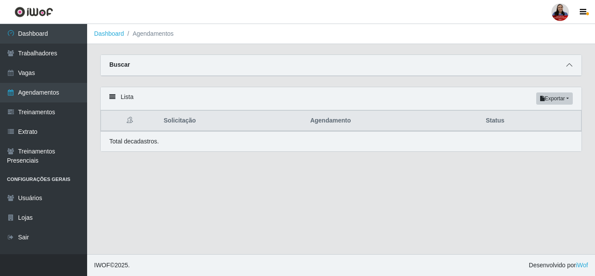
click at [567, 65] on icon at bounding box center [570, 65] width 6 height 6
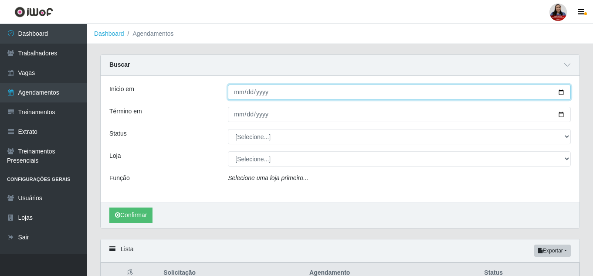
click at [563, 92] on input "Início em" at bounding box center [399, 92] width 343 height 15
type input "2025-09-19"
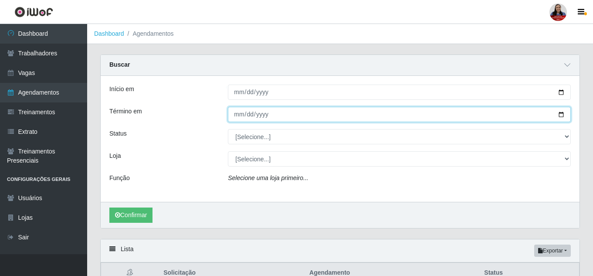
click at [564, 116] on input "Término em" at bounding box center [399, 114] width 343 height 15
type input "2025-09-30"
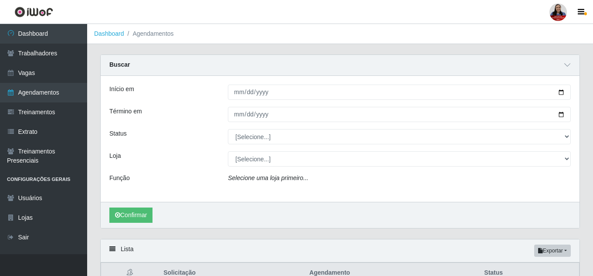
click at [206, 137] on div "Status" at bounding box center [162, 136] width 119 height 15
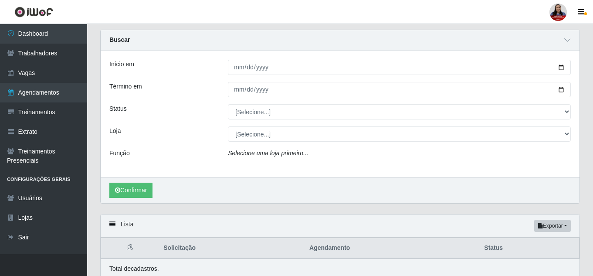
scroll to position [61, 0]
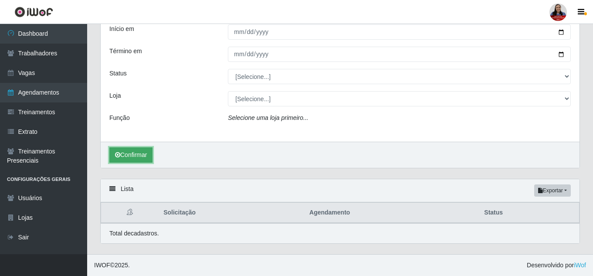
click at [144, 151] on button "Confirmar" at bounding box center [130, 154] width 43 height 15
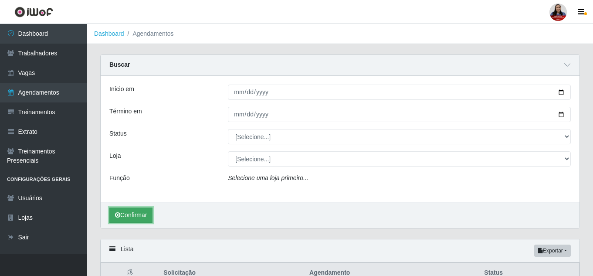
click at [146, 212] on button "Confirmar" at bounding box center [130, 214] width 43 height 15
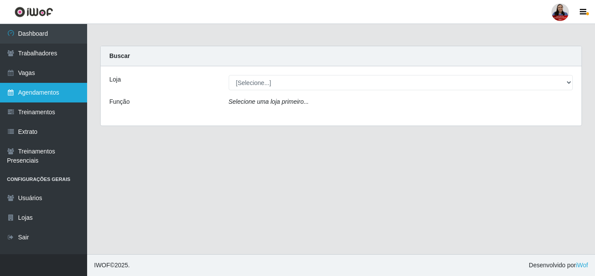
click at [46, 93] on link "Agendamentos" at bounding box center [43, 93] width 87 height 20
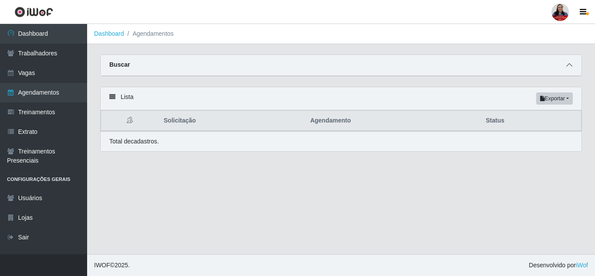
click at [568, 65] on icon at bounding box center [570, 65] width 6 height 6
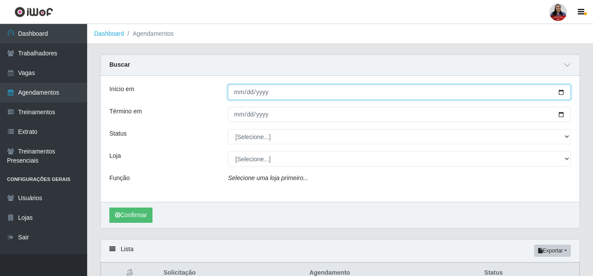
click at [557, 93] on input "Início em" at bounding box center [399, 92] width 343 height 15
type input "[DATE]"
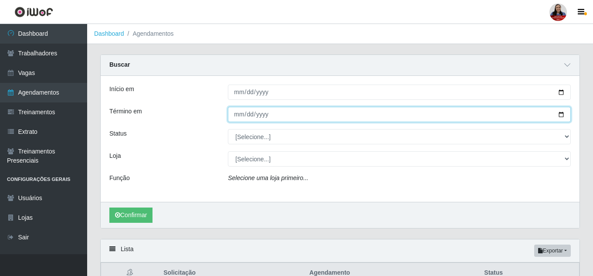
click at [561, 114] on input "Término em" at bounding box center [399, 114] width 343 height 15
type input "[DATE]"
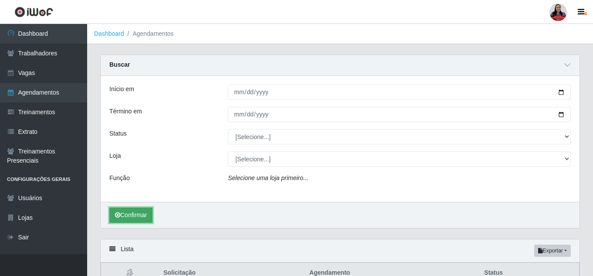
click at [139, 220] on button "Confirmar" at bounding box center [130, 214] width 43 height 15
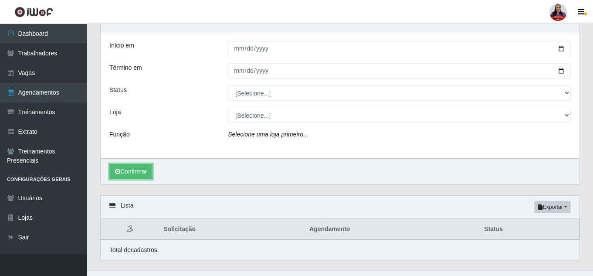
scroll to position [61, 0]
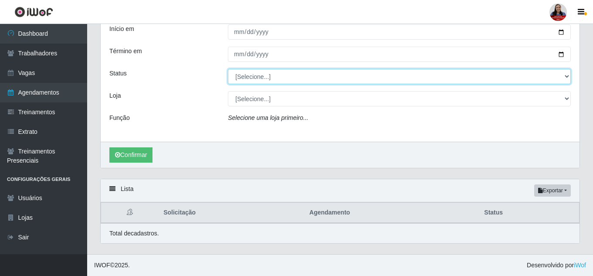
click at [244, 81] on select "[Selecione...] AGENDADO AGUARDANDO LIBERAR EM ANDAMENTO EM REVISÃO FINALIZADO C…" at bounding box center [399, 76] width 343 height 15
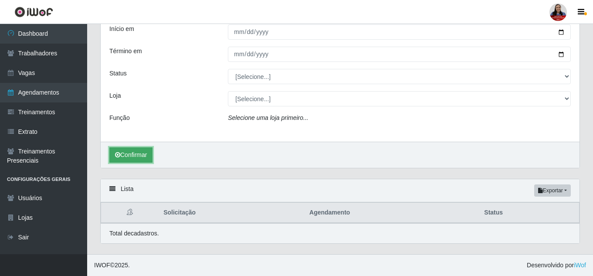
click at [123, 161] on button "Confirmar" at bounding box center [130, 154] width 43 height 15
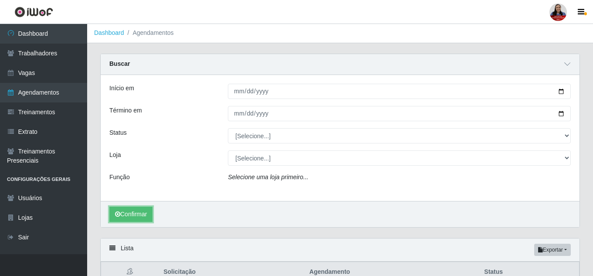
scroll to position [0, 0]
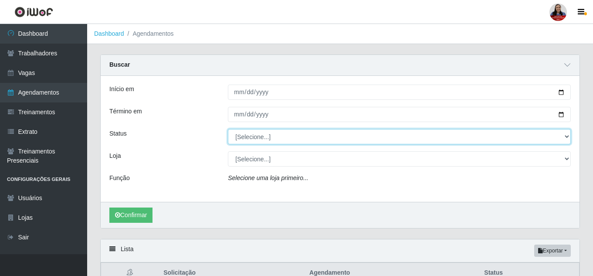
click at [566, 133] on select "[Selecione...] AGENDADO AGUARDANDO LIBERAR EM ANDAMENTO EM REVISÃO FINALIZADO C…" at bounding box center [399, 136] width 343 height 15
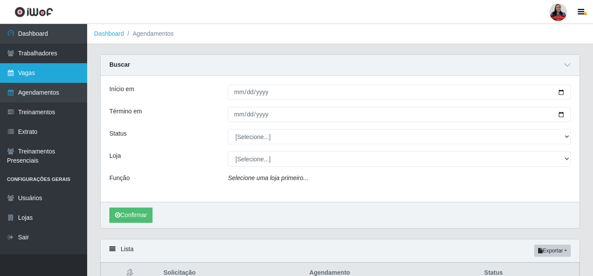
click at [68, 79] on link "Vagas" at bounding box center [43, 73] width 87 height 20
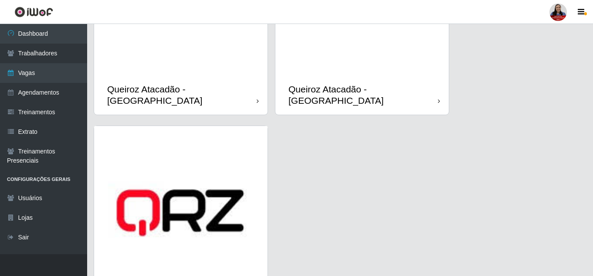
scroll to position [1264, 0]
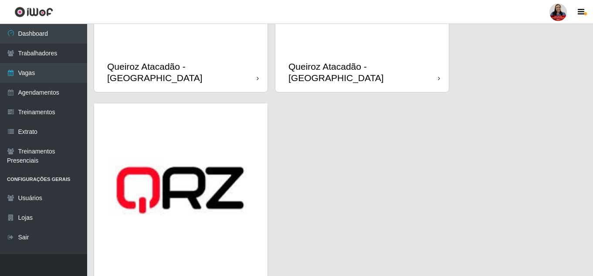
click at [189, 52] on div "Queiroz Atacadão - [GEOGRAPHIC_DATA]" at bounding box center [180, 71] width 173 height 39
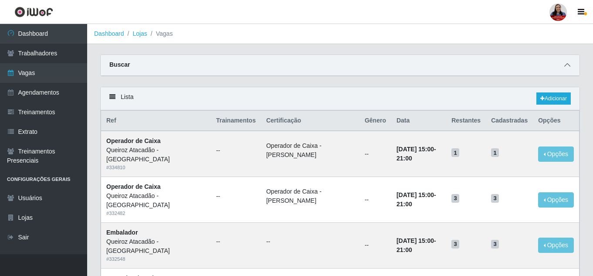
click at [568, 66] on icon at bounding box center [567, 65] width 6 height 6
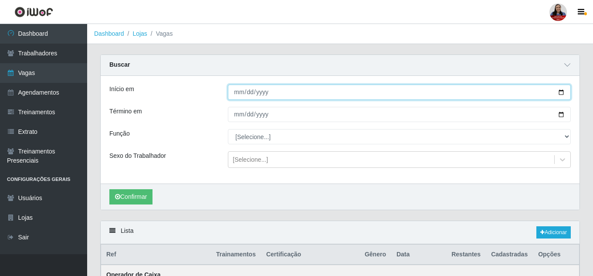
click at [566, 94] on input "Início em" at bounding box center [399, 92] width 343 height 15
click at [561, 93] on input "Início em" at bounding box center [399, 92] width 343 height 15
type input "[DATE]"
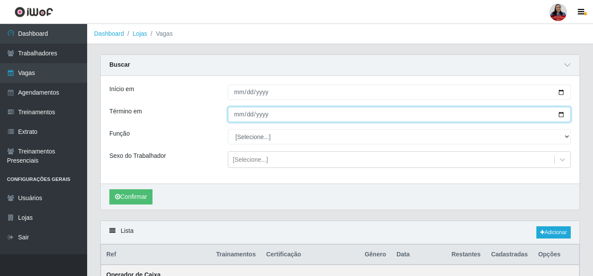
click at [563, 115] on input "Término em" at bounding box center [399, 114] width 343 height 15
type input "[DATE]"
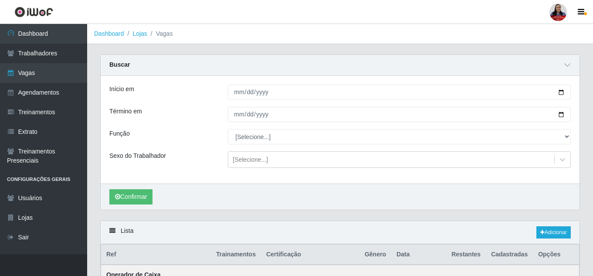
click at [207, 147] on div "Início em [DATE] Término em [DATE] Função [Selecione...] Auxiliar de Depósito A…" at bounding box center [340, 130] width 479 height 108
click at [137, 201] on button "Confirmar" at bounding box center [130, 196] width 43 height 15
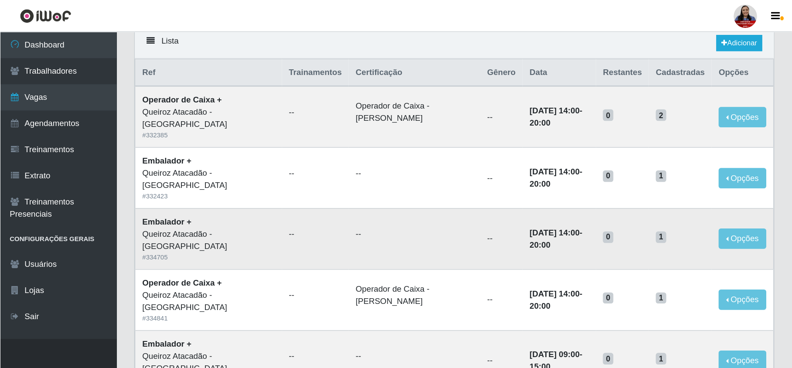
scroll to position [201, 0]
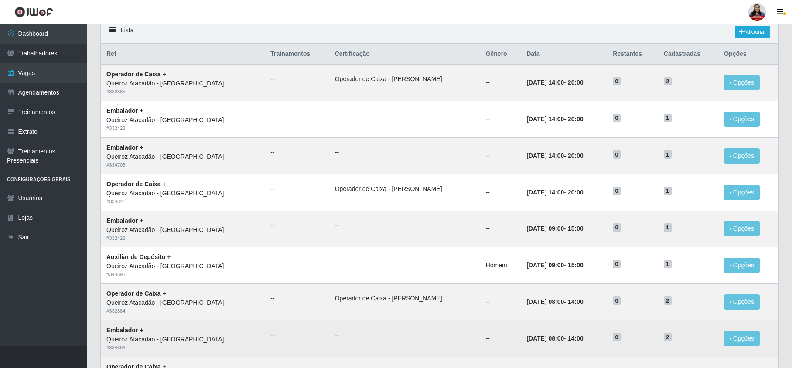
drag, startPoint x: 595, startPoint y: 0, endPoint x: 388, endPoint y: 329, distance: 388.2
click at [388, 275] on td "--" at bounding box center [405, 338] width 151 height 37
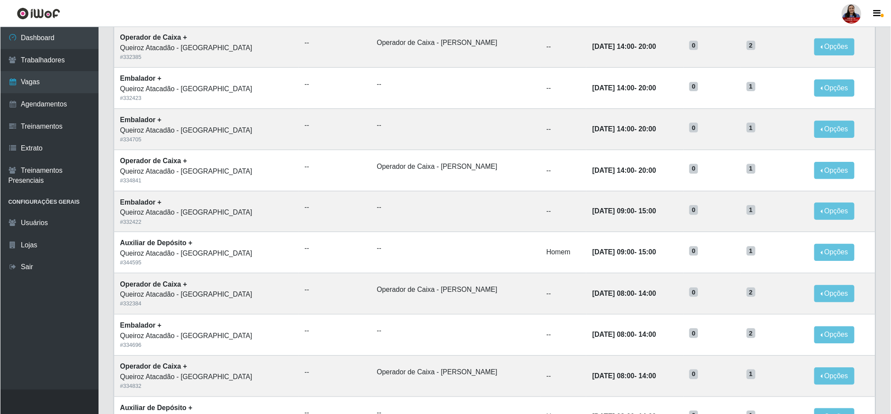
scroll to position [242, 0]
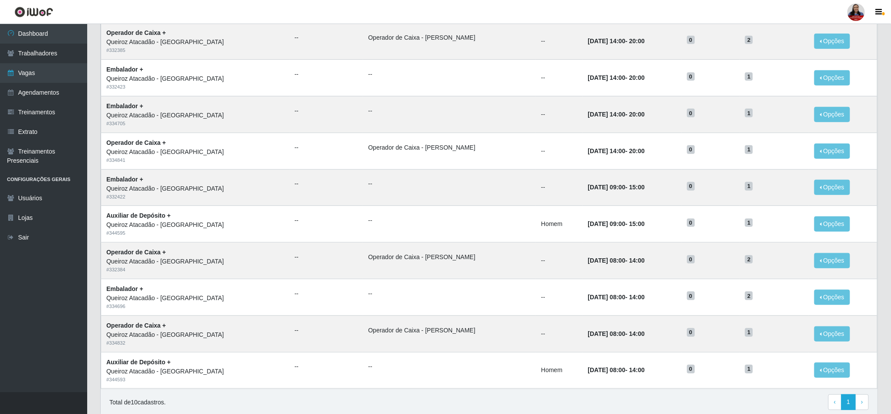
drag, startPoint x: 780, startPoint y: 2, endPoint x: 182, endPoint y: 404, distance: 720.6
click at [182, 275] on div "Total de 10 cadastros. ‹ Previous 1 › Next" at bounding box center [488, 402] width 759 height 16
drag, startPoint x: 891, startPoint y: 177, endPoint x: 892, endPoint y: 114, distance: 62.4
click at [595, 114] on html "Perfil Alterar Senha Sair Dashboard Trabalhadores Vagas Agendamentos Treinament…" at bounding box center [445, 103] width 891 height 690
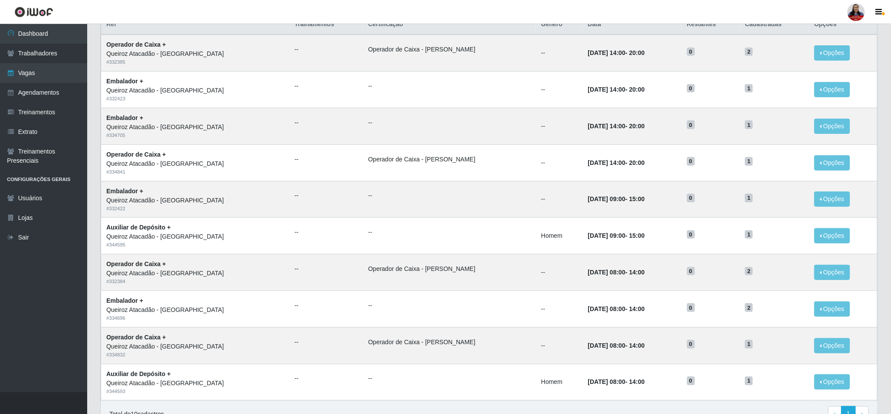
scroll to position [236, 0]
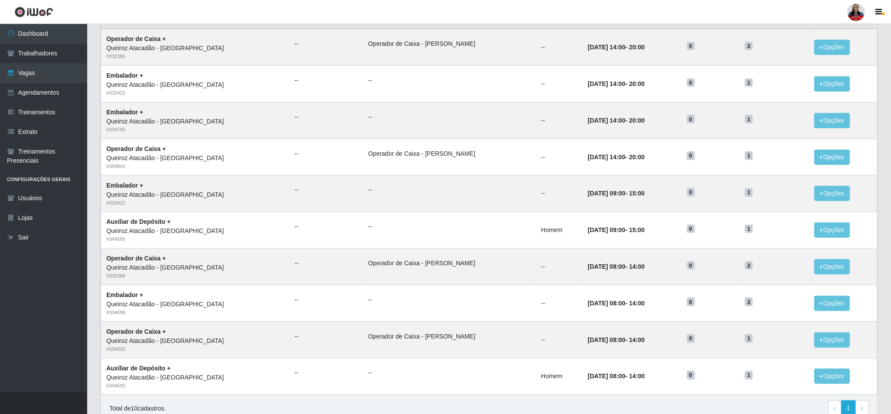
click at [595, 275] on div "Total de 10 cadastros. ‹ Previous 1 › Next" at bounding box center [488, 408] width 759 height 16
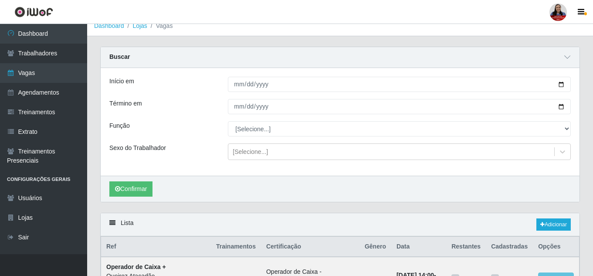
scroll to position [0, 0]
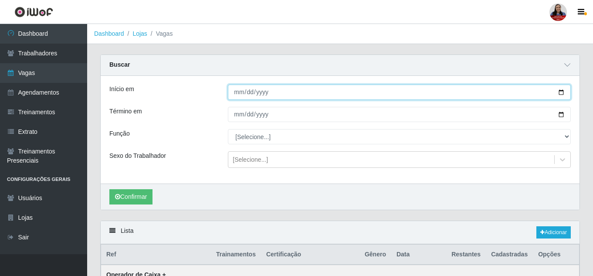
click at [564, 91] on input "[DATE]" at bounding box center [399, 92] width 343 height 15
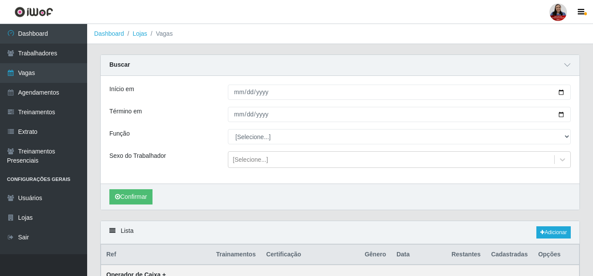
click at [291, 61] on div "Buscar" at bounding box center [340, 65] width 479 height 21
click at [554, 235] on link "Adicionar" at bounding box center [554, 232] width 34 height 12
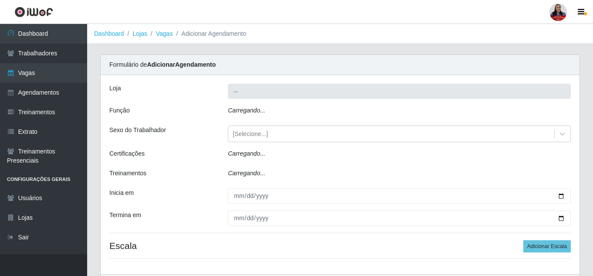
type input "Queiroz Atacadão - [GEOGRAPHIC_DATA]"
